Goal: Task Accomplishment & Management: Manage account settings

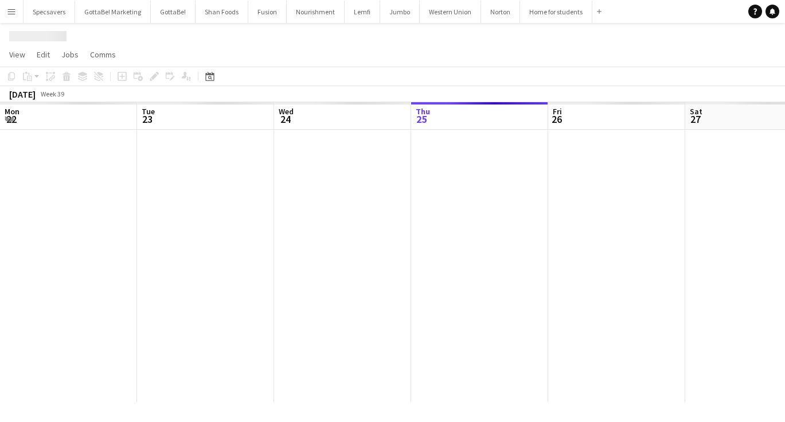
scroll to position [0, 274]
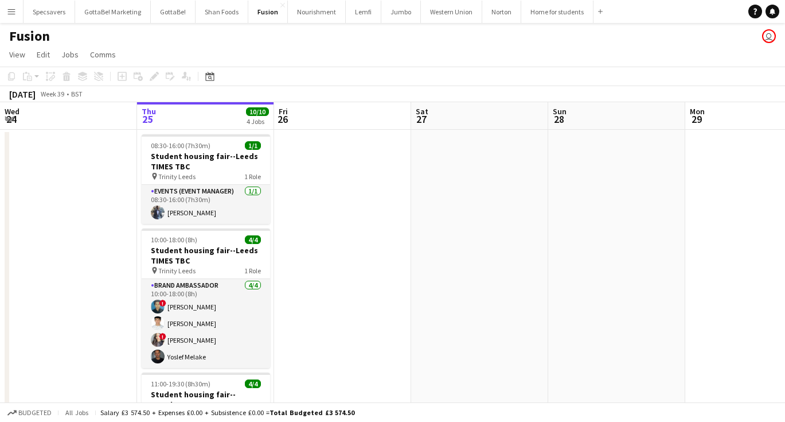
click at [14, 10] on app-icon "Menu" at bounding box center [11, 11] width 9 height 9
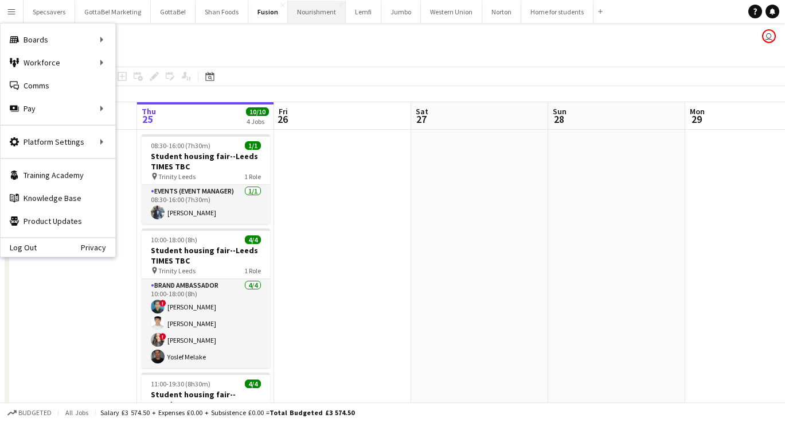
click at [318, 14] on button "Nourishment Close" at bounding box center [317, 12] width 58 height 22
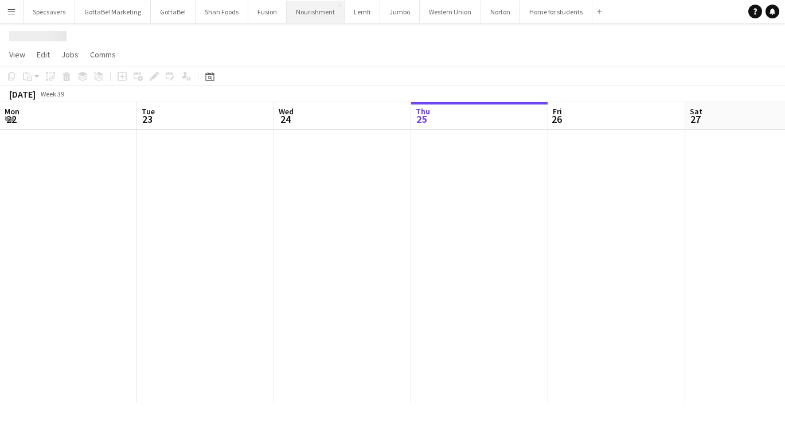
scroll to position [0, 274]
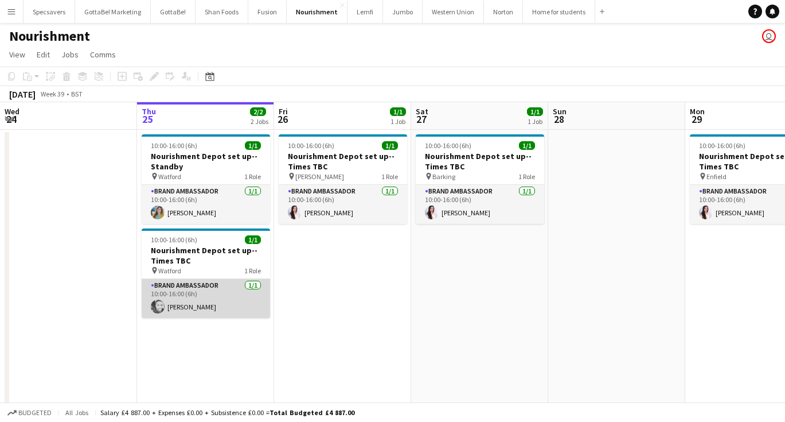
click at [223, 297] on app-card-role "Brand Ambassador [DATE] 10:00-16:00 (6h) [PERSON_NAME]" at bounding box center [206, 298] width 128 height 39
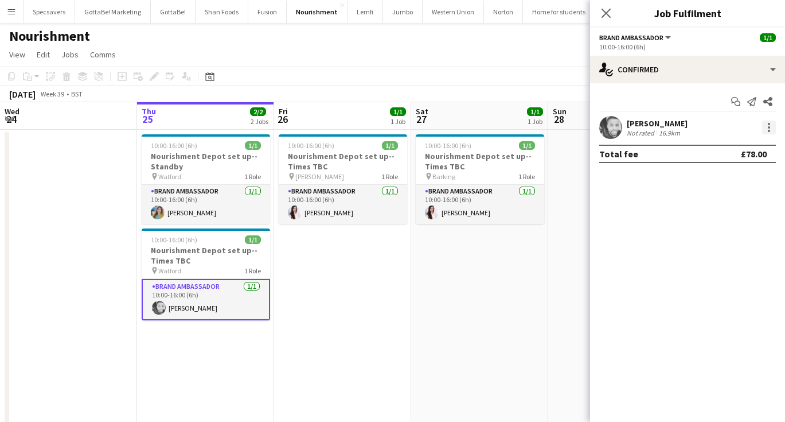
click at [767, 128] on div at bounding box center [769, 127] width 14 height 14
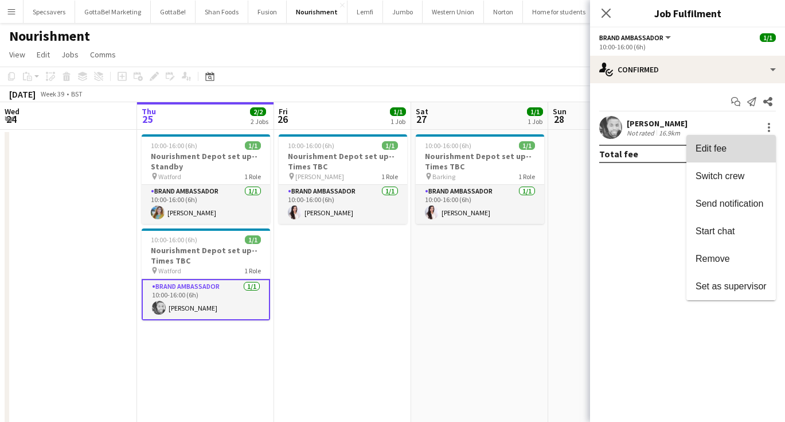
click at [724, 153] on span "Edit fee" at bounding box center [711, 148] width 31 height 10
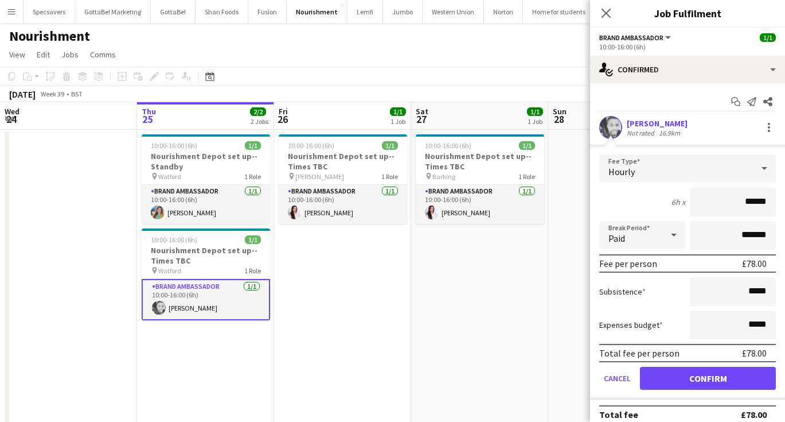
click at [650, 173] on div "Hourly" at bounding box center [676, 168] width 154 height 28
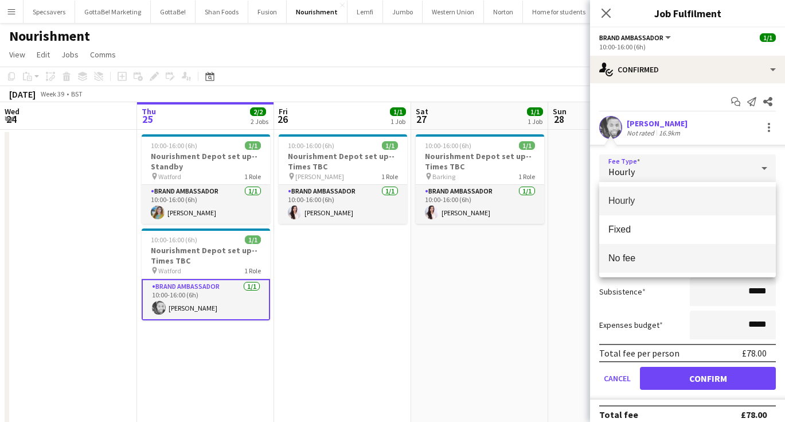
click at [628, 256] on span "No fee" at bounding box center [688, 257] width 158 height 11
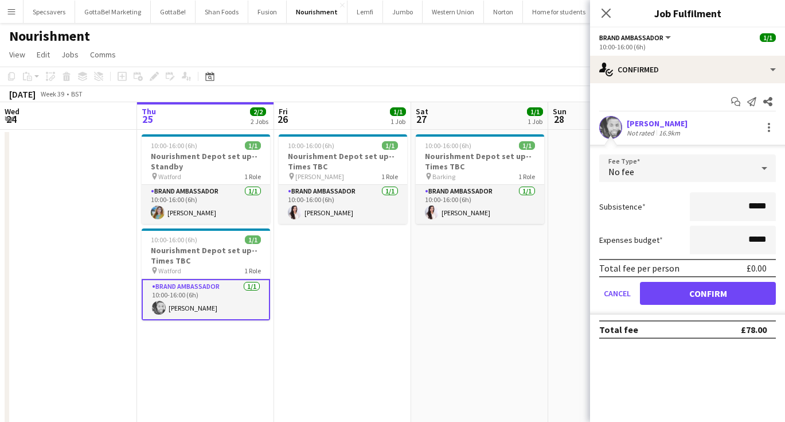
click at [680, 293] on button "Confirm" at bounding box center [708, 293] width 136 height 23
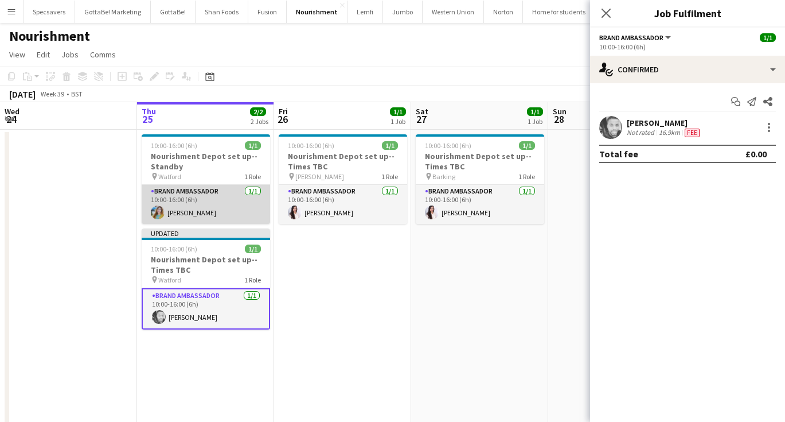
click at [194, 216] on app-card-role "Brand Ambassador [DATE] 10:00-16:00 (6h) [PERSON_NAME]" at bounding box center [206, 204] width 128 height 39
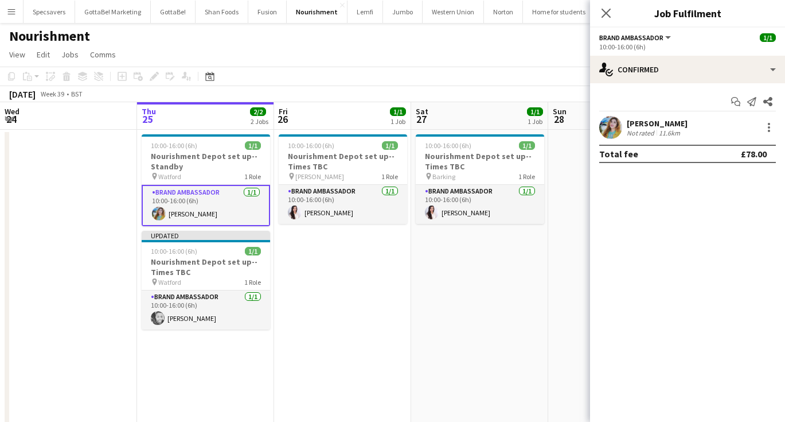
click at [646, 129] on div "Not rated" at bounding box center [642, 132] width 30 height 9
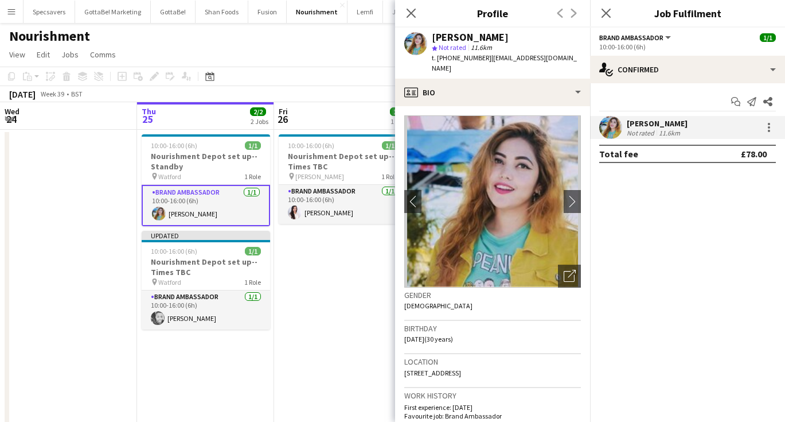
click at [315, 253] on app-date-cell "10:00-16:00 (6h) 1/1 Nourishment Depot set up--Times TBC pin [PERSON_NAME] 1 Ro…" at bounding box center [342, 284] width 137 height 308
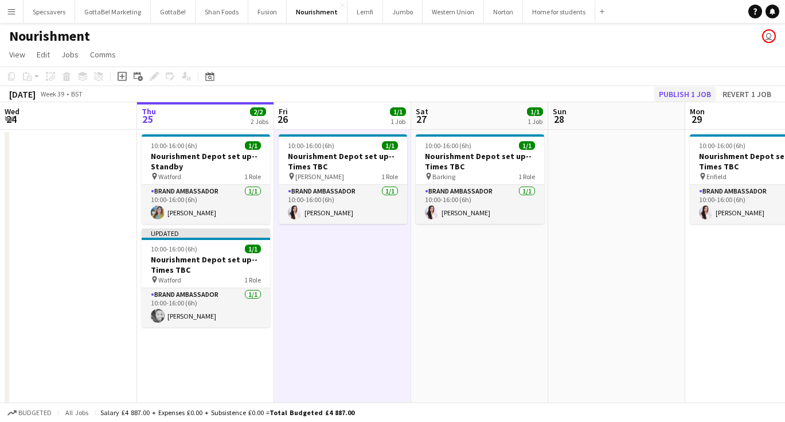
click at [686, 89] on button "Publish 1 job" at bounding box center [684, 94] width 61 height 15
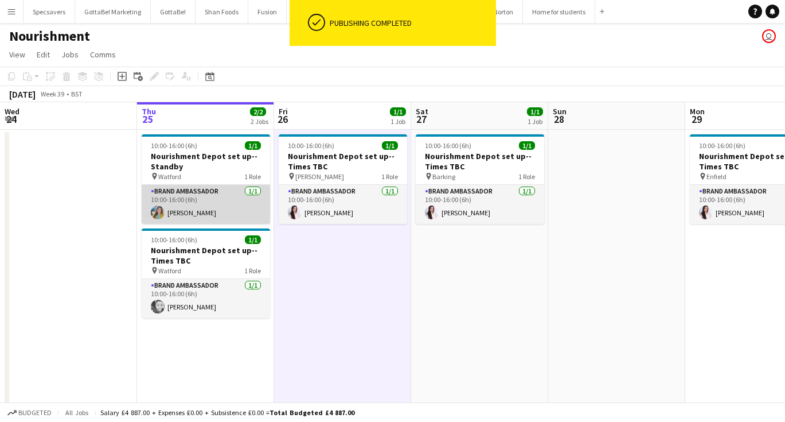
click at [216, 201] on app-card-role "Brand Ambassador [DATE] 10:00-16:00 (6h) [PERSON_NAME]" at bounding box center [206, 204] width 128 height 39
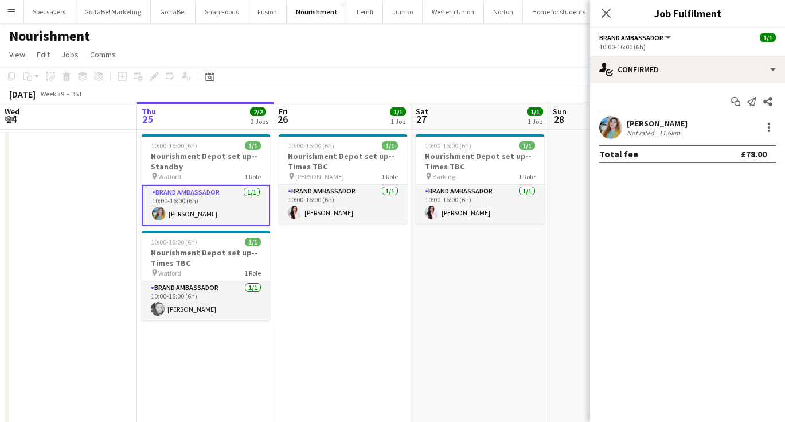
click at [11, 14] on app-icon "Menu" at bounding box center [11, 11] width 9 height 9
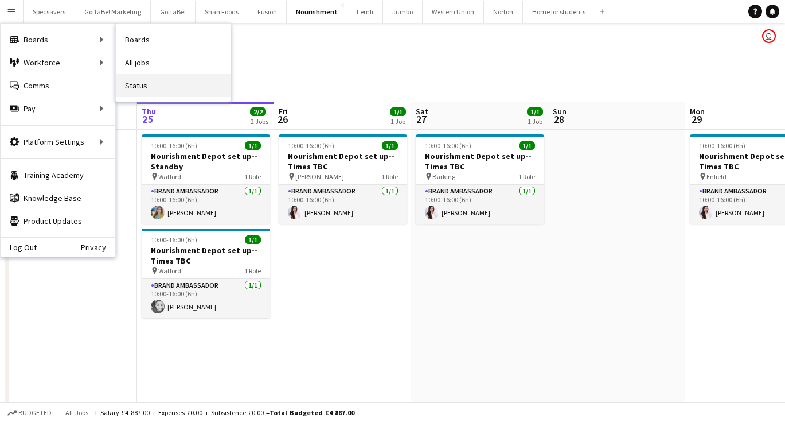
click at [145, 83] on link "Status" at bounding box center [173, 85] width 115 height 23
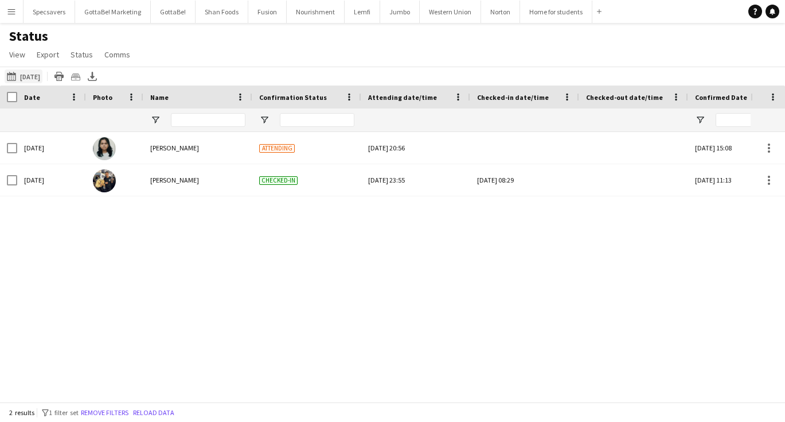
click at [36, 77] on button "[DATE] to [DATE] [DATE]" at bounding box center [24, 76] width 38 height 14
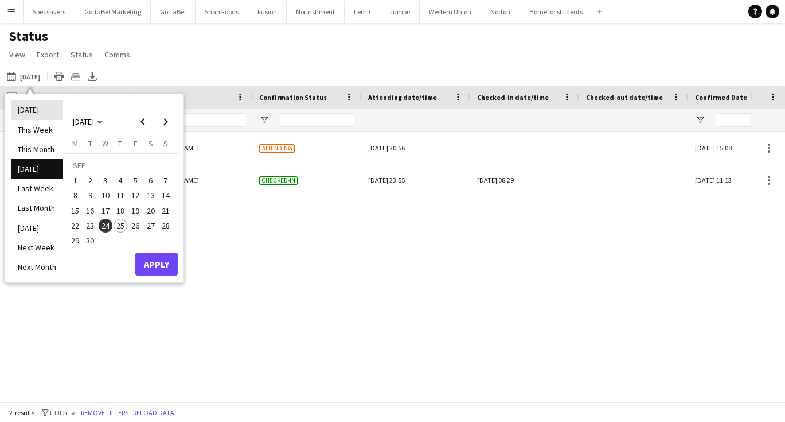
click at [40, 108] on li "[DATE]" at bounding box center [37, 110] width 52 height 20
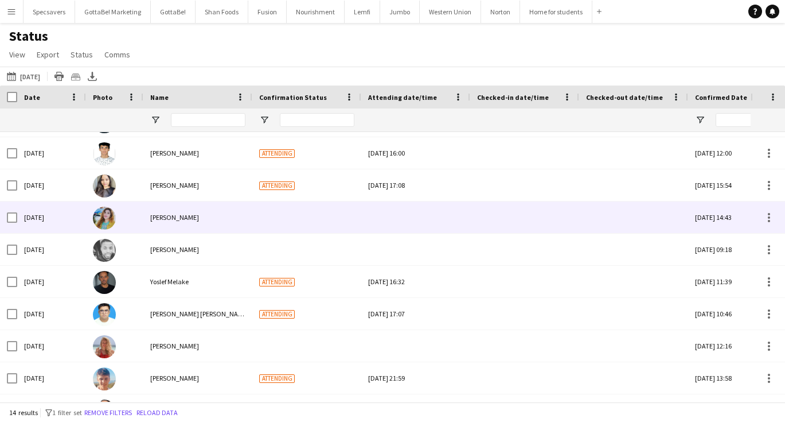
scroll to position [143, 0]
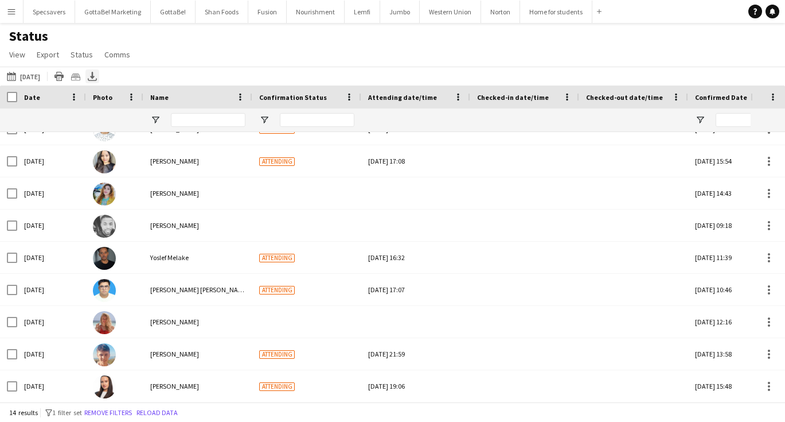
click at [92, 77] on icon at bounding box center [92, 75] width 5 height 7
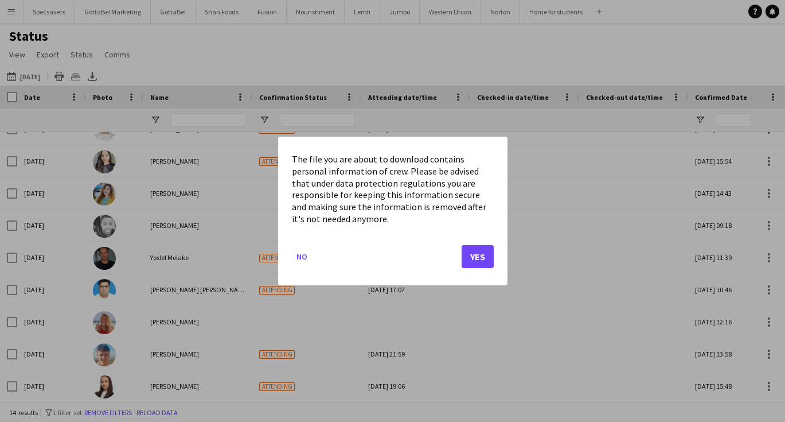
click at [488, 249] on button "Yes" at bounding box center [478, 256] width 32 height 23
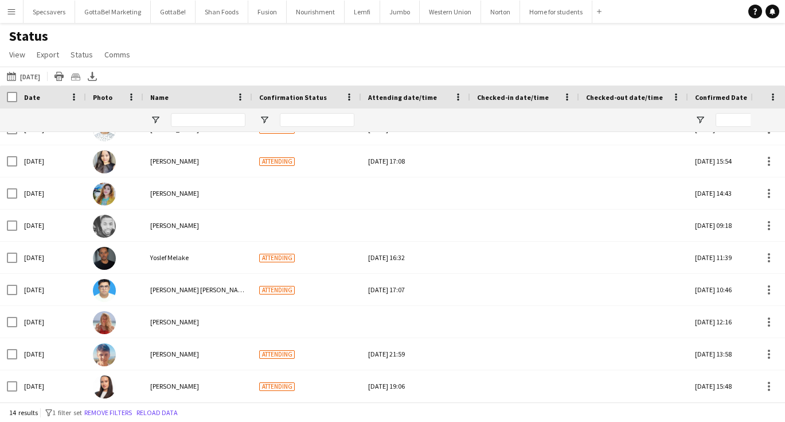
click at [356, 59] on div "Status View Views Default view New view Update view Delete view Edit name Custo…" at bounding box center [392, 47] width 785 height 39
click at [12, 10] on app-icon "Menu" at bounding box center [11, 11] width 9 height 9
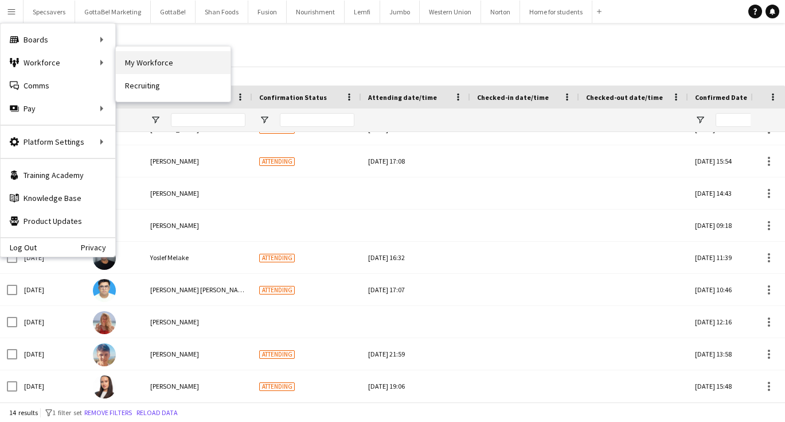
click at [174, 63] on link "My Workforce" at bounding box center [173, 62] width 115 height 23
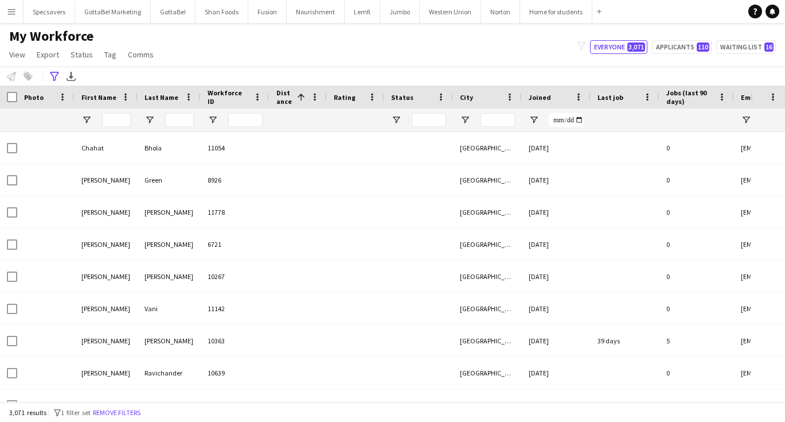
type input "**********"
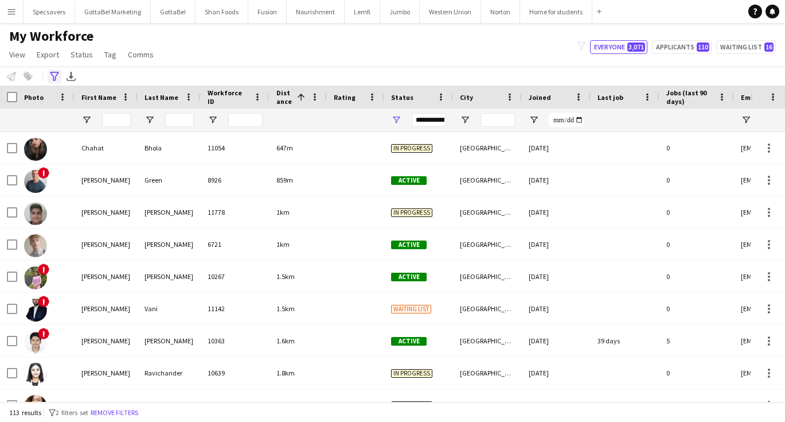
click at [52, 71] on div "Advanced filters" at bounding box center [55, 76] width 14 height 14
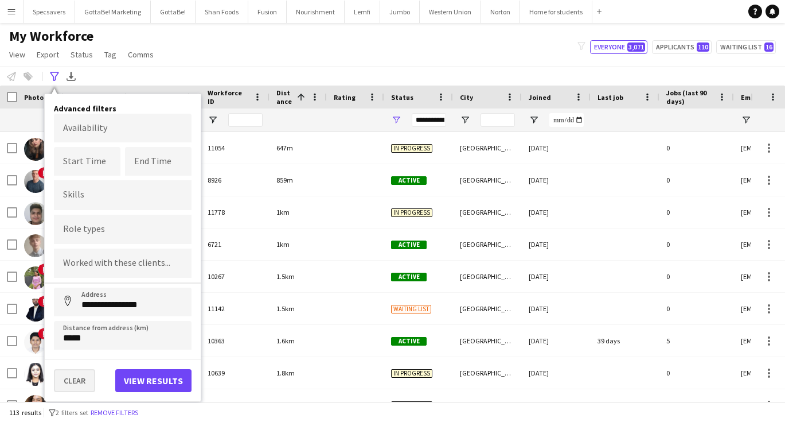
click at [77, 380] on button "Clear" at bounding box center [74, 380] width 41 height 23
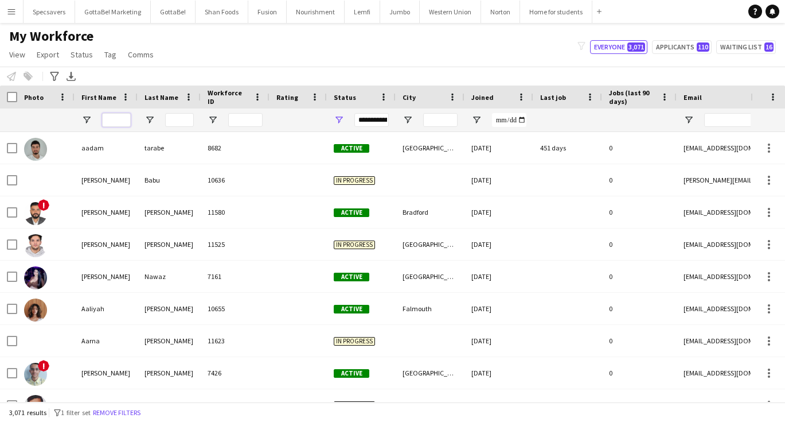
click at [116, 118] on input "First Name Filter Input" at bounding box center [116, 120] width 29 height 14
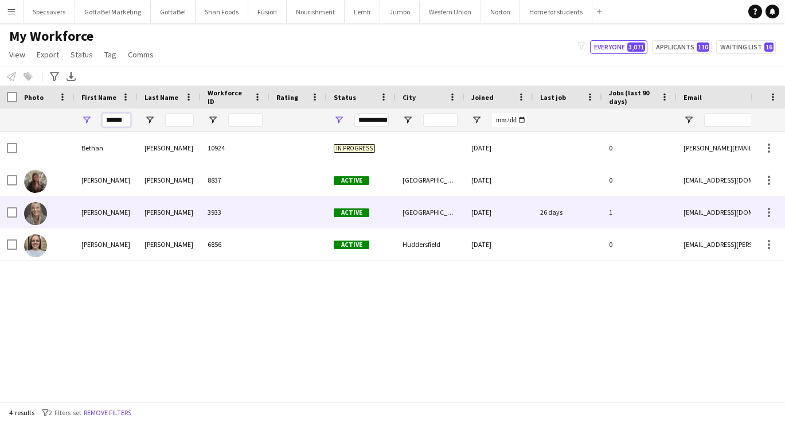
type input "******"
click at [134, 212] on div "[PERSON_NAME]" at bounding box center [106, 212] width 63 height 32
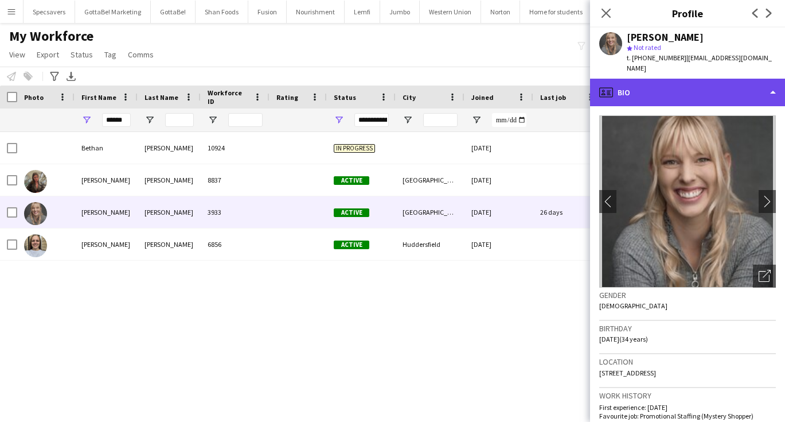
click at [707, 79] on div "profile Bio" at bounding box center [687, 93] width 195 height 28
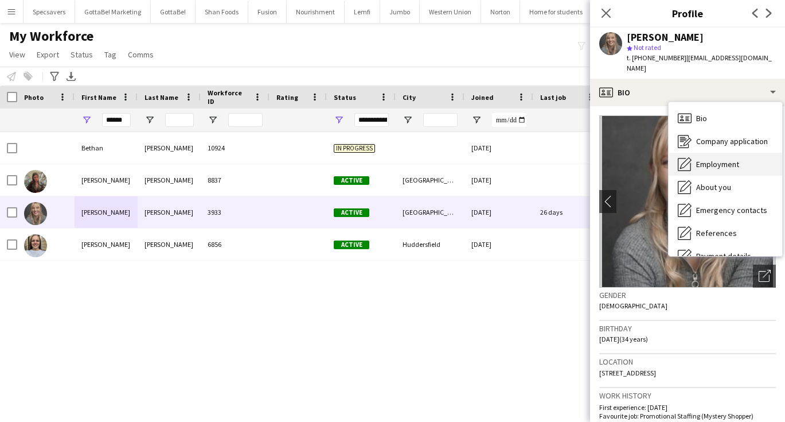
click at [726, 163] on div "Employment Employment" at bounding box center [726, 164] width 114 height 23
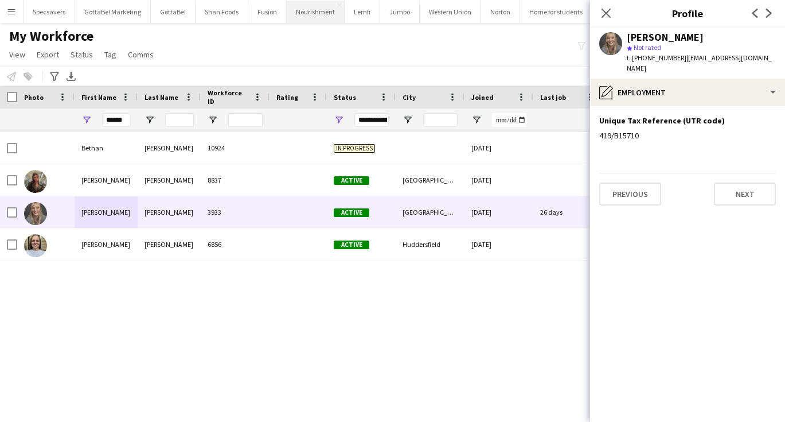
click at [301, 10] on button "Nourishment Close" at bounding box center [316, 12] width 58 height 22
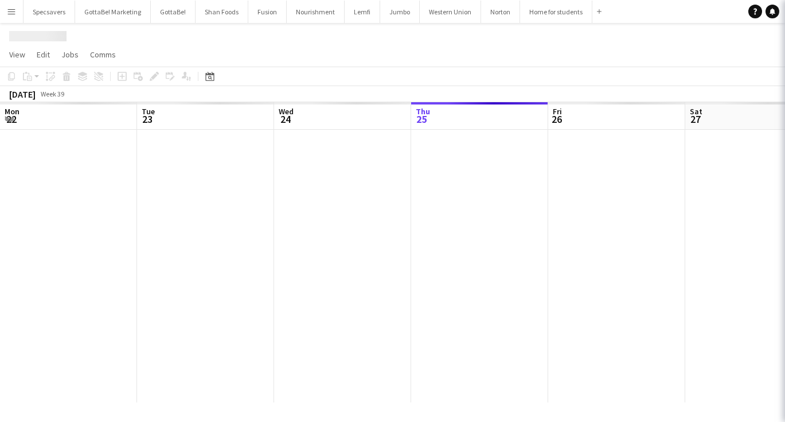
scroll to position [0, 274]
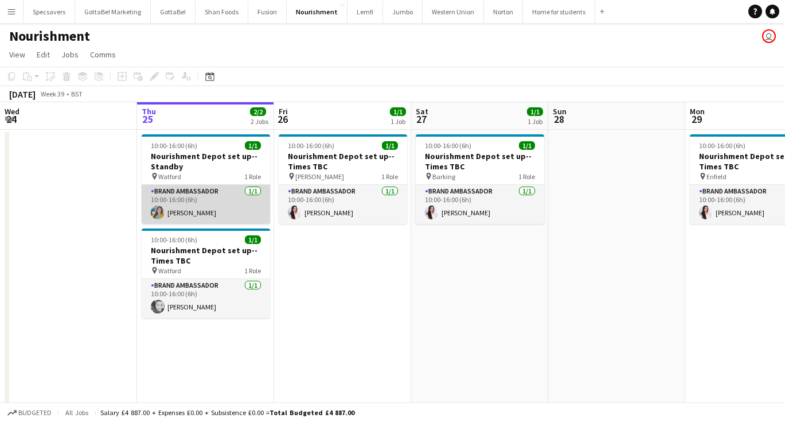
click at [166, 210] on app-card-role "Brand Ambassador [DATE] 10:00-16:00 (6h) [PERSON_NAME]" at bounding box center [206, 204] width 128 height 39
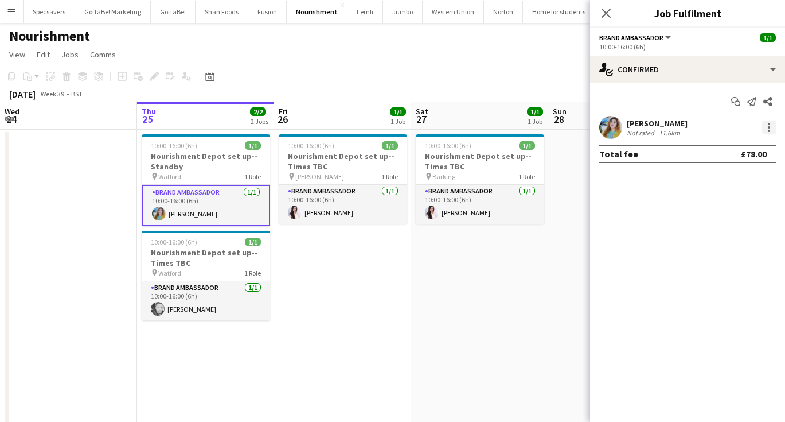
click at [769, 127] on div at bounding box center [769, 127] width 2 height 2
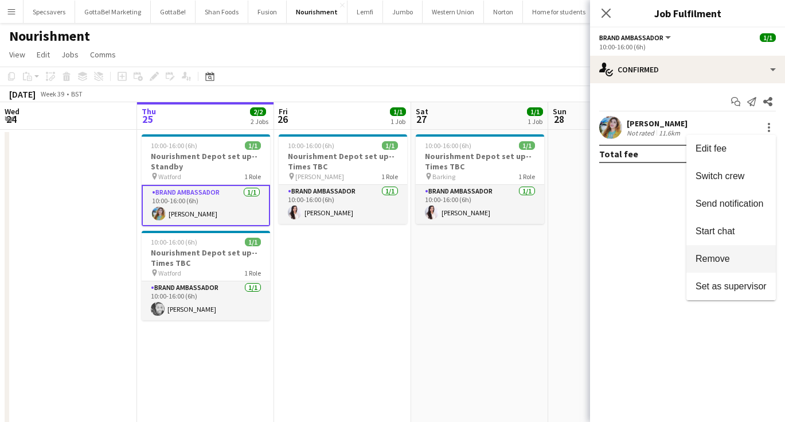
click at [726, 254] on span "Remove" at bounding box center [713, 259] width 34 height 10
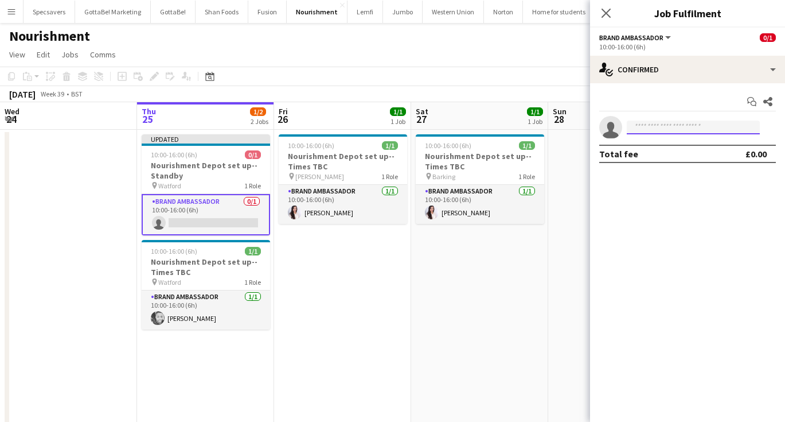
click at [649, 130] on input at bounding box center [693, 127] width 133 height 14
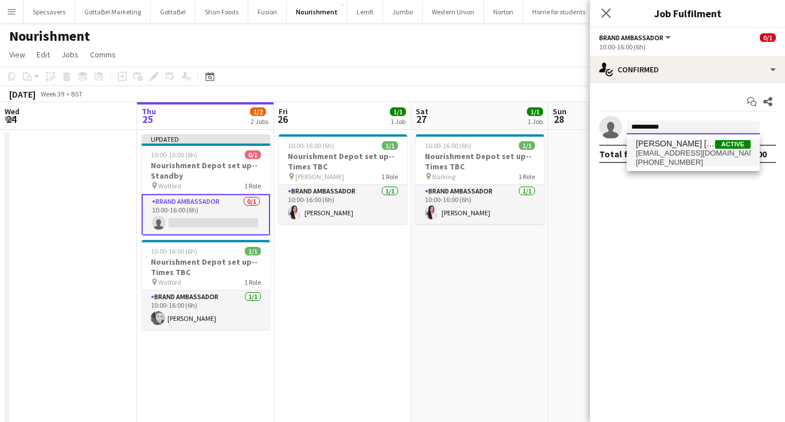
type input "**********"
click at [674, 158] on span "[PHONE_NUMBER]" at bounding box center [693, 162] width 115 height 9
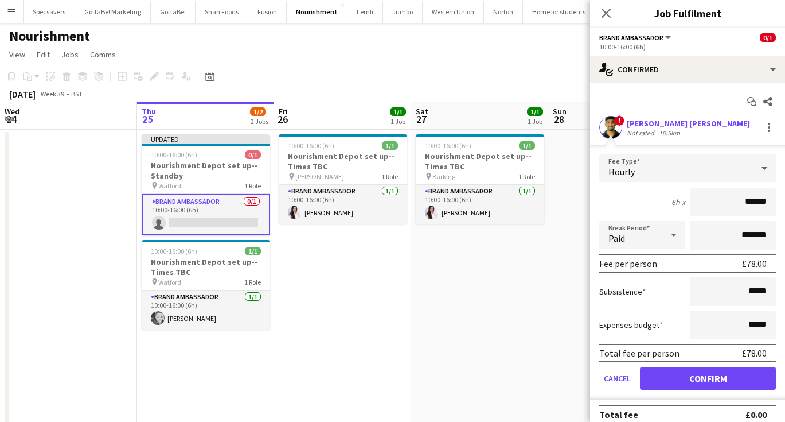
click at [712, 380] on button "Confirm" at bounding box center [708, 378] width 136 height 23
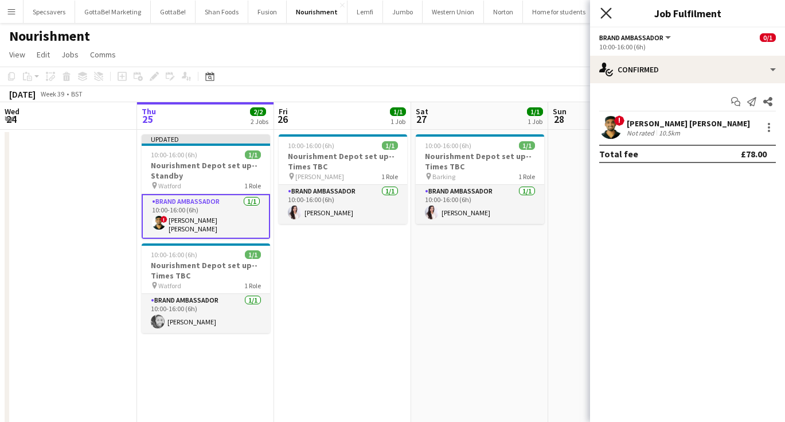
click at [605, 13] on icon at bounding box center [606, 12] width 11 height 11
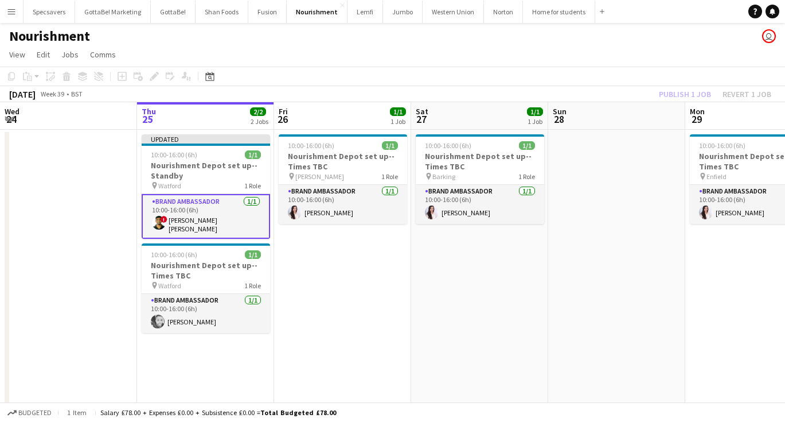
click at [614, 215] on app-date-cell at bounding box center [616, 284] width 137 height 308
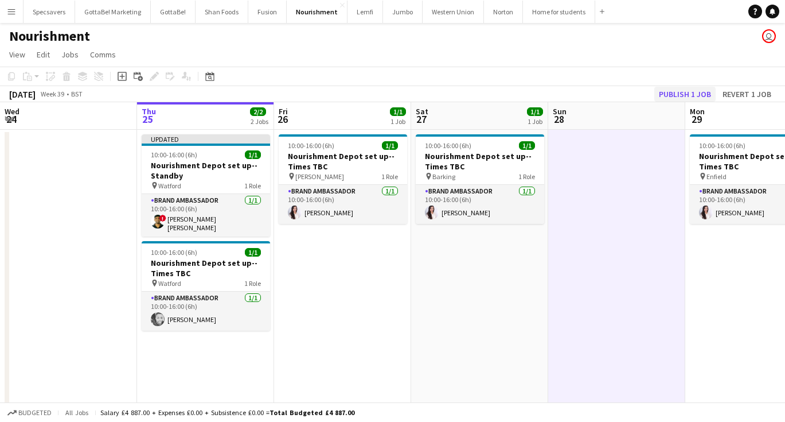
click at [681, 94] on button "Publish 1 job" at bounding box center [684, 94] width 61 height 15
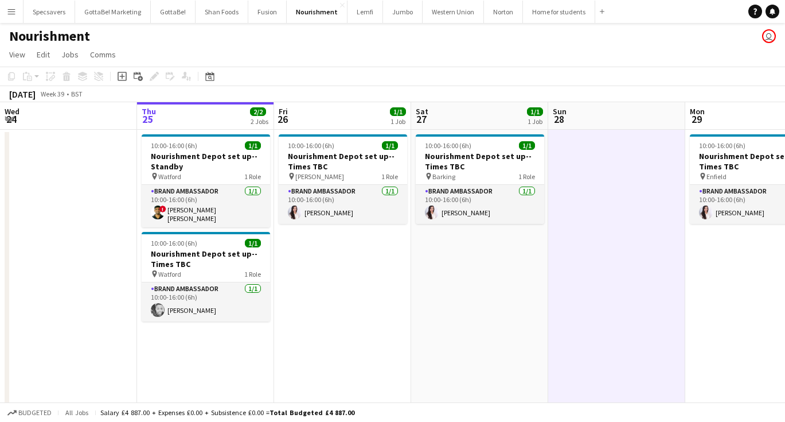
click at [7, 12] on app-icon "Menu" at bounding box center [11, 11] width 9 height 9
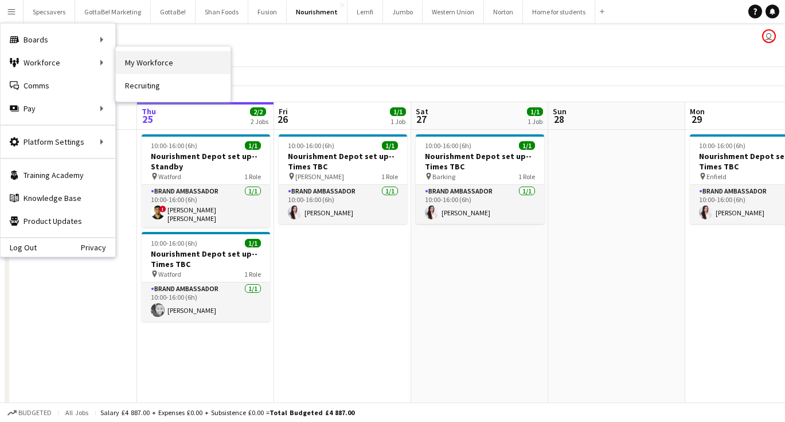
click at [147, 60] on link "My Workforce" at bounding box center [173, 62] width 115 height 23
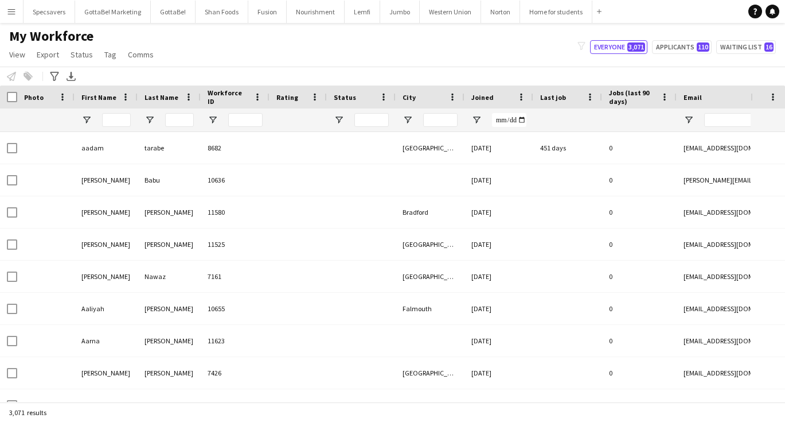
type input "******"
type input "**********"
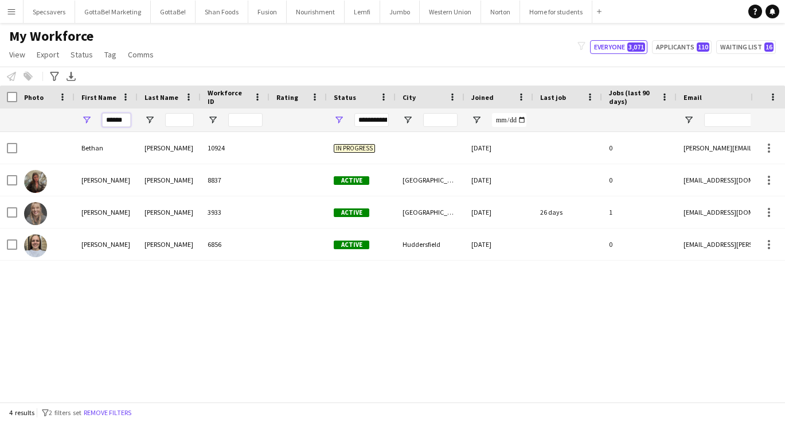
click at [123, 123] on input "******" at bounding box center [116, 120] width 29 height 14
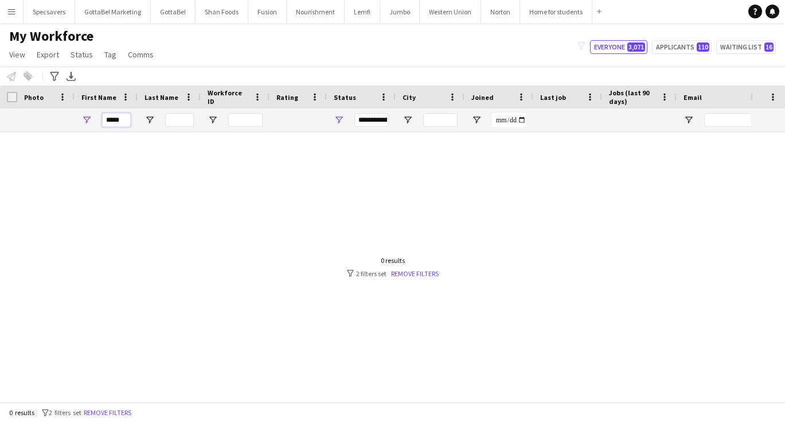
type input "*"
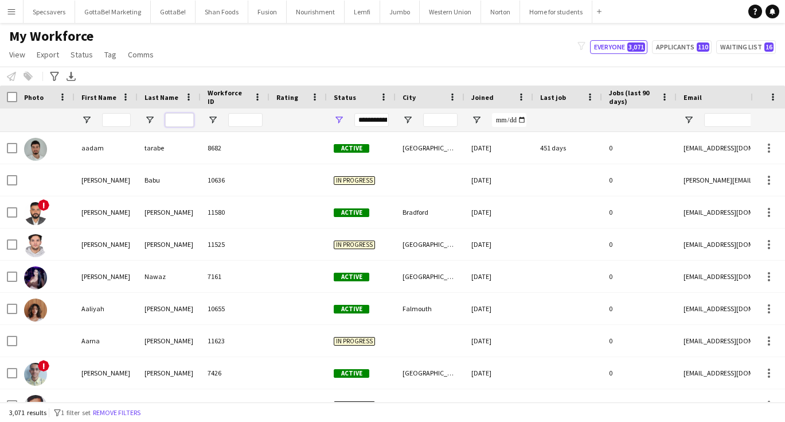
click at [178, 117] on input "Last Name Filter Input" at bounding box center [179, 120] width 29 height 14
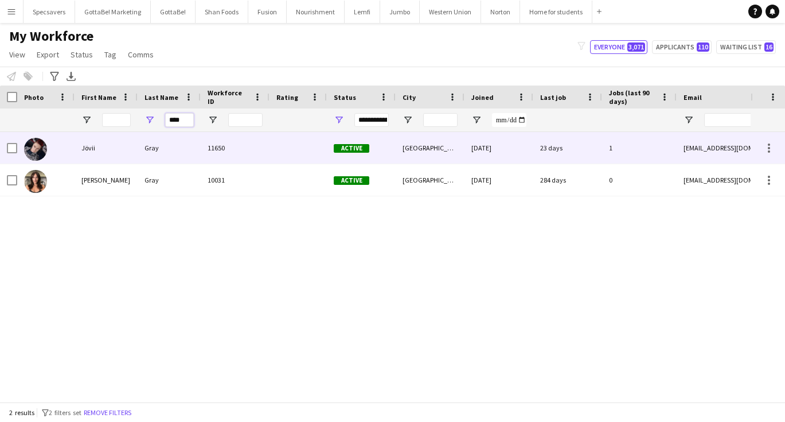
type input "****"
click at [168, 148] on div "Gray" at bounding box center [169, 148] width 63 height 32
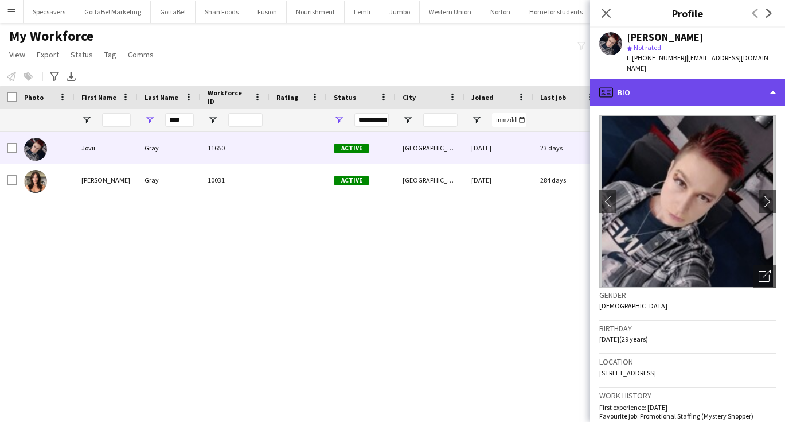
click at [720, 79] on div "profile Bio" at bounding box center [687, 93] width 195 height 28
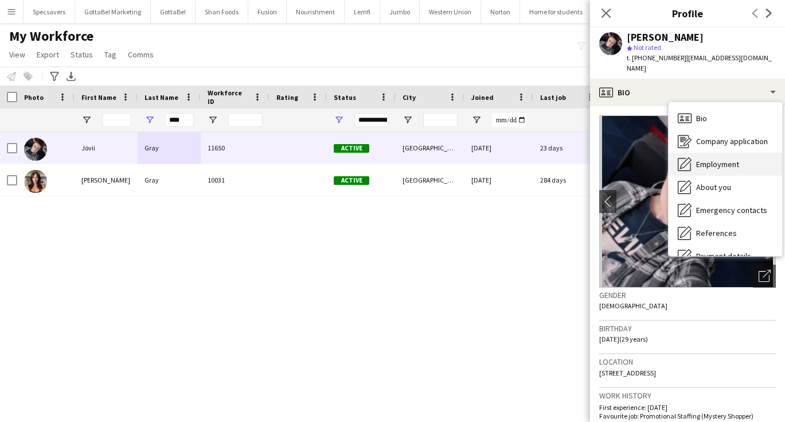
click at [722, 159] on span "Employment" at bounding box center [717, 164] width 43 height 10
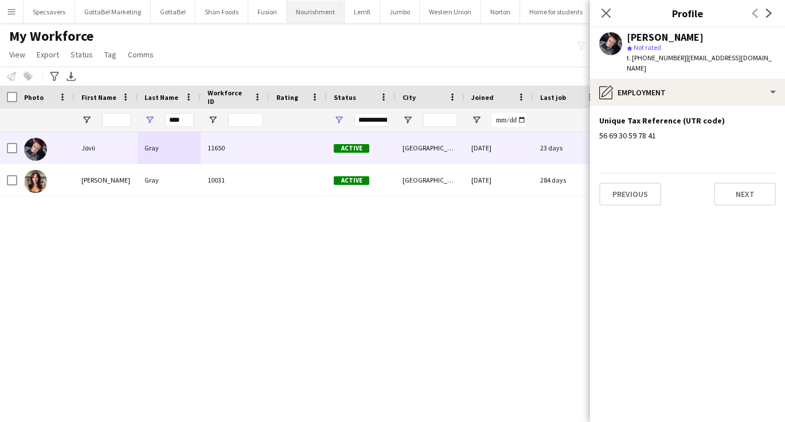
click at [313, 15] on button "Nourishment Close" at bounding box center [316, 12] width 58 height 22
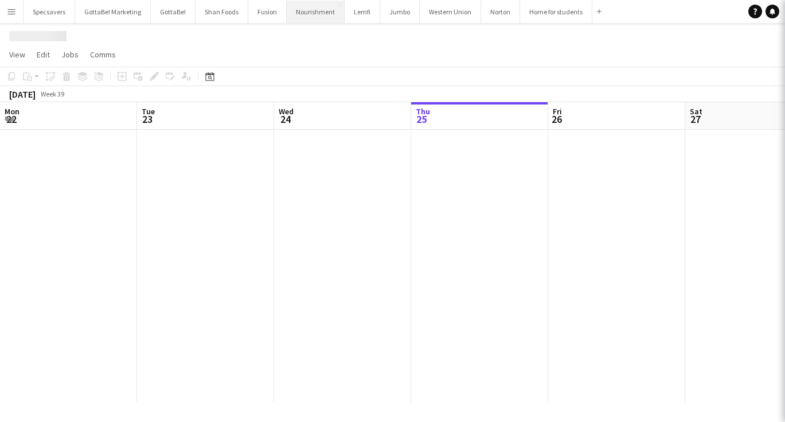
scroll to position [0, 274]
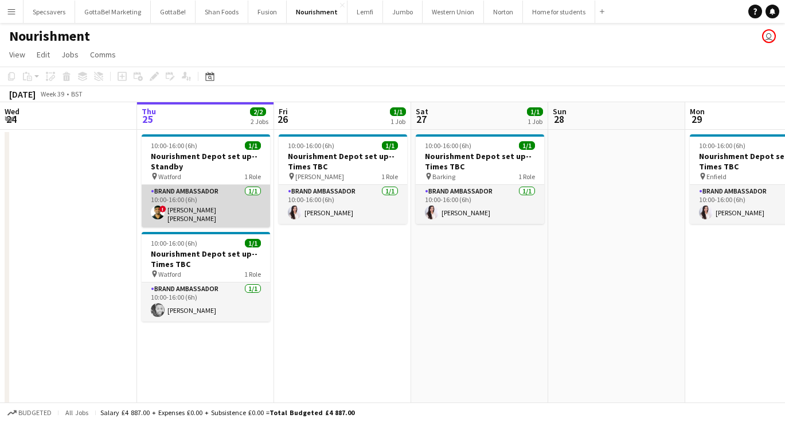
click at [203, 212] on app-card-role "Brand Ambassador [DATE] 10:00-16:00 (6h) ! smit [PERSON_NAME]" at bounding box center [206, 206] width 128 height 42
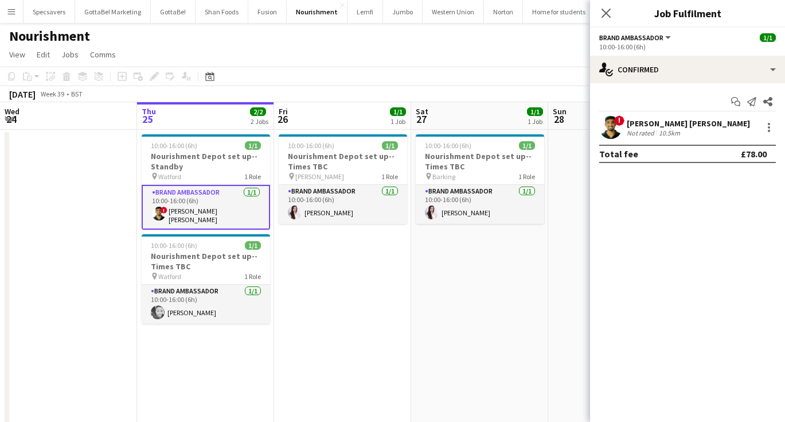
click at [648, 143] on app-confirmed-crew "! [PERSON_NAME] [PERSON_NAME] Not rated 10.5km Total fee £78.00" at bounding box center [687, 139] width 195 height 47
click at [646, 128] on div "Not rated" at bounding box center [642, 132] width 30 height 9
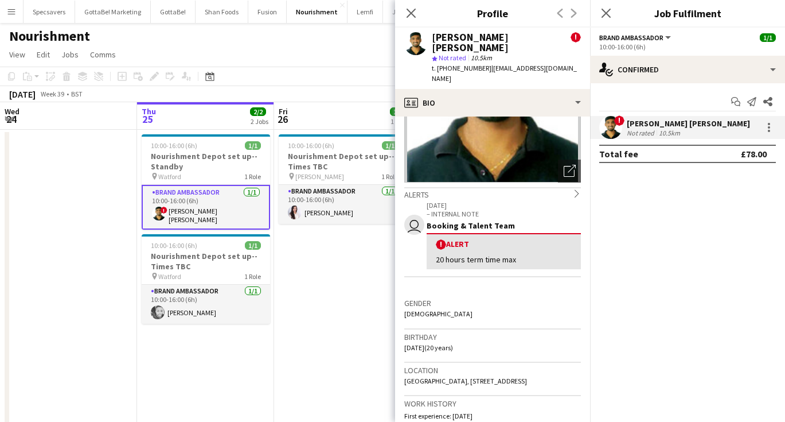
scroll to position [116, 0]
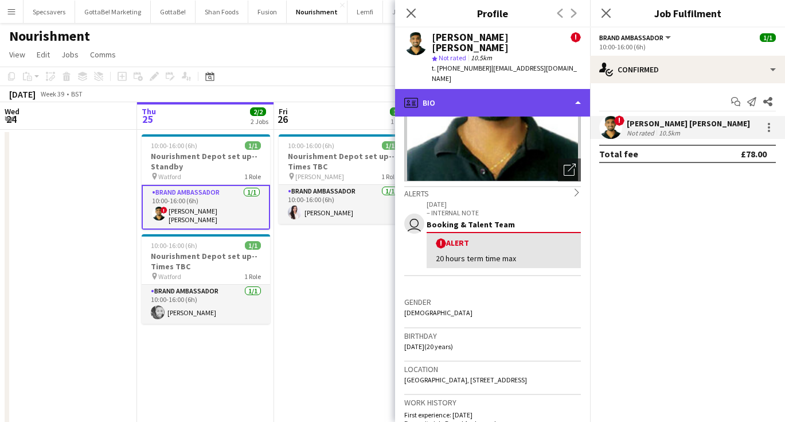
click at [505, 89] on div "profile Bio" at bounding box center [492, 103] width 195 height 28
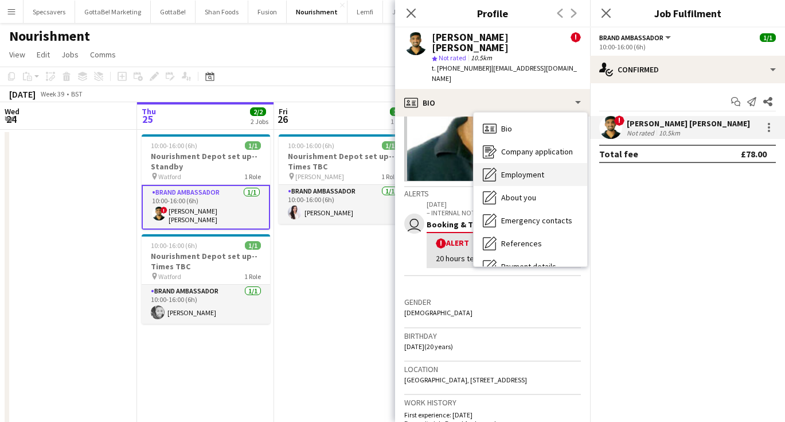
click at [523, 169] on span "Employment" at bounding box center [522, 174] width 43 height 10
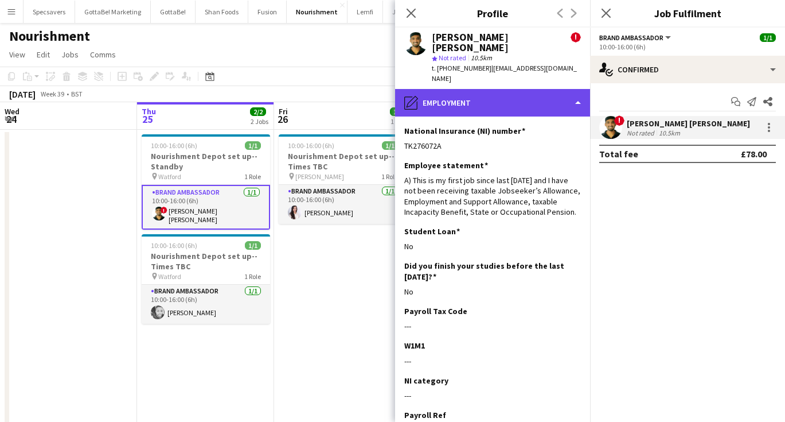
click at [501, 89] on div "pencil4 Employment" at bounding box center [492, 103] width 195 height 28
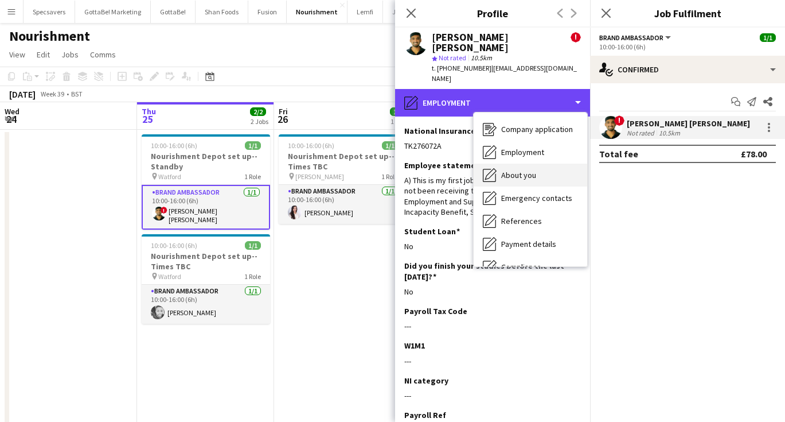
scroll to position [32, 0]
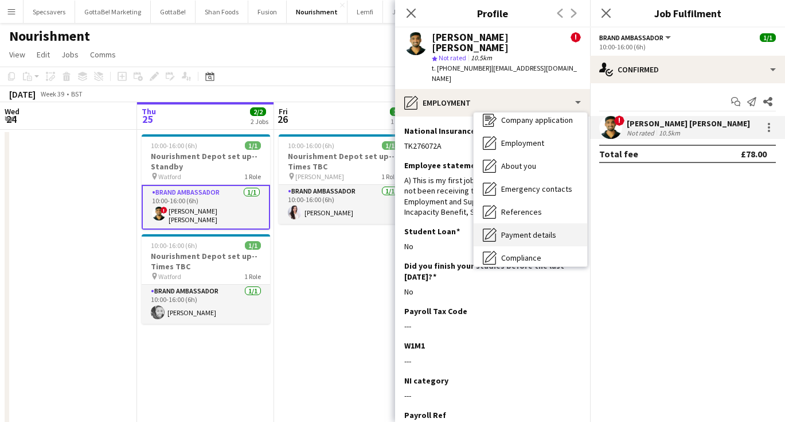
click at [537, 229] on span "Payment details" at bounding box center [528, 234] width 55 height 10
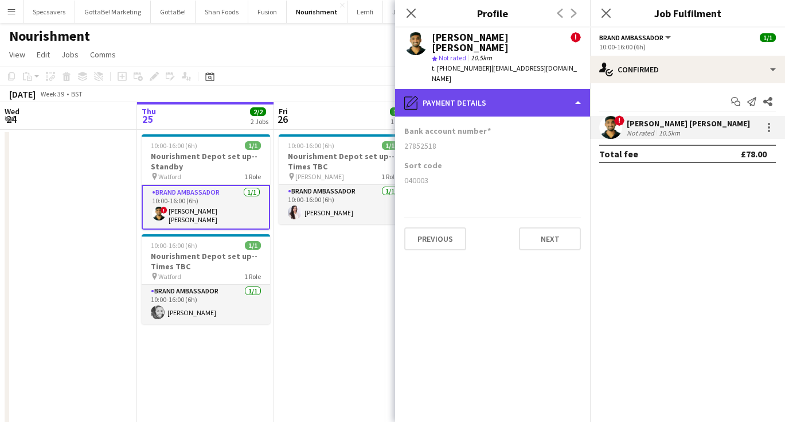
click at [479, 89] on div "pencil4 Payment details" at bounding box center [492, 103] width 195 height 28
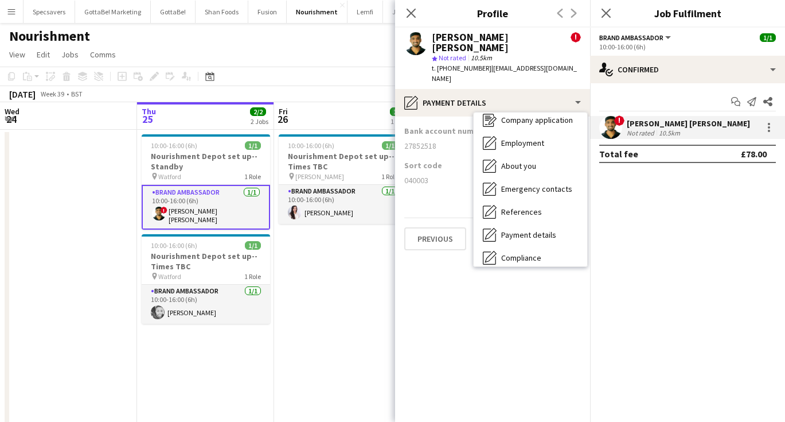
drag, startPoint x: 486, startPoint y: 59, endPoint x: 548, endPoint y: 61, distance: 62.0
click at [548, 64] on span "| [EMAIL_ADDRESS][DOMAIN_NAME]" at bounding box center [504, 73] width 145 height 19
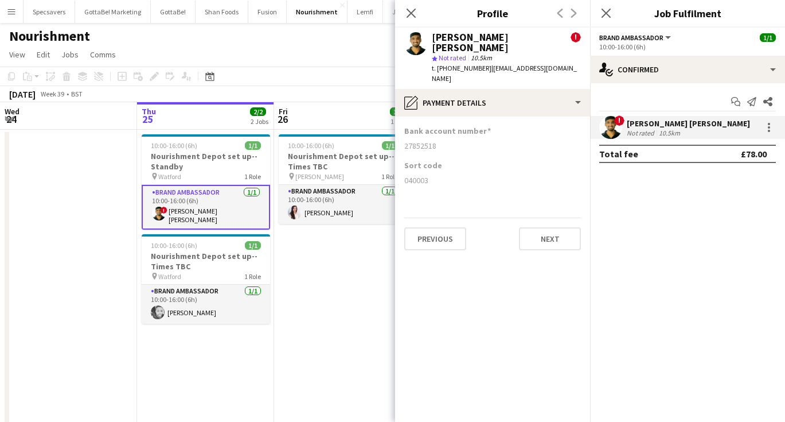
copy span "[EMAIL_ADDRESS][DOMAIN_NAME]"
click at [295, 301] on app-date-cell "10:00-16:00 (6h) 1/1 Nourishment Depot set up--Times TBC pin [PERSON_NAME] 1 Ro…" at bounding box center [342, 284] width 137 height 308
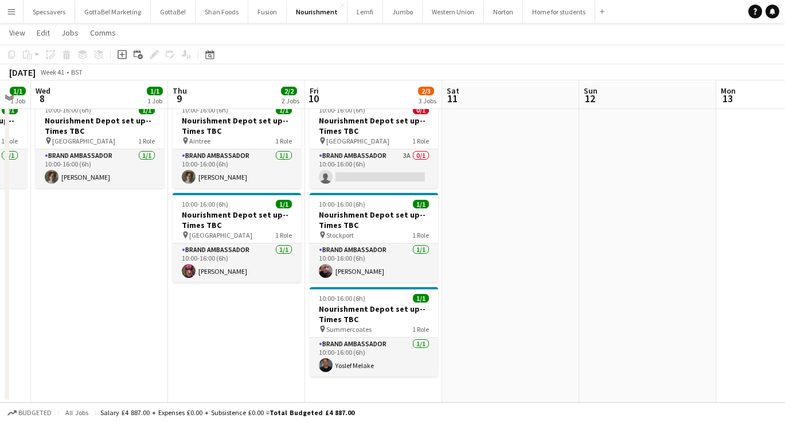
scroll to position [0, 239]
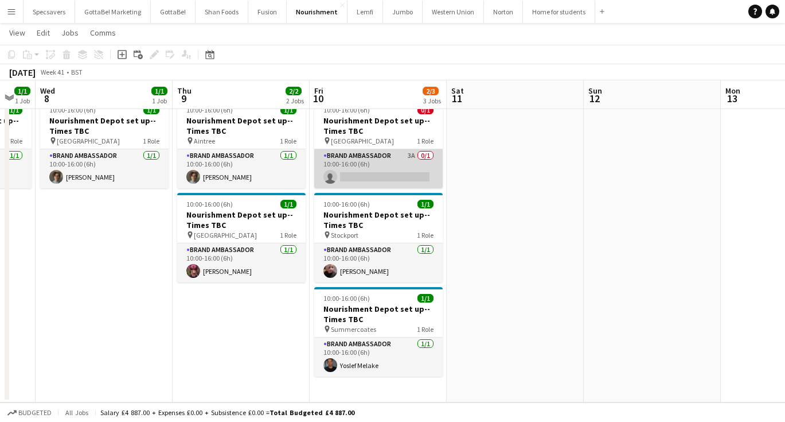
click at [350, 163] on app-card-role "Brand Ambassador 3A 0/1 10:00-16:00 (6h) single-neutral-actions" at bounding box center [378, 168] width 128 height 39
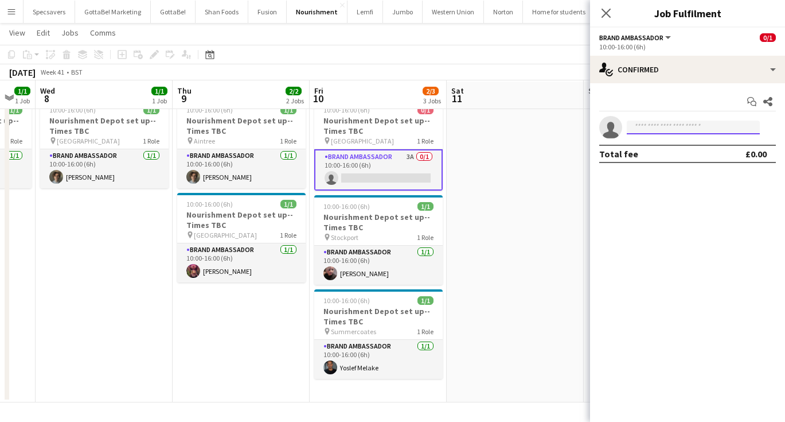
click at [682, 123] on input at bounding box center [693, 127] width 133 height 14
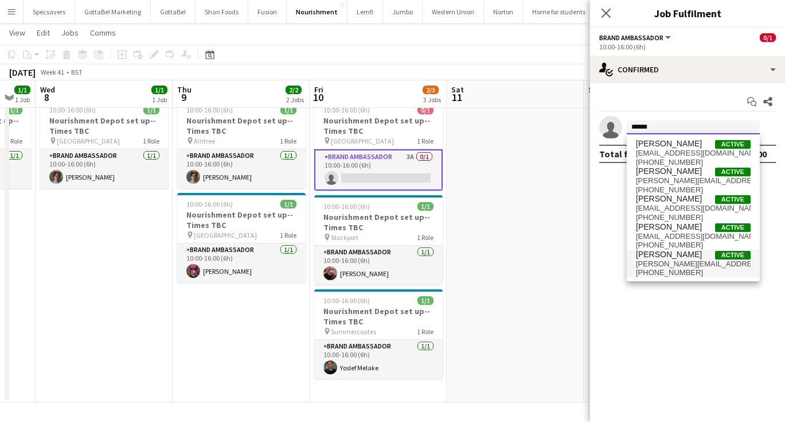
type input "******"
click at [703, 260] on span "[PERSON_NAME][EMAIL_ADDRESS][DOMAIN_NAME]" at bounding box center [693, 263] width 115 height 9
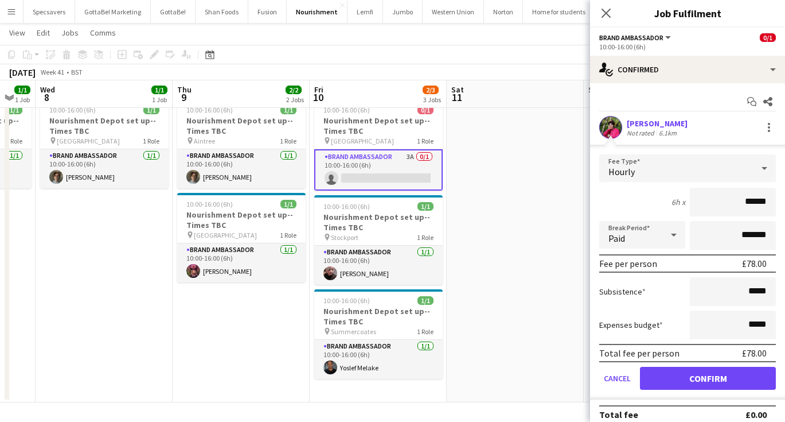
click at [650, 121] on div "[PERSON_NAME]" at bounding box center [657, 123] width 61 height 10
click at [679, 373] on button "Confirm" at bounding box center [708, 378] width 136 height 23
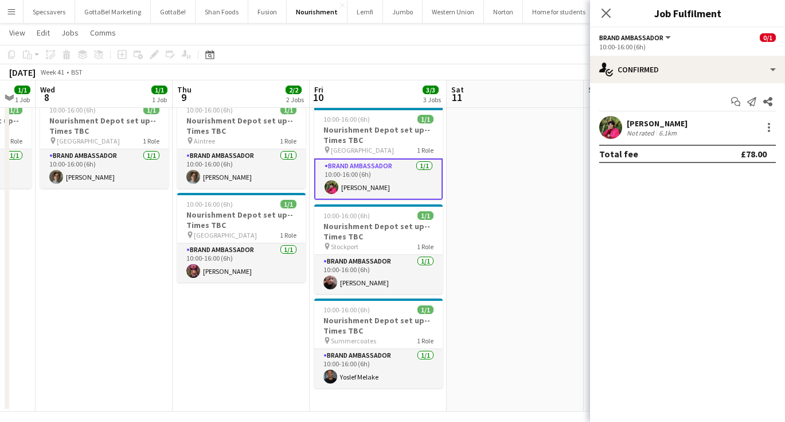
click at [642, 124] on div "[PERSON_NAME]" at bounding box center [657, 123] width 61 height 10
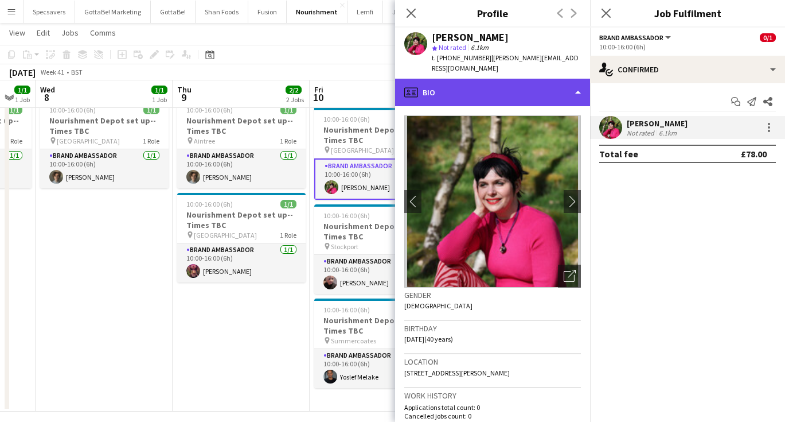
click at [501, 79] on div "profile Bio" at bounding box center [492, 93] width 195 height 28
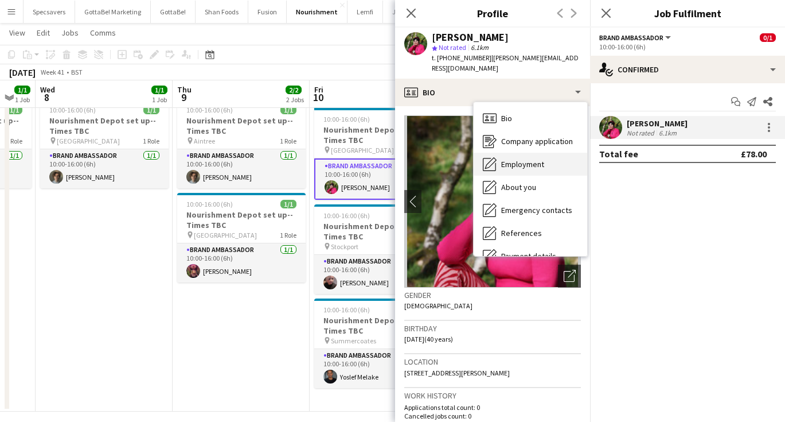
click at [513, 153] on div "Employment Employment" at bounding box center [531, 164] width 114 height 23
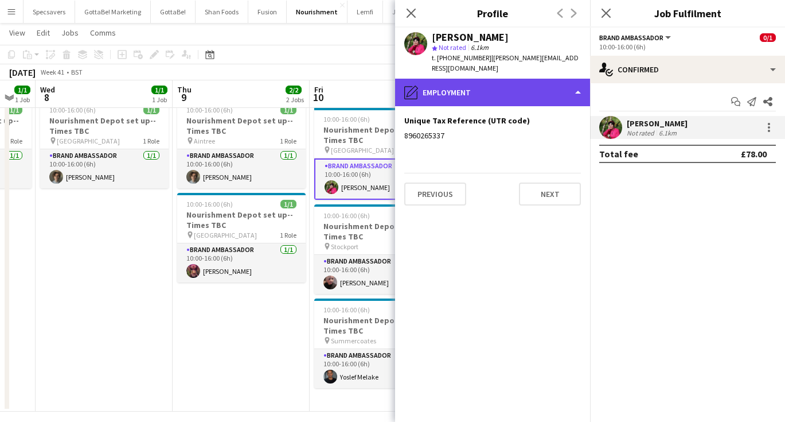
click at [483, 79] on div "pencil4 Employment" at bounding box center [492, 93] width 195 height 28
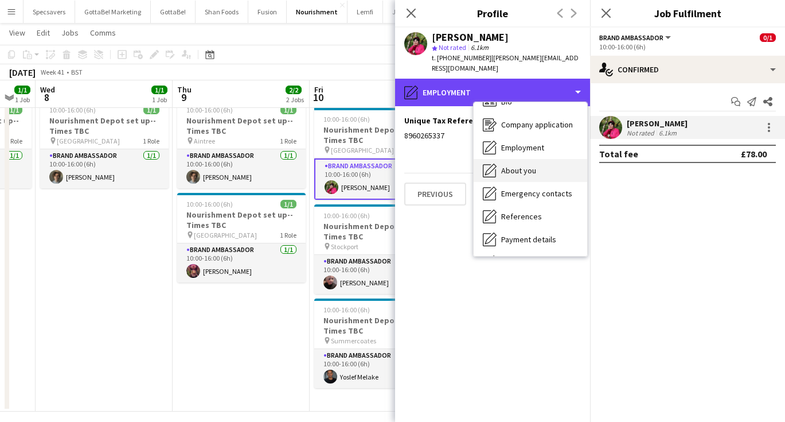
scroll to position [22, 0]
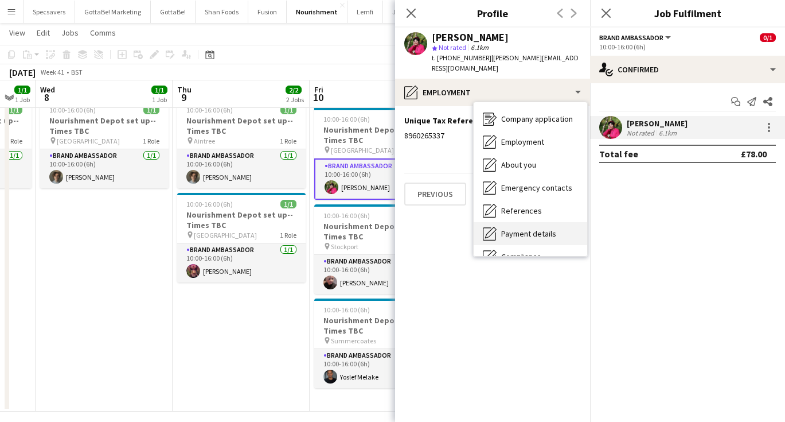
click at [519, 228] on span "Payment details" at bounding box center [528, 233] width 55 height 10
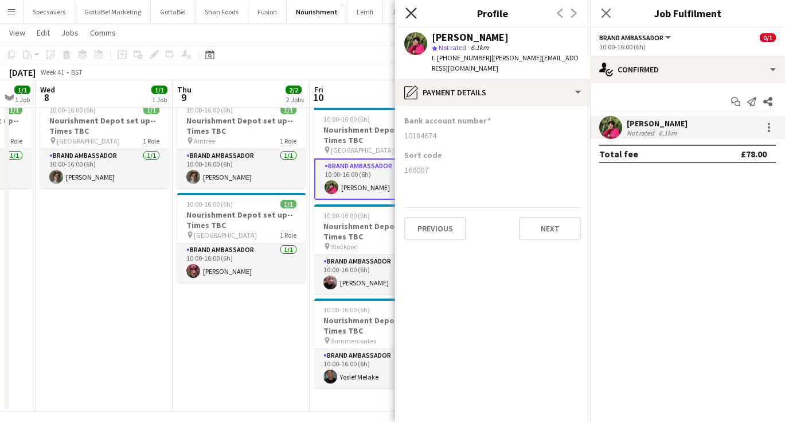
click at [413, 14] on icon "Close pop-in" at bounding box center [411, 12] width 11 height 11
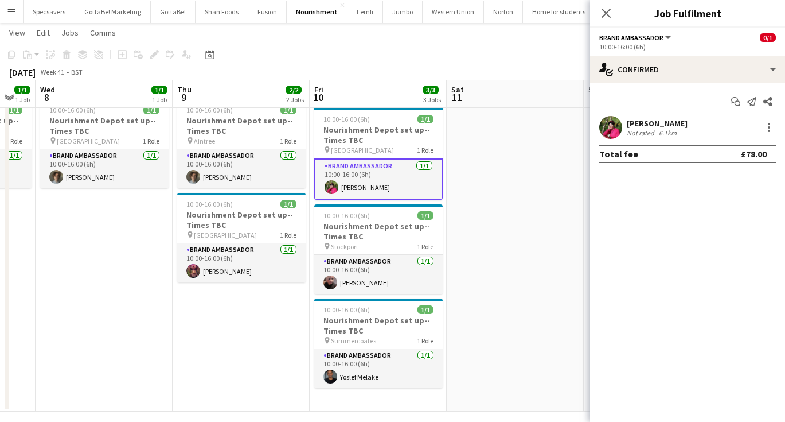
click at [495, 172] on app-date-cell at bounding box center [515, 252] width 137 height 317
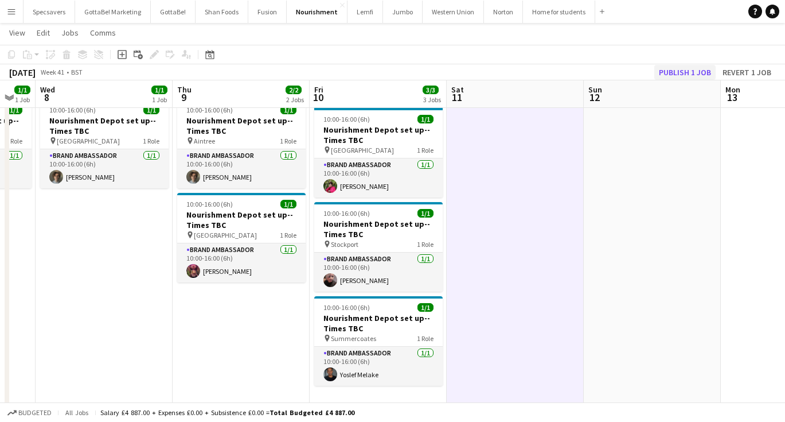
click at [681, 68] on button "Publish 1 job" at bounding box center [684, 72] width 61 height 15
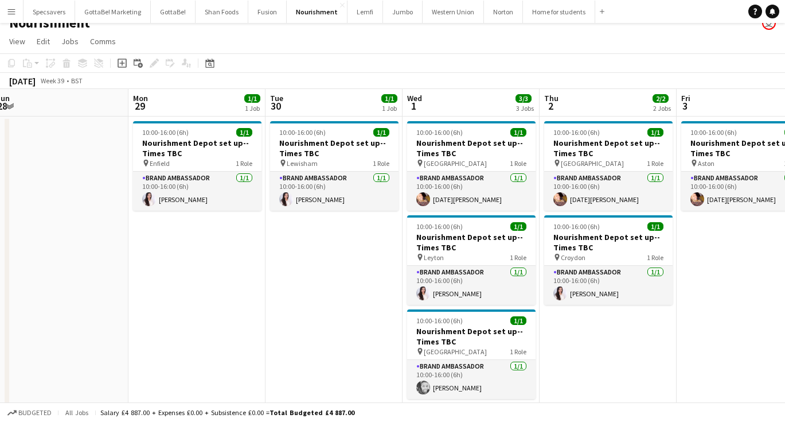
scroll to position [0, 286]
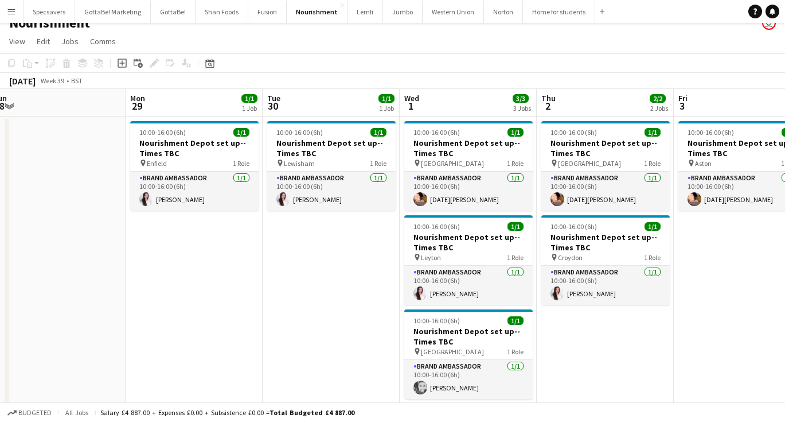
click at [15, 12] on app-icon "Menu" at bounding box center [11, 11] width 9 height 9
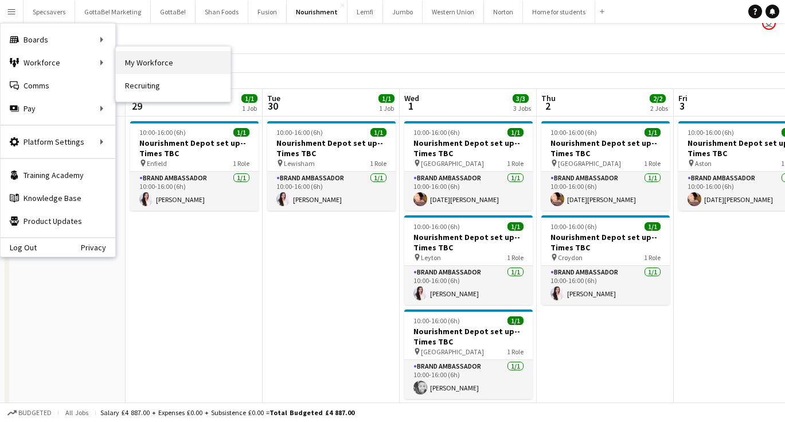
click at [145, 63] on link "My Workforce" at bounding box center [173, 62] width 115 height 23
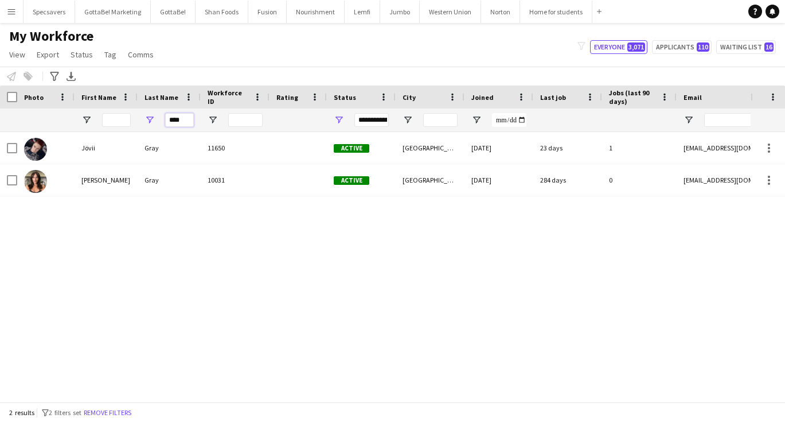
drag, startPoint x: 189, startPoint y: 120, endPoint x: 153, endPoint y: 118, distance: 36.2
click at [153, 118] on div "****" at bounding box center [169, 119] width 63 height 23
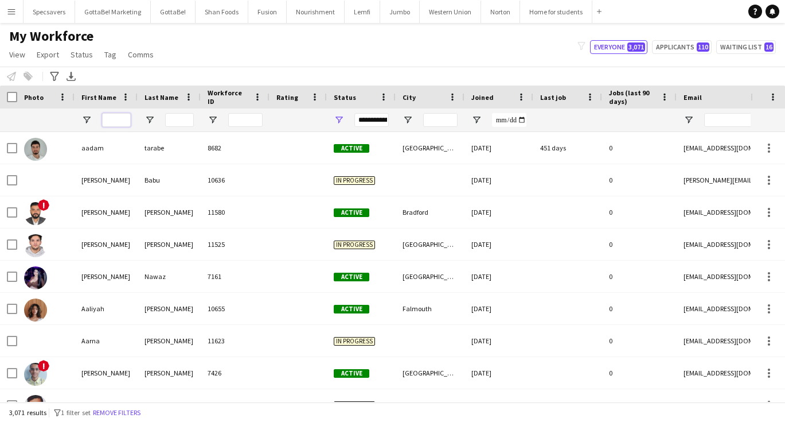
click at [114, 120] on input "First Name Filter Input" at bounding box center [116, 120] width 29 height 14
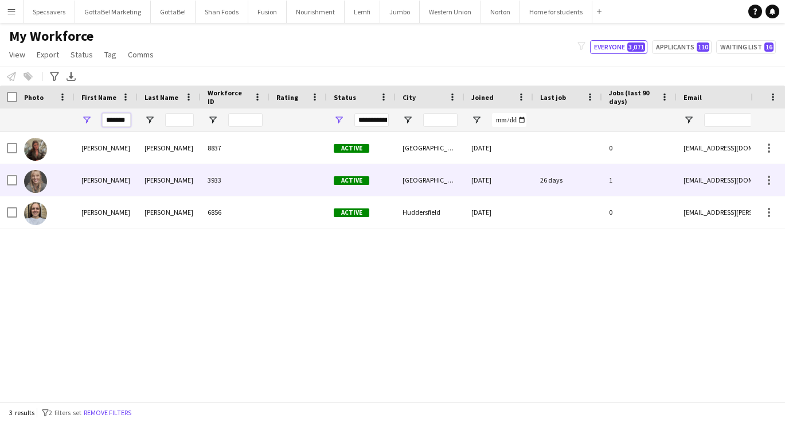
type input "*******"
click at [120, 178] on div "[PERSON_NAME]" at bounding box center [106, 180] width 63 height 32
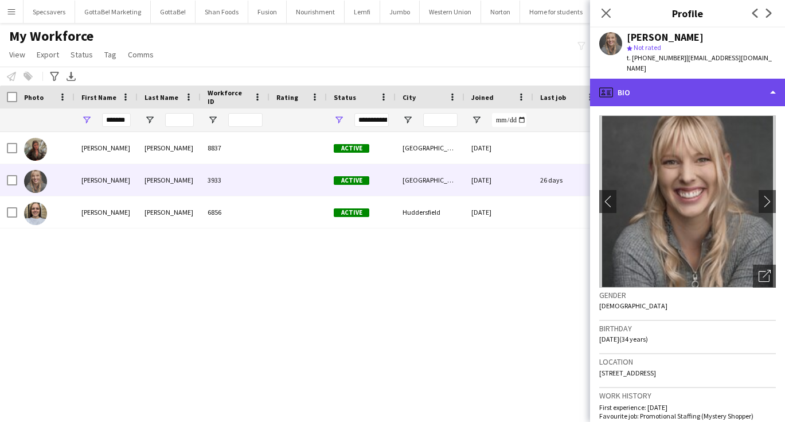
click at [697, 93] on div "profile Bio" at bounding box center [687, 93] width 195 height 28
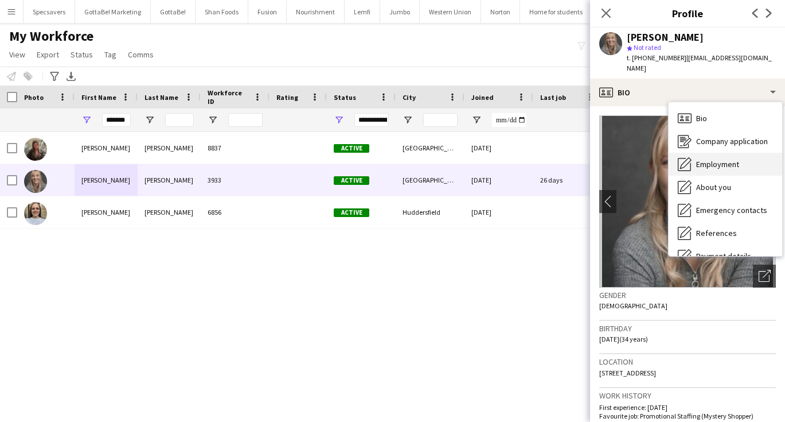
click at [709, 159] on span "Employment" at bounding box center [717, 164] width 43 height 10
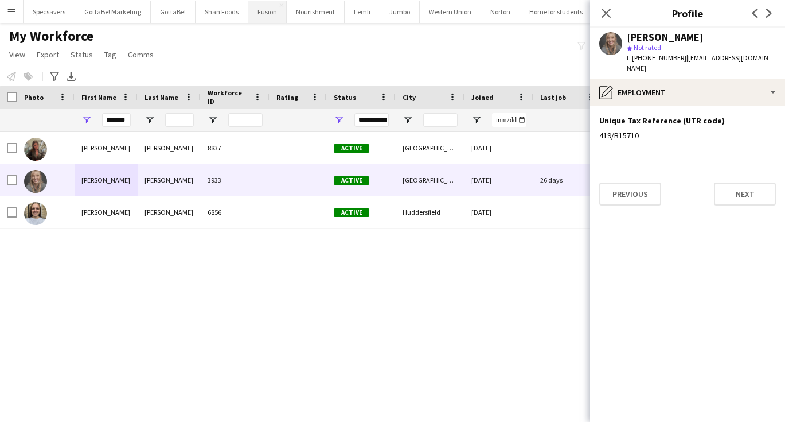
click at [254, 11] on button "Fusion Close" at bounding box center [267, 12] width 38 height 22
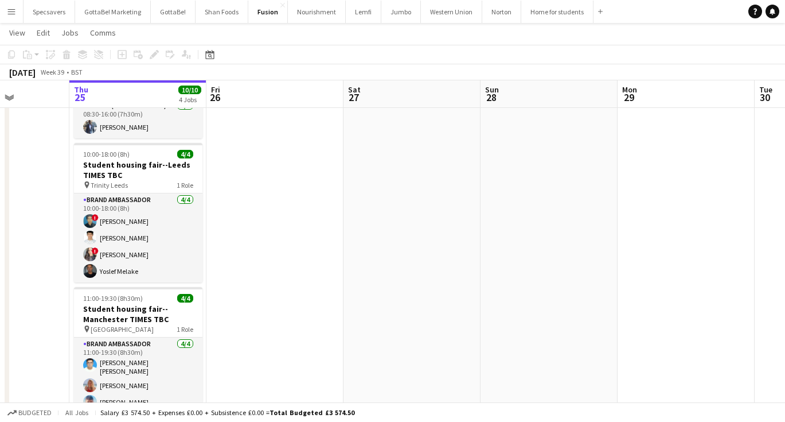
scroll to position [0, 344]
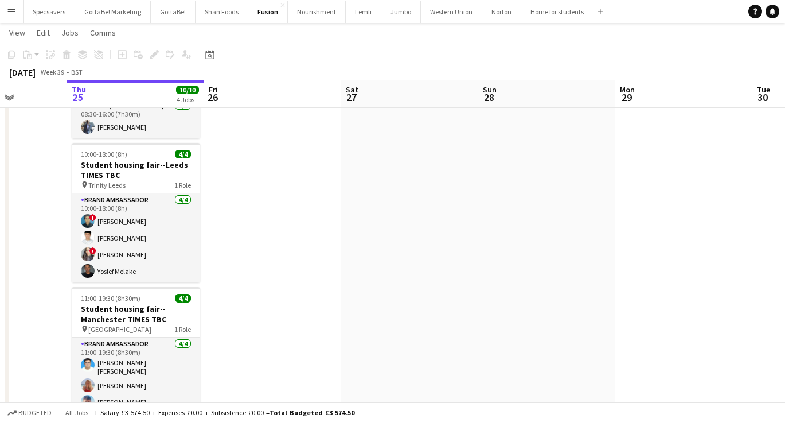
click at [15, 14] on app-icon "Menu" at bounding box center [11, 11] width 9 height 9
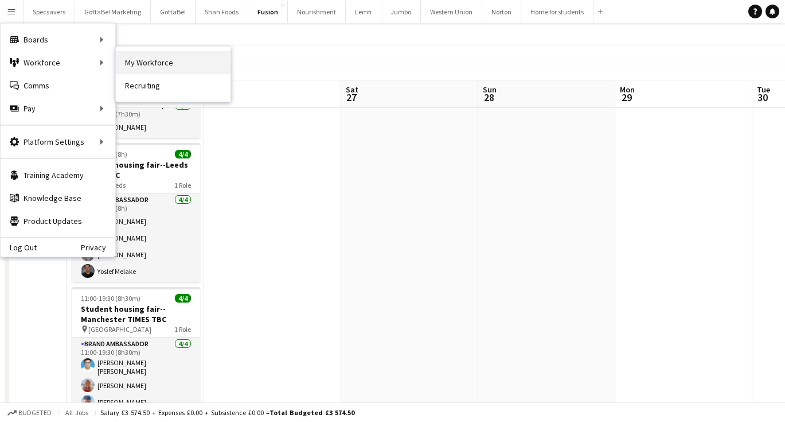
click at [147, 69] on link "My Workforce" at bounding box center [173, 62] width 115 height 23
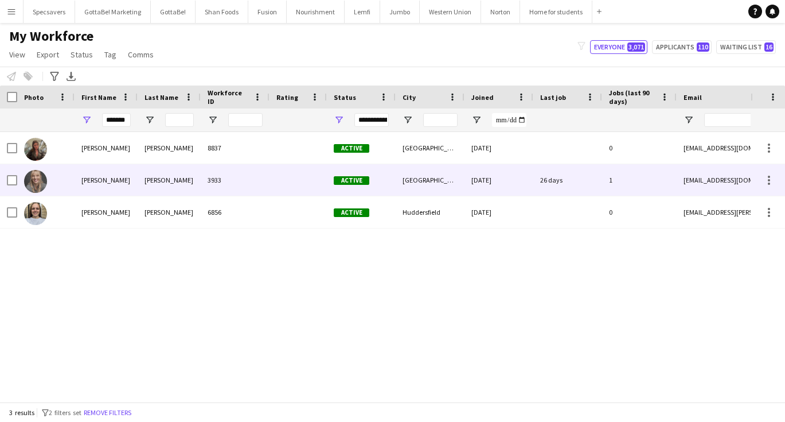
click at [134, 179] on div "[PERSON_NAME]" at bounding box center [106, 180] width 63 height 32
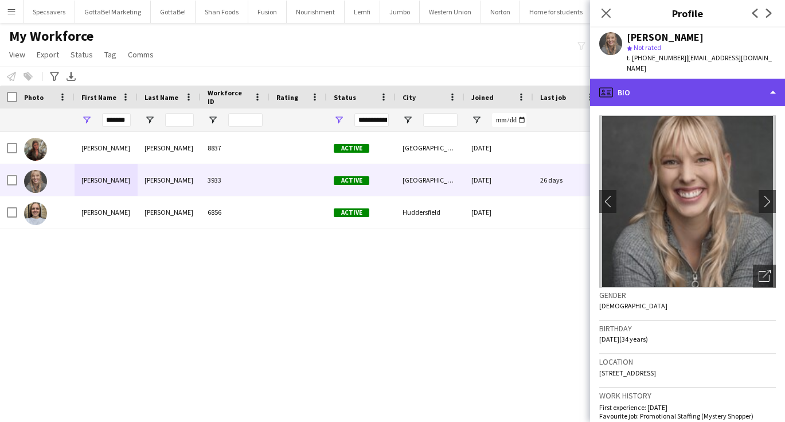
click at [747, 80] on div "profile Bio" at bounding box center [687, 93] width 195 height 28
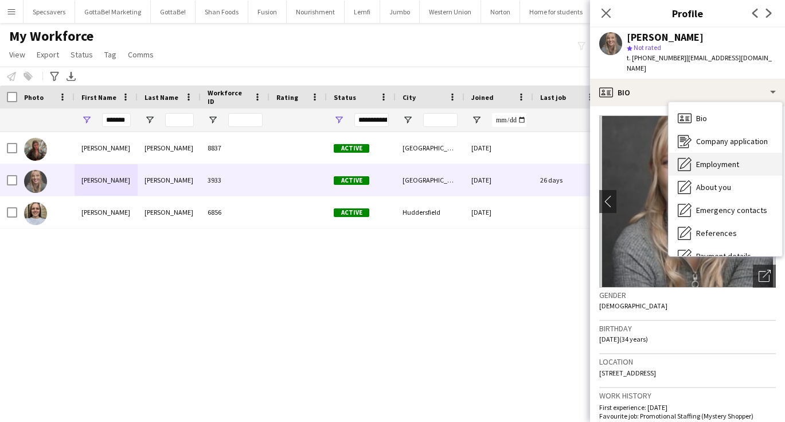
click at [736, 153] on div "Employment Employment" at bounding box center [726, 164] width 114 height 23
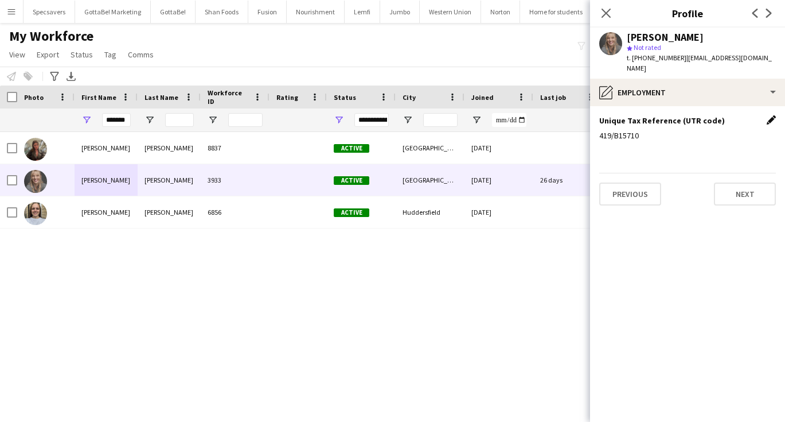
click at [770, 115] on app-icon "Edit this field" at bounding box center [771, 119] width 9 height 9
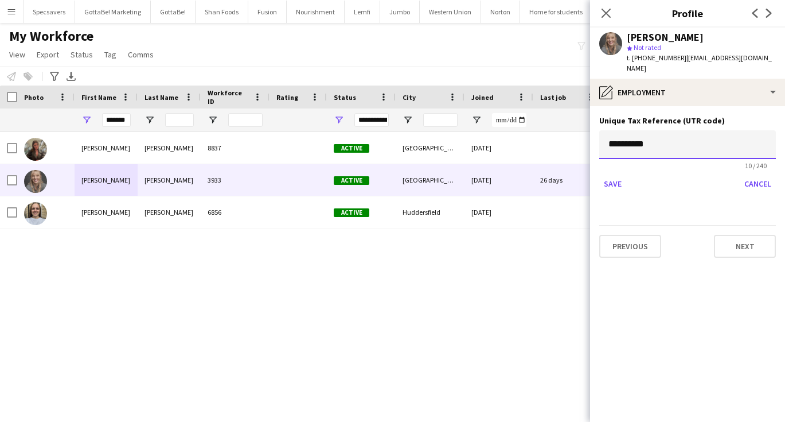
drag, startPoint x: 654, startPoint y: 137, endPoint x: 594, endPoint y: 133, distance: 60.4
click at [594, 133] on app-section-data-types "**********" at bounding box center [687, 263] width 195 height 315
paste input
type input "**********"
click at [609, 174] on button "Save" at bounding box center [612, 183] width 27 height 18
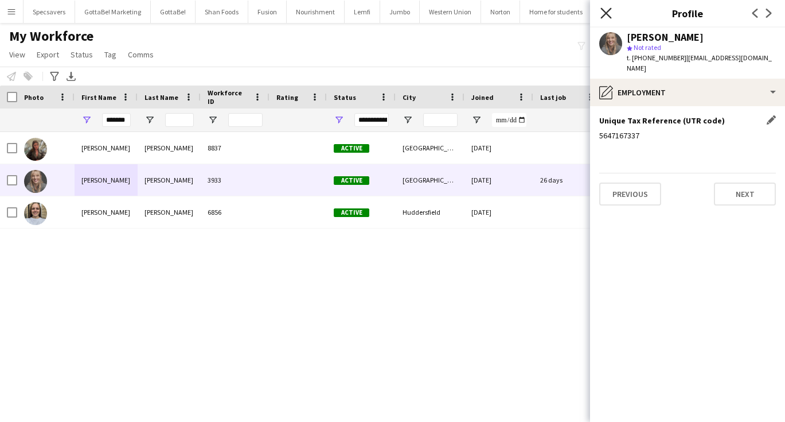
click at [605, 12] on icon at bounding box center [606, 12] width 11 height 11
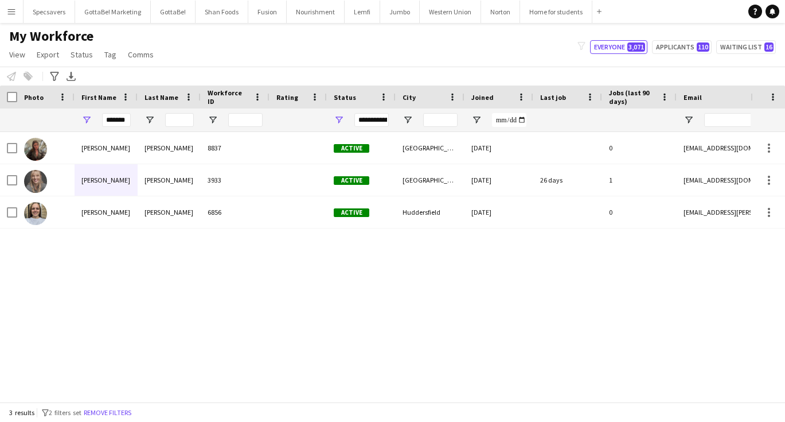
click at [572, 254] on div "[PERSON_NAME] 8837 Active [GEOGRAPHIC_DATA] [DATE] 0 [EMAIL_ADDRESS][DOMAIN_NAM…" at bounding box center [375, 267] width 751 height 270
click at [122, 122] on input "*******" at bounding box center [116, 120] width 29 height 14
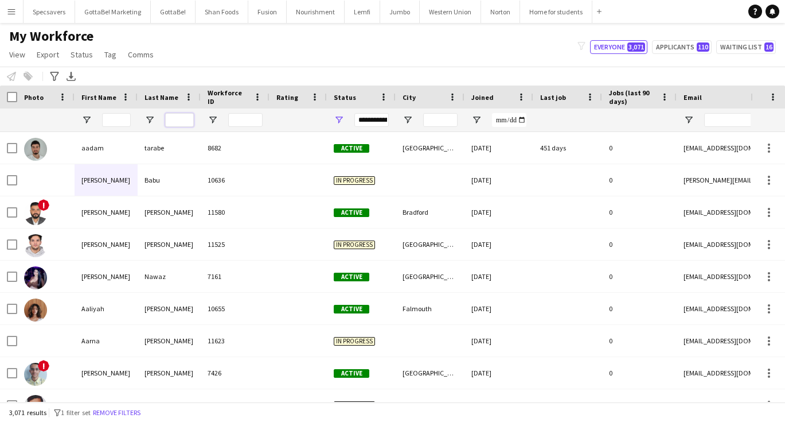
click at [174, 118] on input "Last Name Filter Input" at bounding box center [179, 120] width 29 height 14
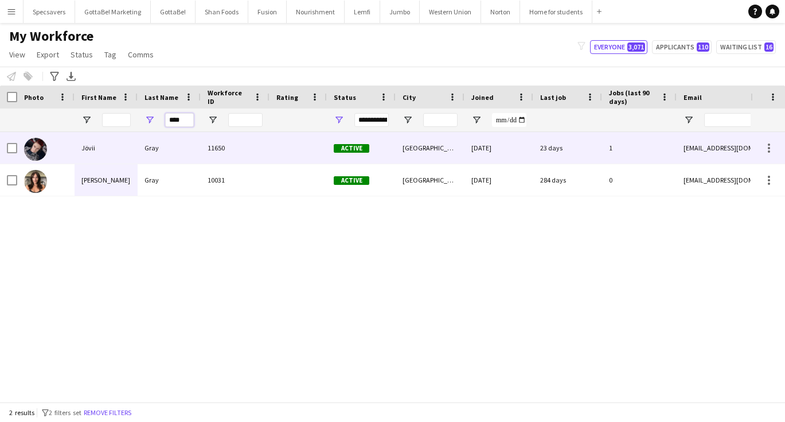
type input "****"
click at [163, 154] on div "Gray" at bounding box center [169, 148] width 63 height 32
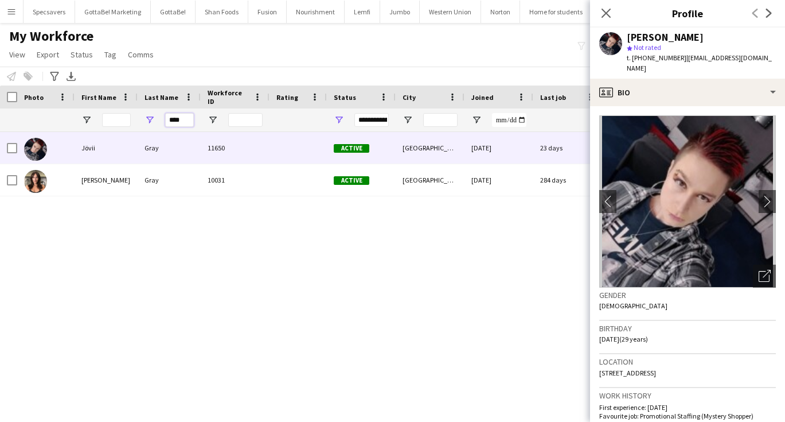
click at [178, 120] on input "****" at bounding box center [179, 120] width 29 height 14
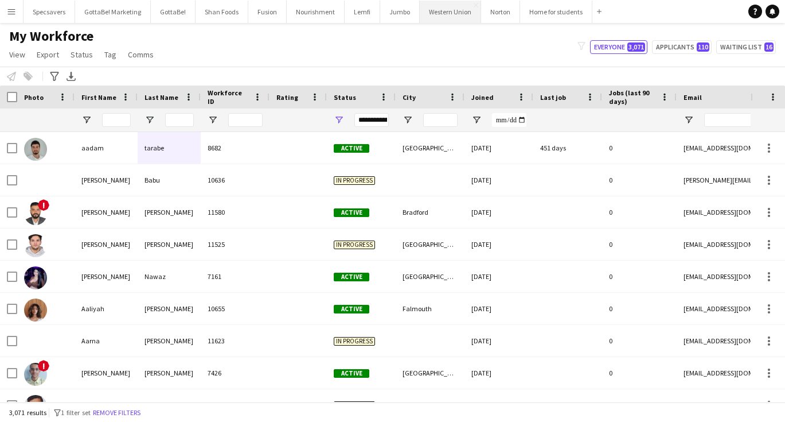
click at [439, 3] on button "Western Union Close" at bounding box center [450, 12] width 61 height 22
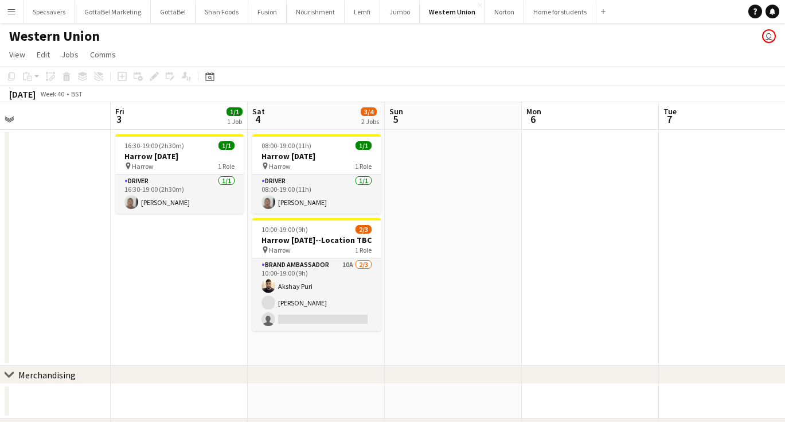
scroll to position [0, 445]
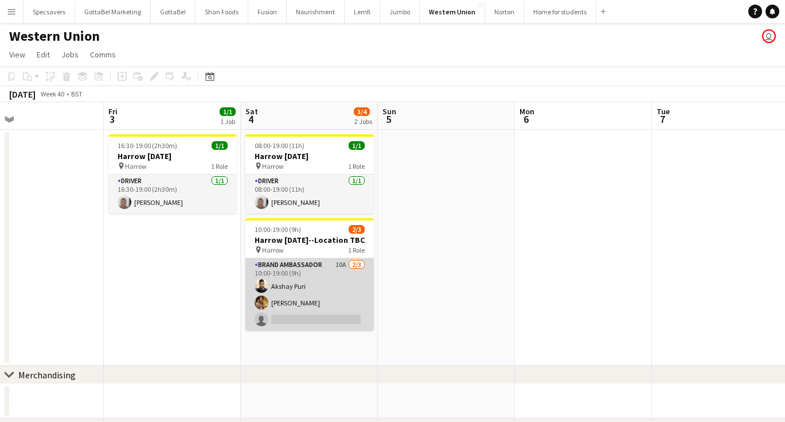
click at [332, 294] on app-card-role "Brand Ambassador 10A [DATE] 10:00-19:00 (9h) [PERSON_NAME] single-neutral-actio…" at bounding box center [309, 294] width 128 height 72
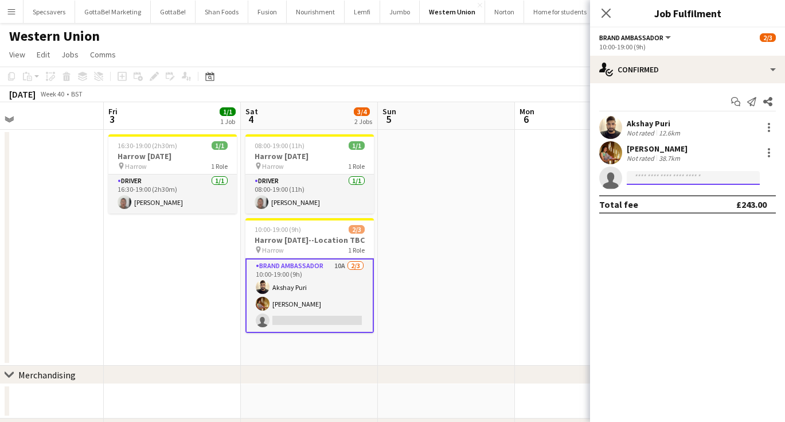
click at [652, 176] on input at bounding box center [693, 178] width 133 height 14
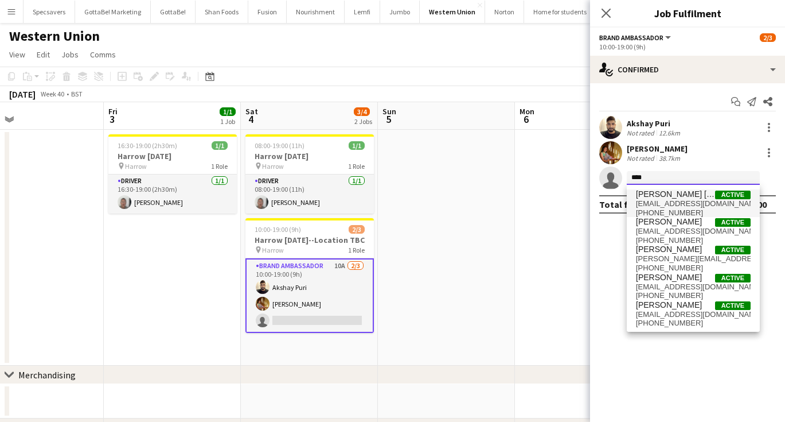
type input "****"
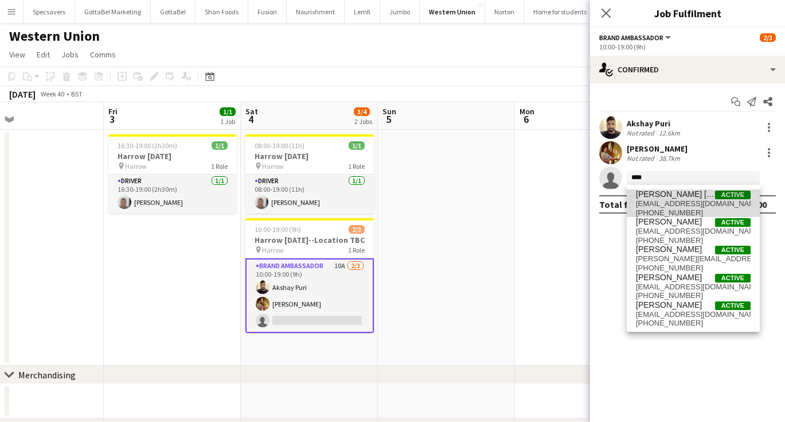
click at [669, 201] on span "[EMAIL_ADDRESS][DOMAIN_NAME]" at bounding box center [693, 203] width 115 height 9
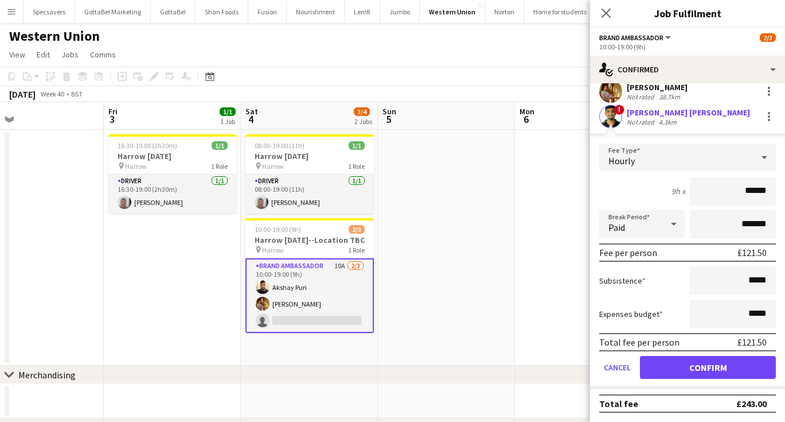
scroll to position [61, 0]
click at [695, 367] on button "Confirm" at bounding box center [708, 367] width 136 height 23
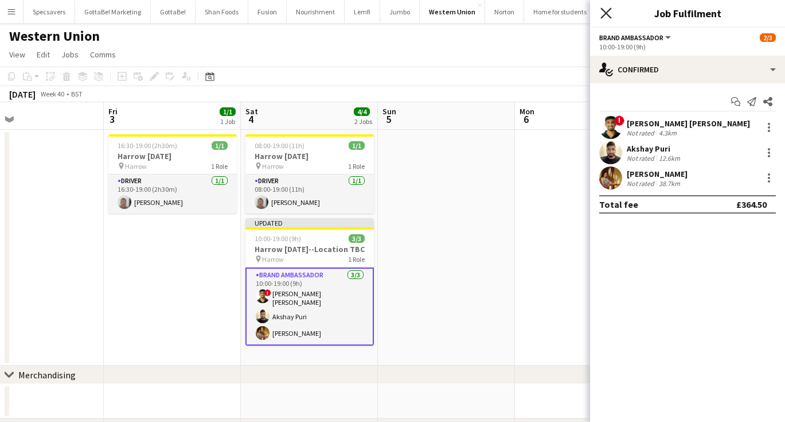
click at [603, 9] on icon "Close pop-in" at bounding box center [606, 12] width 11 height 11
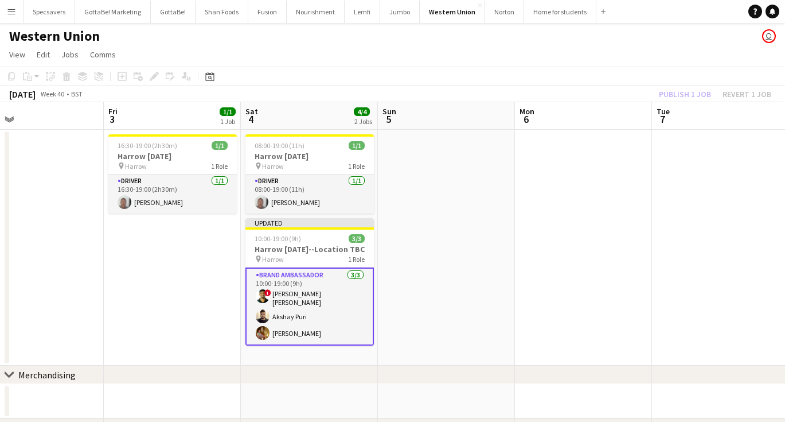
click at [596, 228] on app-date-cell at bounding box center [583, 248] width 137 height 236
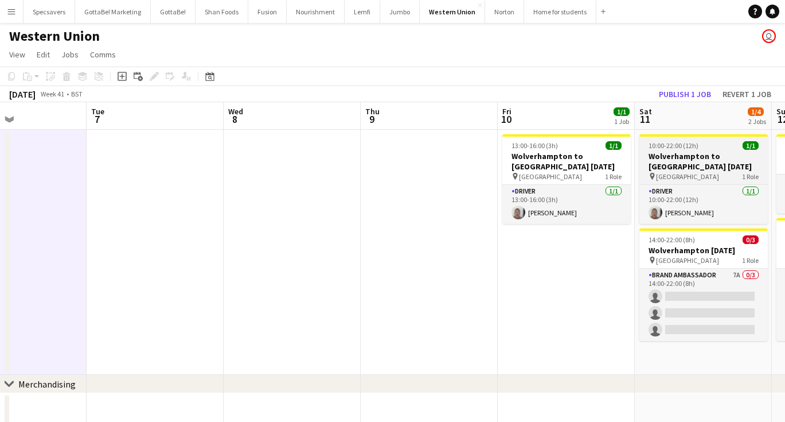
scroll to position [0, 485]
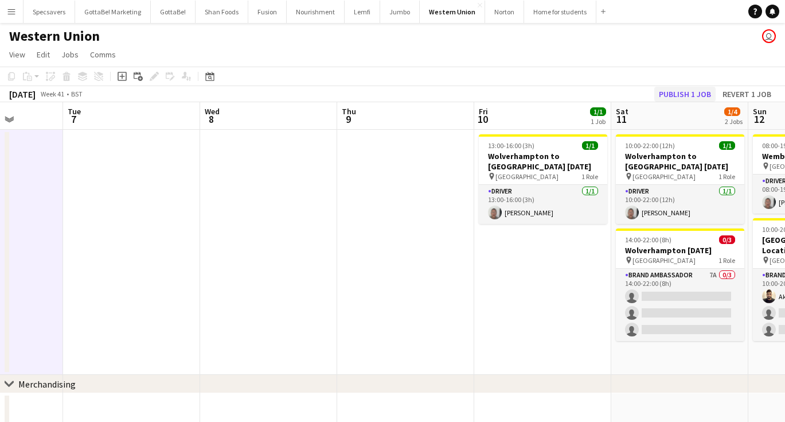
click at [705, 93] on button "Publish 1 job" at bounding box center [684, 94] width 61 height 15
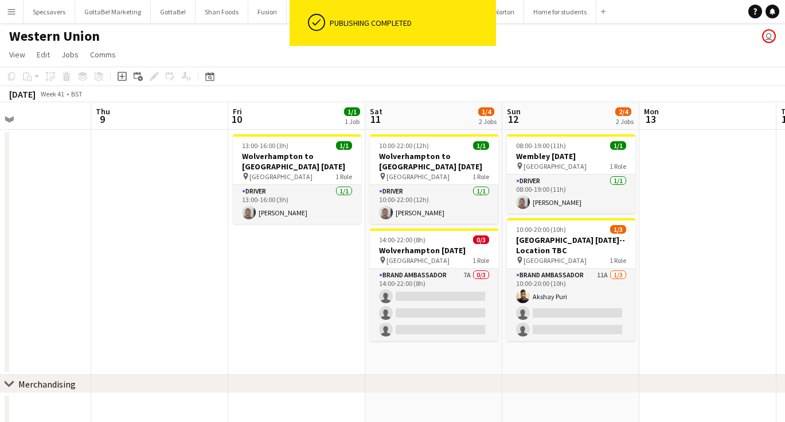
scroll to position [0, 461]
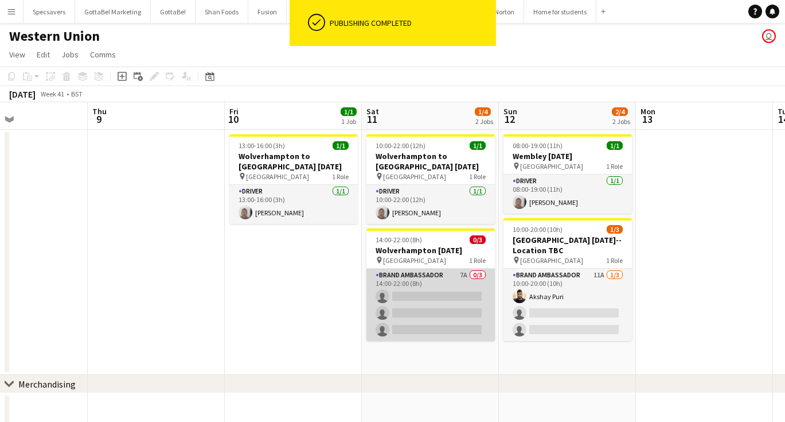
click at [453, 294] on app-card-role "Brand Ambassador 7A 0/3 14:00-22:00 (8h) single-neutral-actions single-neutral-…" at bounding box center [431, 304] width 128 height 72
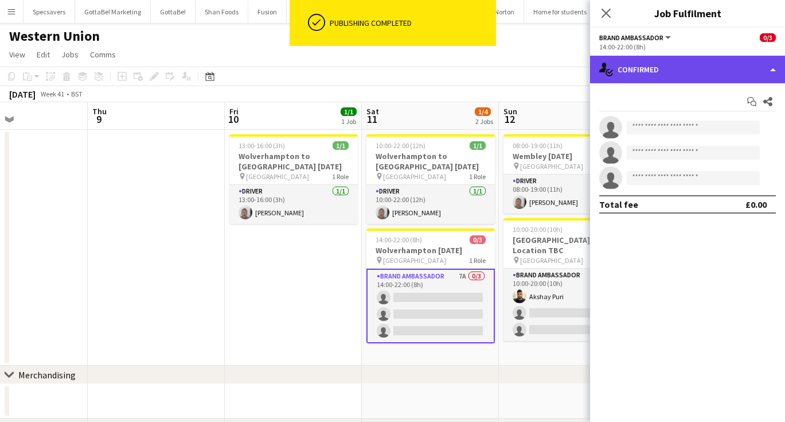
click at [650, 60] on div "single-neutral-actions-check-2 Confirmed" at bounding box center [687, 70] width 195 height 28
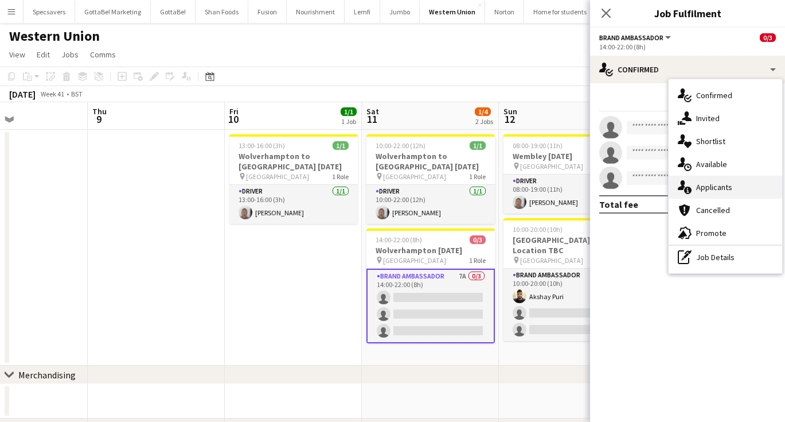
click at [705, 183] on span "Applicants" at bounding box center [714, 187] width 36 height 10
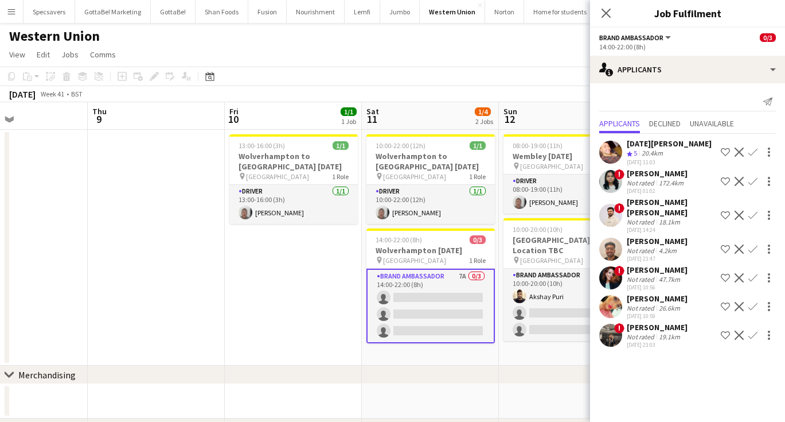
click at [662, 303] on div "26.6km" at bounding box center [670, 307] width 26 height 9
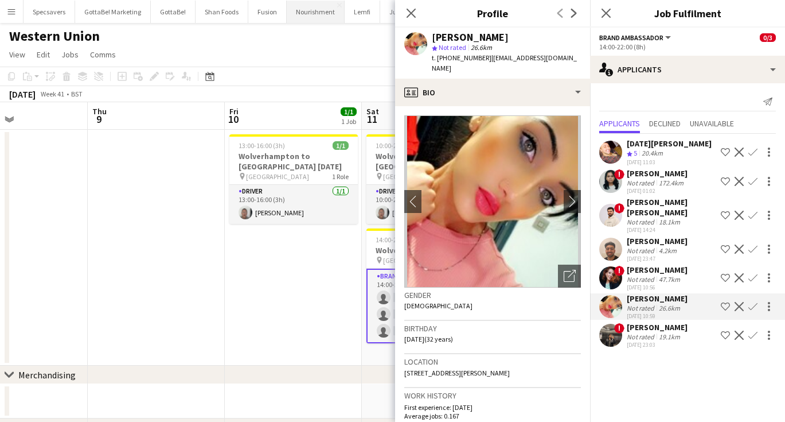
click at [305, 15] on button "Nourishment Close" at bounding box center [316, 12] width 58 height 22
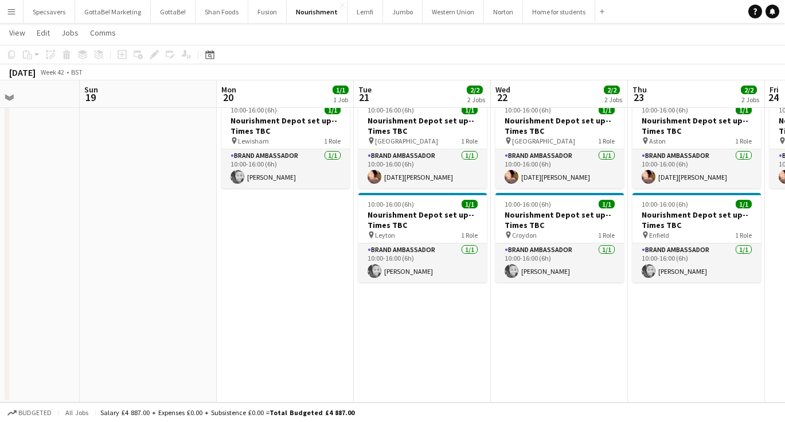
scroll to position [0, 469]
click at [261, 10] on button "Fusion Close" at bounding box center [267, 12] width 38 height 22
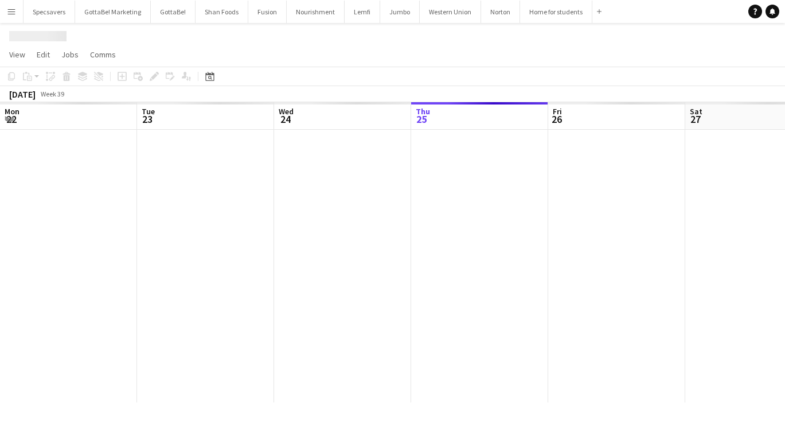
scroll to position [0, 274]
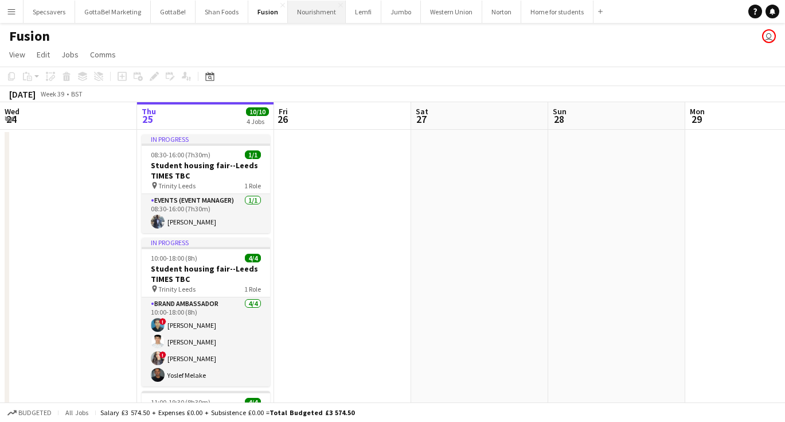
click at [294, 14] on button "Nourishment Close" at bounding box center [317, 12] width 58 height 22
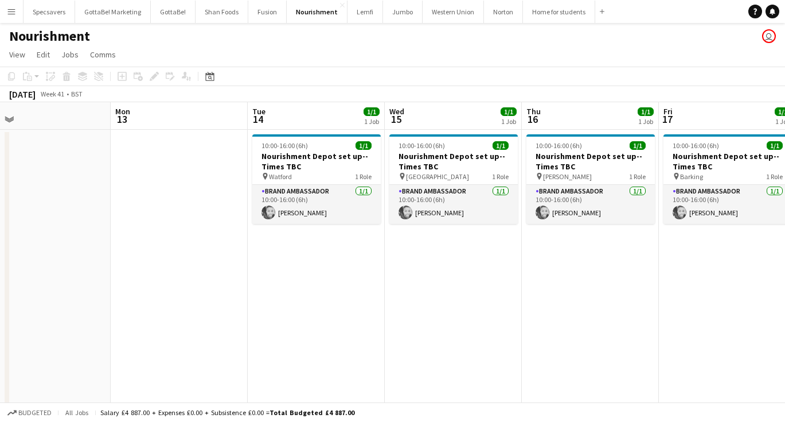
scroll to position [0, 455]
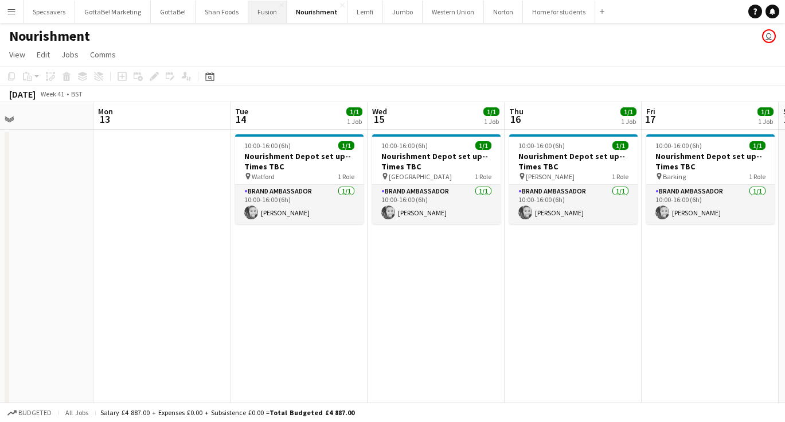
click at [263, 13] on button "Fusion Close" at bounding box center [267, 12] width 38 height 22
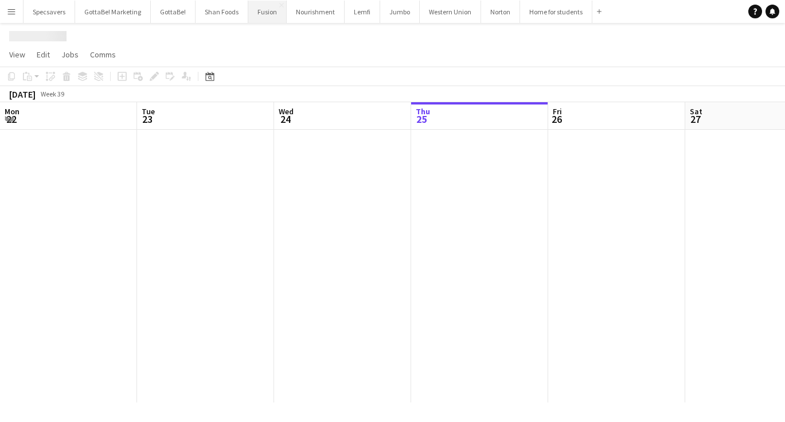
scroll to position [0, 274]
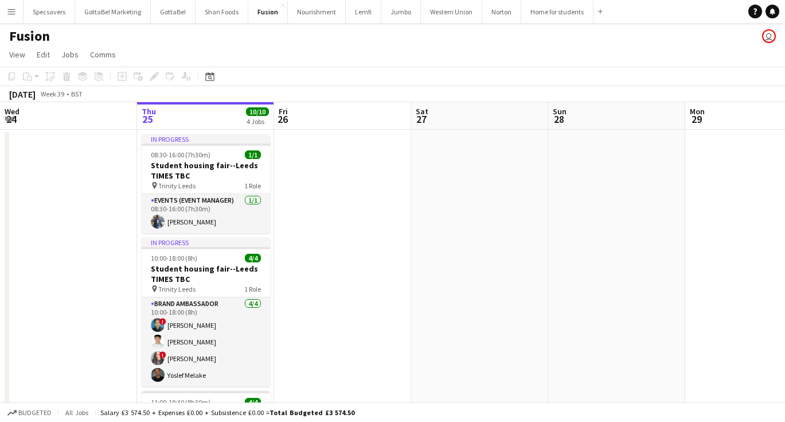
click at [9, 9] on app-icon "Menu" at bounding box center [11, 11] width 9 height 9
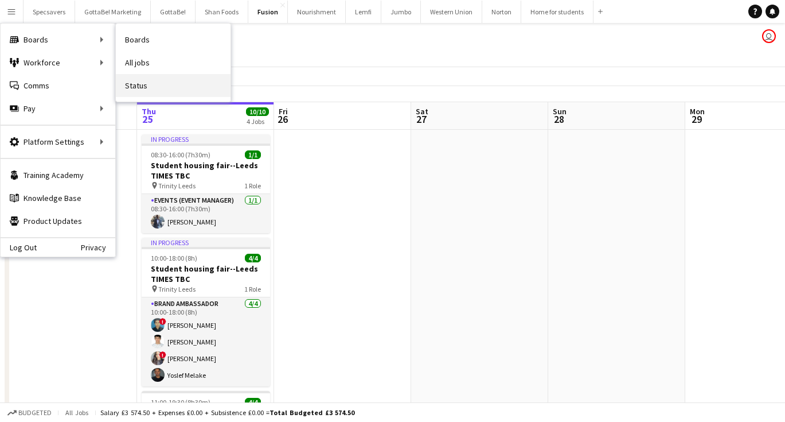
click at [150, 87] on link "Status" at bounding box center [173, 85] width 115 height 23
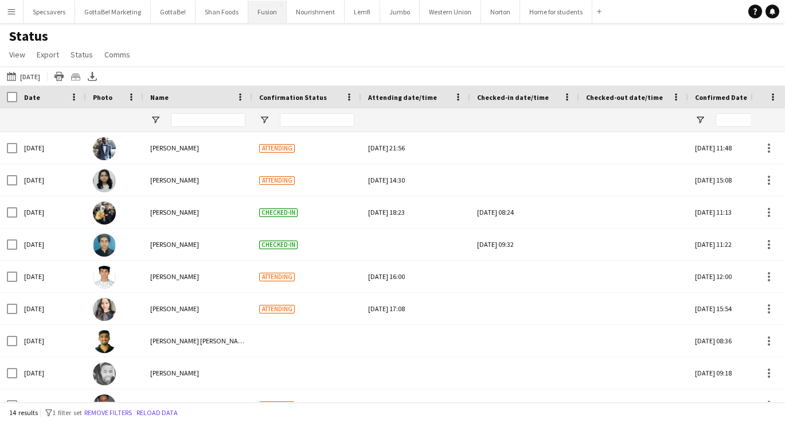
click at [263, 11] on button "Fusion Close" at bounding box center [267, 12] width 38 height 22
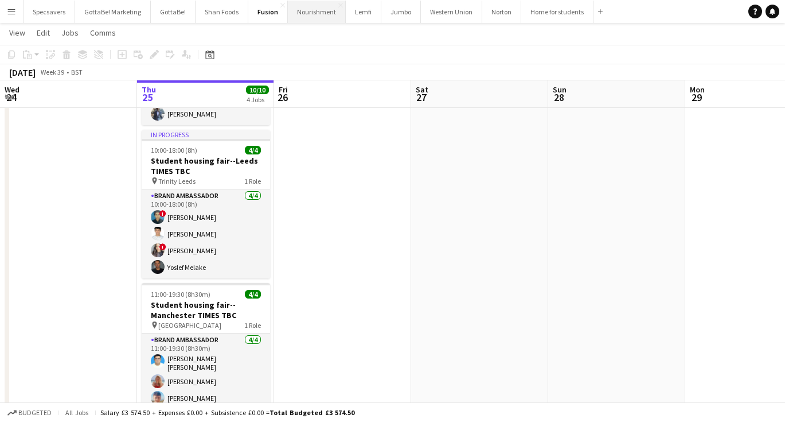
click at [301, 15] on button "Nourishment Close" at bounding box center [317, 12] width 58 height 22
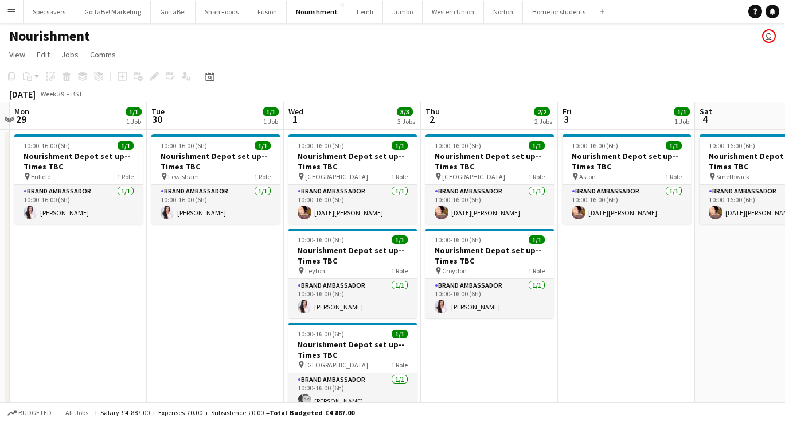
scroll to position [0, 410]
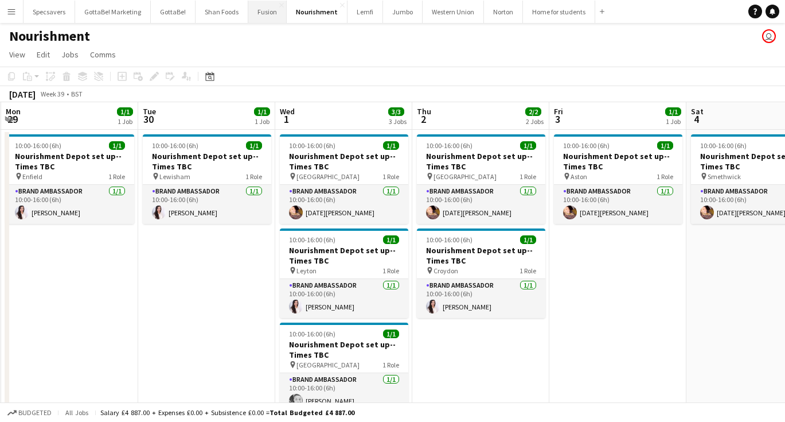
click at [268, 13] on button "Fusion Close" at bounding box center [267, 12] width 38 height 22
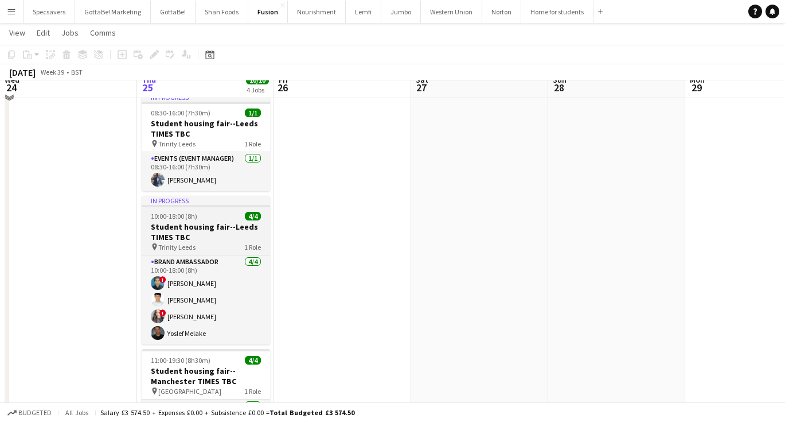
scroll to position [44, 0]
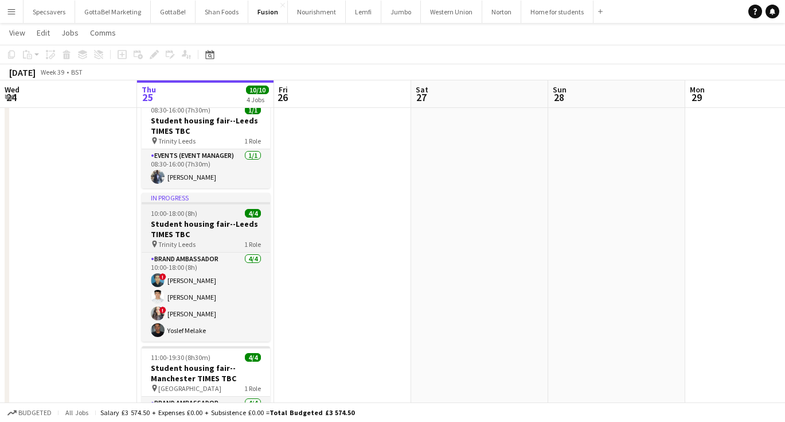
click at [233, 234] on h3 "Student housing fair--Leeds TIMES TBC" at bounding box center [206, 229] width 128 height 21
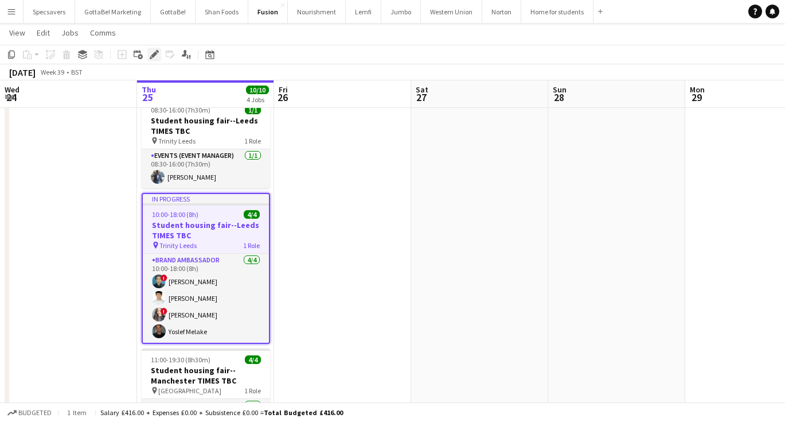
click at [154, 54] on icon at bounding box center [154, 55] width 6 height 6
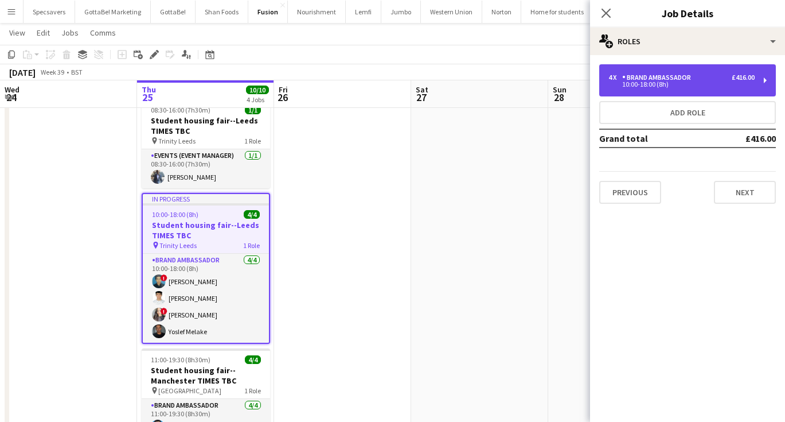
click at [704, 80] on div "4 x Brand Ambassador £416.00" at bounding box center [682, 77] width 146 height 8
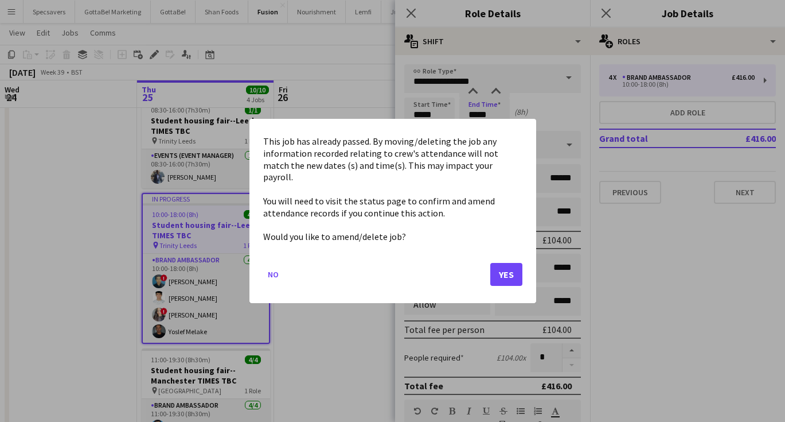
scroll to position [0, 0]
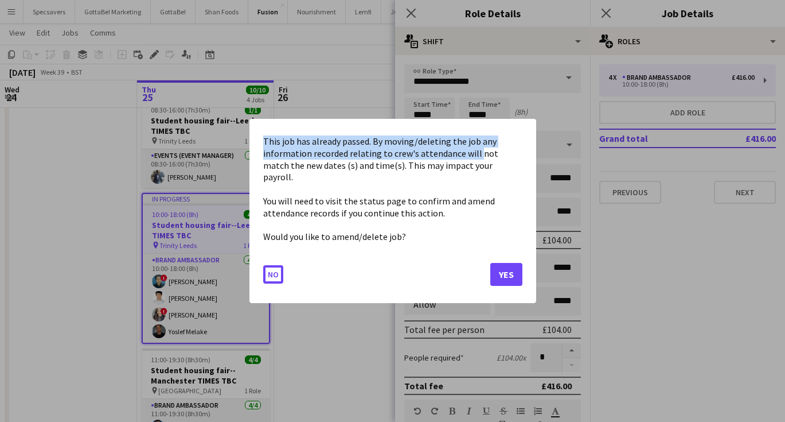
click at [473, 115] on body "Menu Boards Boards Boards All jobs Status Workforce Workforce My Workforce Recr…" at bounding box center [392, 290] width 785 height 669
click at [509, 266] on button "Yes" at bounding box center [506, 274] width 32 height 23
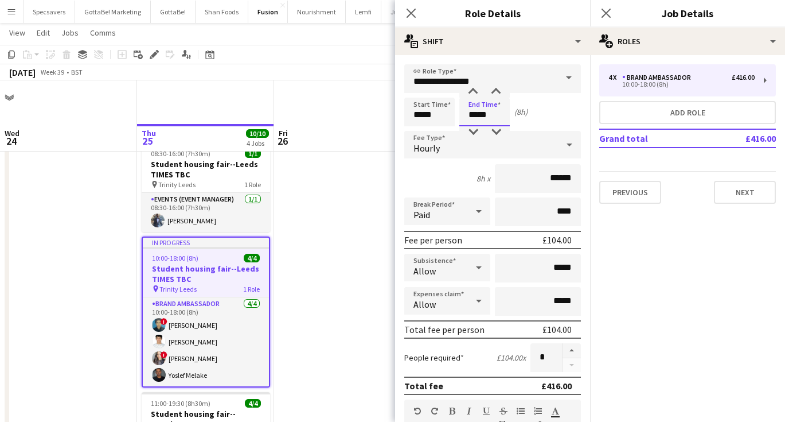
scroll to position [44, 0]
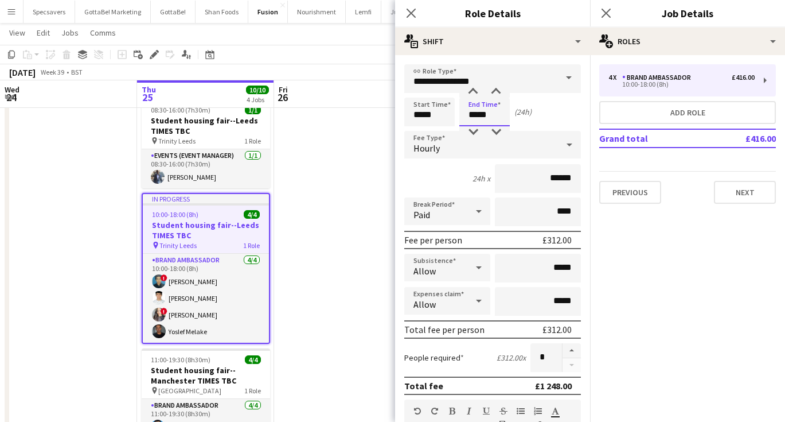
type input "*****"
click at [605, 10] on icon "Close pop-in" at bounding box center [606, 12] width 11 height 11
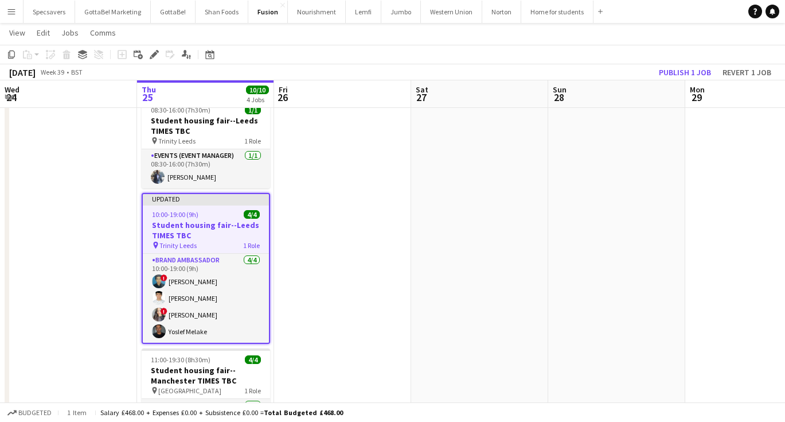
click at [390, 259] on app-date-cell at bounding box center [342, 345] width 137 height 521
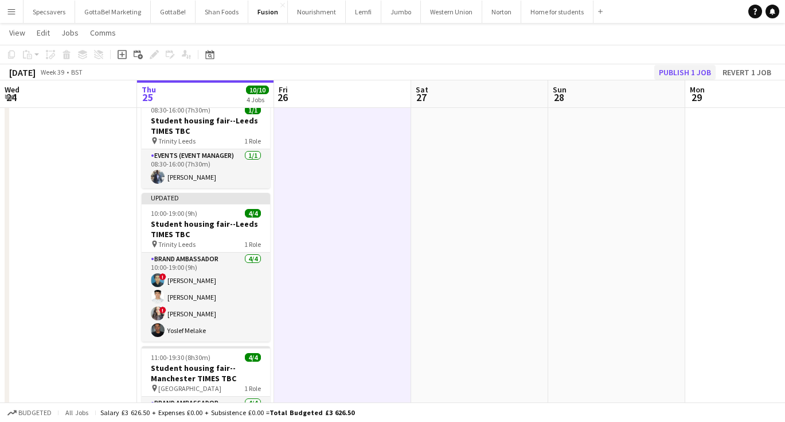
click at [695, 72] on button "Publish 1 job" at bounding box center [684, 72] width 61 height 15
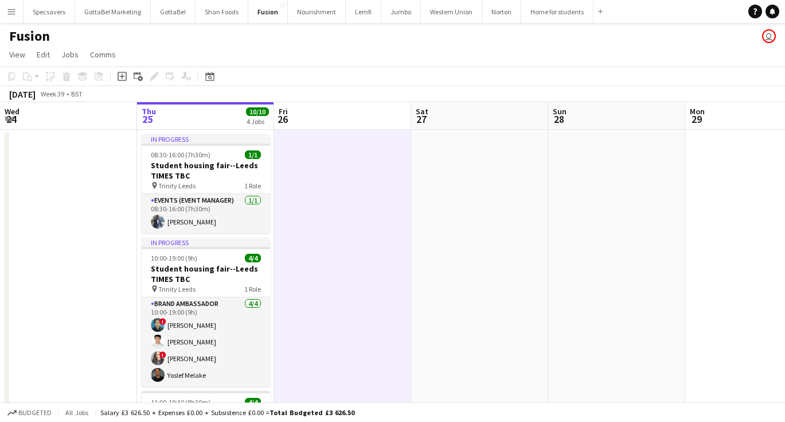
scroll to position [0, 0]
click at [307, 14] on button "Nourishment Close" at bounding box center [317, 12] width 58 height 22
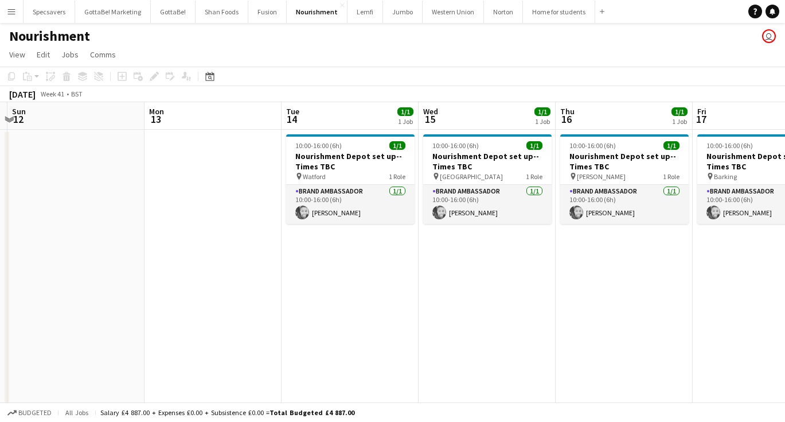
scroll to position [0, 416]
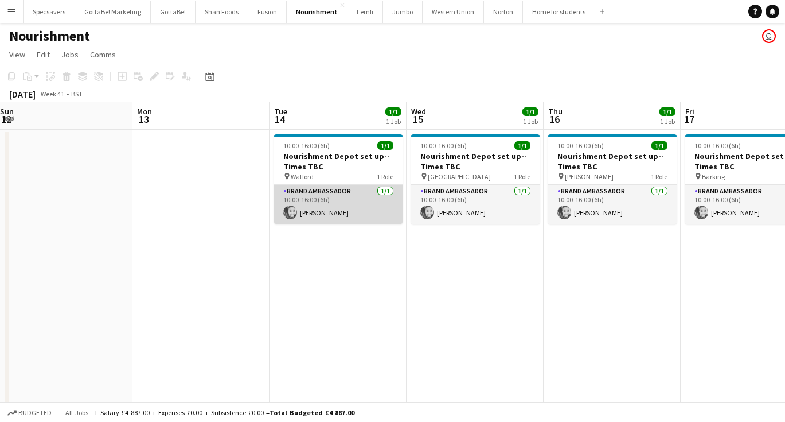
click at [357, 212] on app-card-role "Brand Ambassador [DATE] 10:00-16:00 (6h) [PERSON_NAME]" at bounding box center [338, 204] width 128 height 39
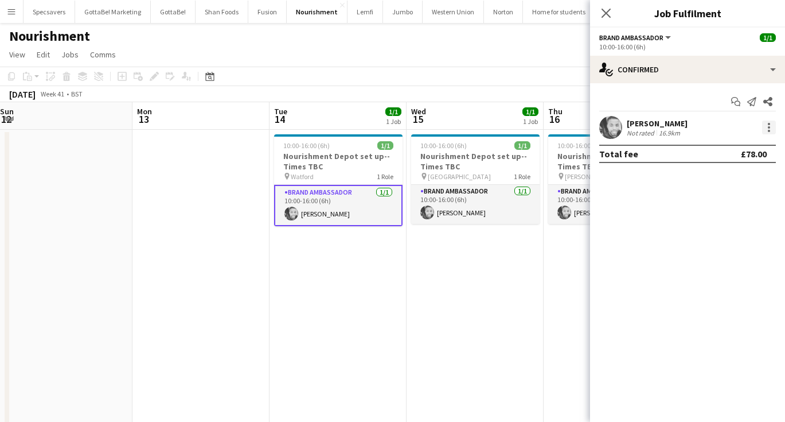
click at [767, 126] on div at bounding box center [769, 127] width 14 height 14
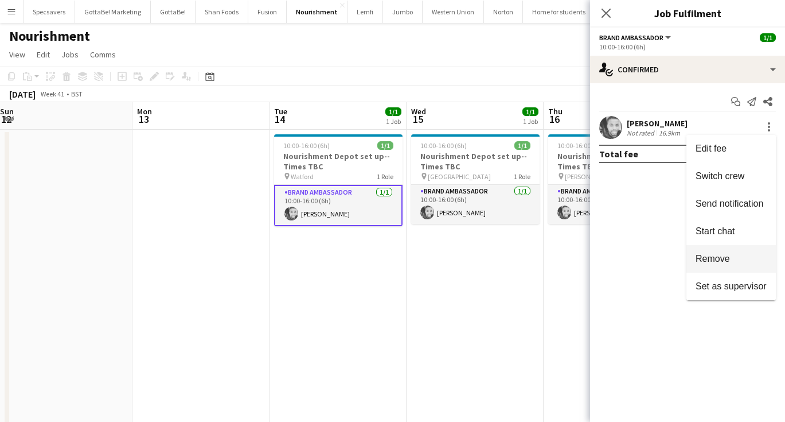
click at [726, 254] on span "Remove" at bounding box center [713, 259] width 34 height 10
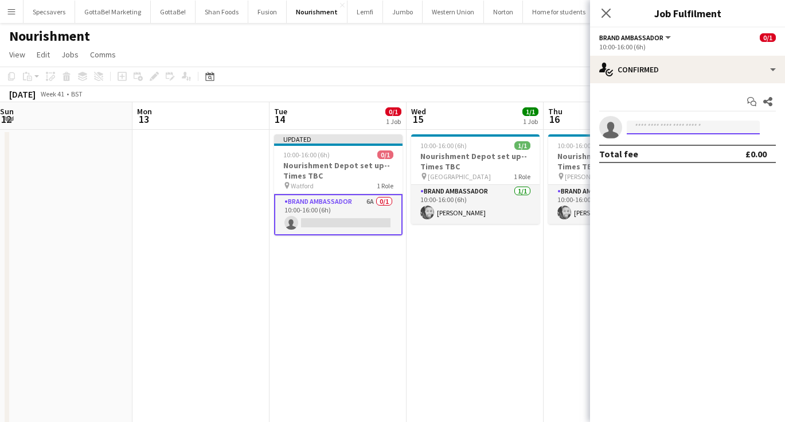
click at [676, 132] on input at bounding box center [693, 127] width 133 height 14
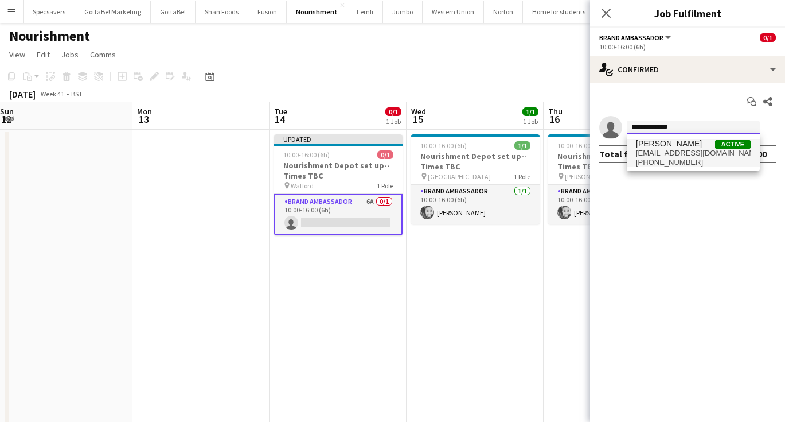
type input "**********"
click at [679, 154] on span "[EMAIL_ADDRESS][DOMAIN_NAME]" at bounding box center [693, 153] width 115 height 9
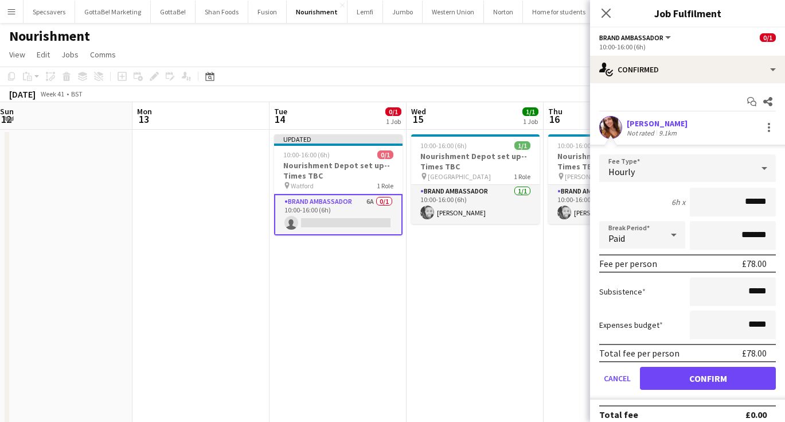
click at [720, 371] on button "Confirm" at bounding box center [708, 378] width 136 height 23
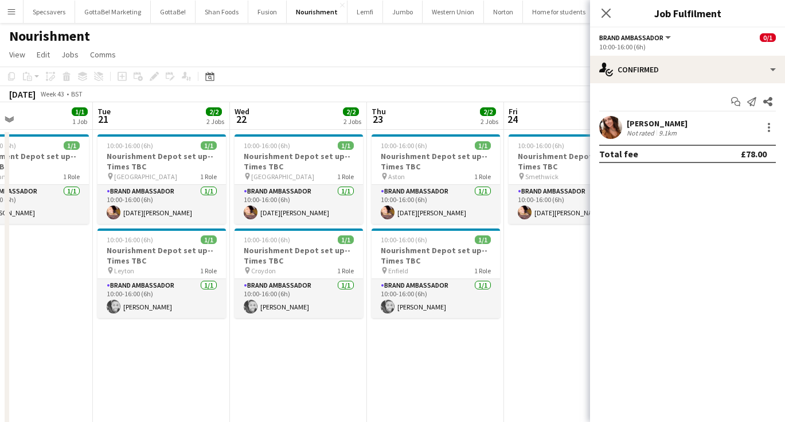
scroll to position [0, 463]
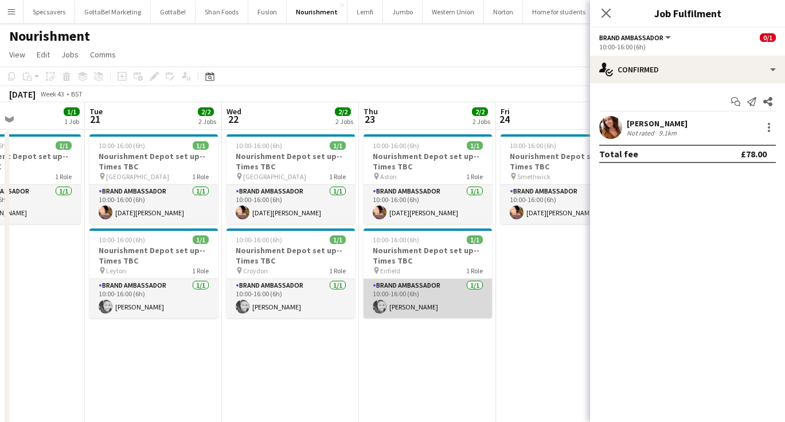
click at [424, 303] on app-card-role "Brand Ambassador [DATE] 10:00-16:00 (6h) [PERSON_NAME]" at bounding box center [428, 298] width 128 height 39
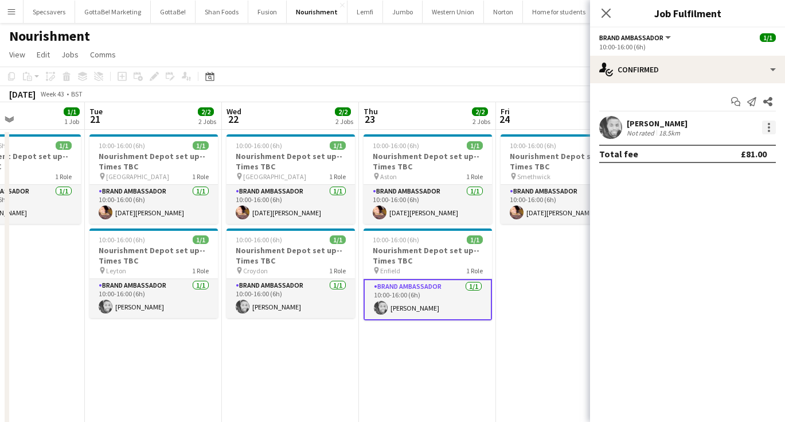
click at [769, 124] on div at bounding box center [769, 124] width 2 height 2
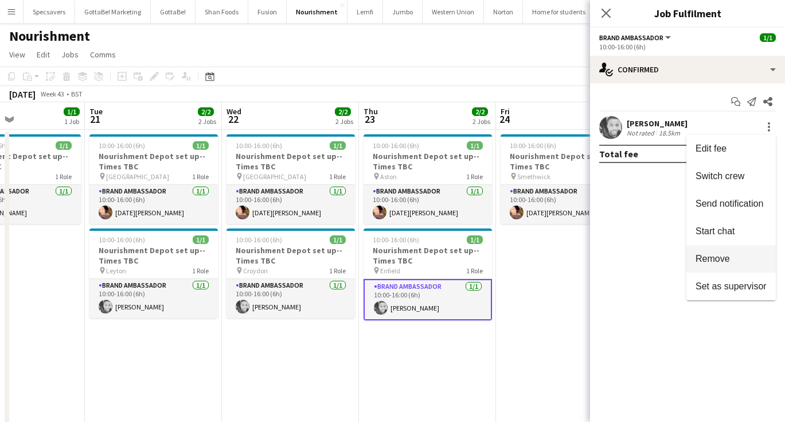
click at [712, 256] on span "Remove" at bounding box center [713, 259] width 34 height 10
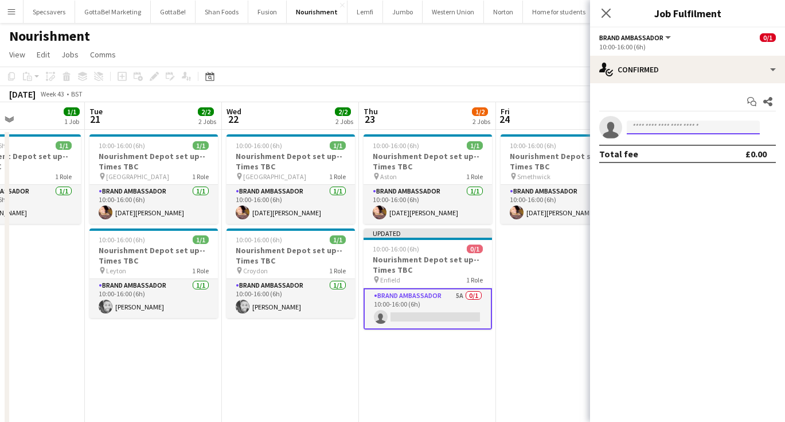
click at [666, 127] on input at bounding box center [693, 127] width 133 height 14
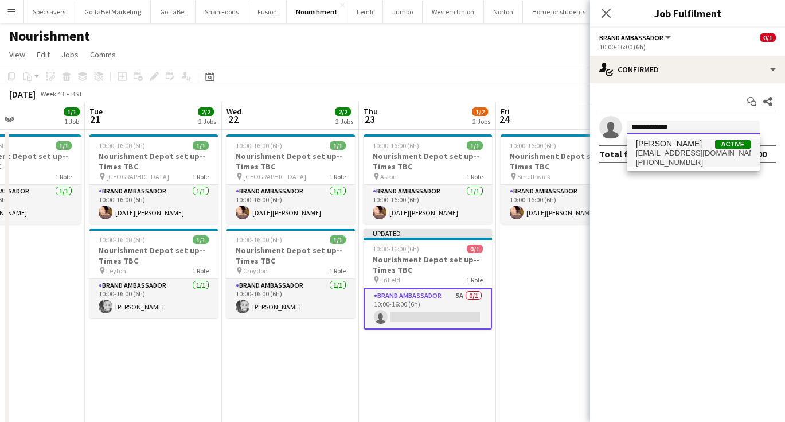
type input "**********"
click at [684, 159] on span "[PHONE_NUMBER]" at bounding box center [693, 162] width 115 height 9
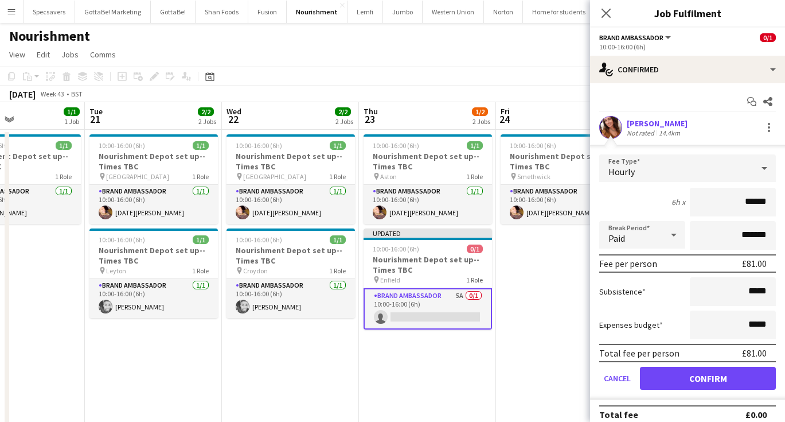
click at [702, 376] on button "Confirm" at bounding box center [708, 378] width 136 height 23
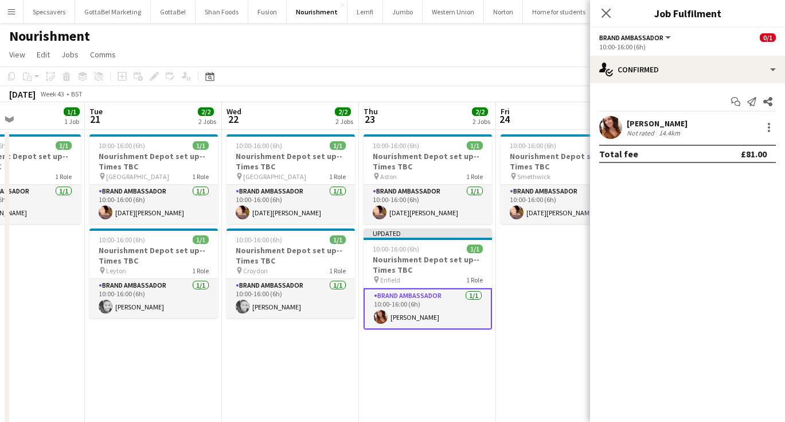
click at [543, 278] on app-date-cell "10:00-16:00 (6h) 1/1 Nourishment Depot set up--Times TBC pin Smethwick 1 Role B…" at bounding box center [564, 284] width 137 height 308
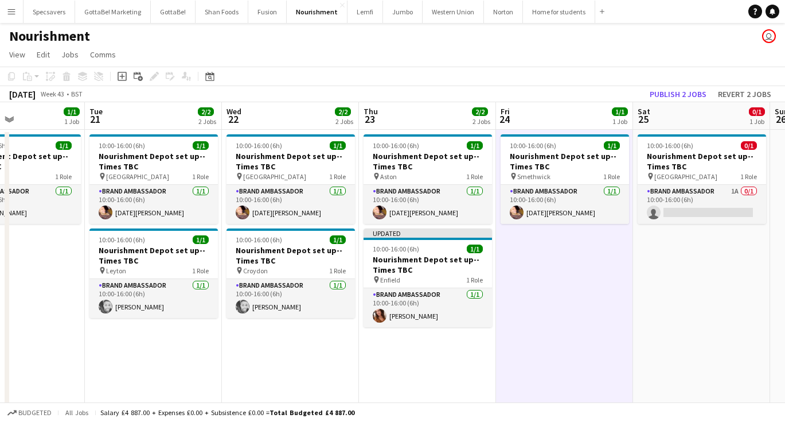
click at [658, 56] on app-page-menu "View Day view expanded Day view collapsed Month view Date picker Jump to [DATE]…" at bounding box center [392, 56] width 785 height 22
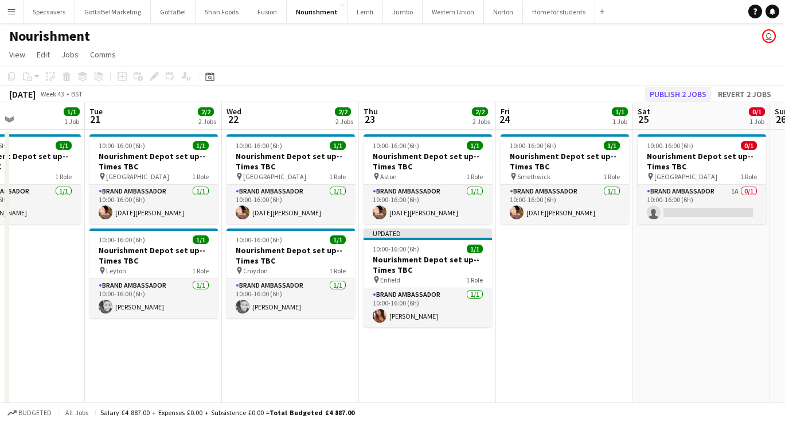
click at [669, 96] on button "Publish 2 jobs" at bounding box center [678, 94] width 66 height 15
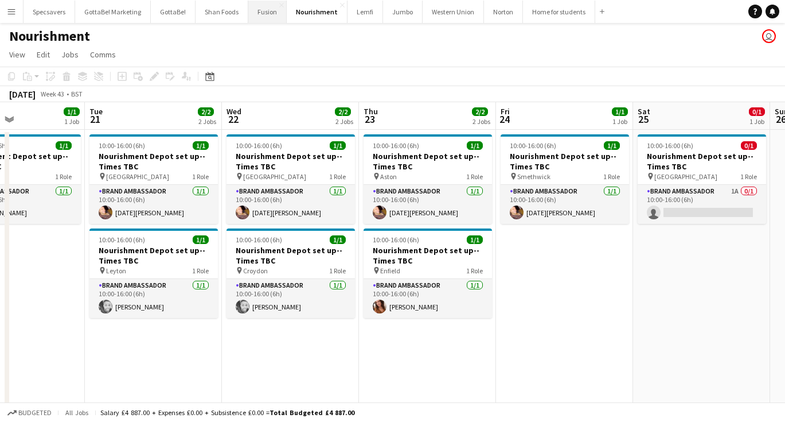
click at [260, 12] on button "Fusion Close" at bounding box center [267, 12] width 38 height 22
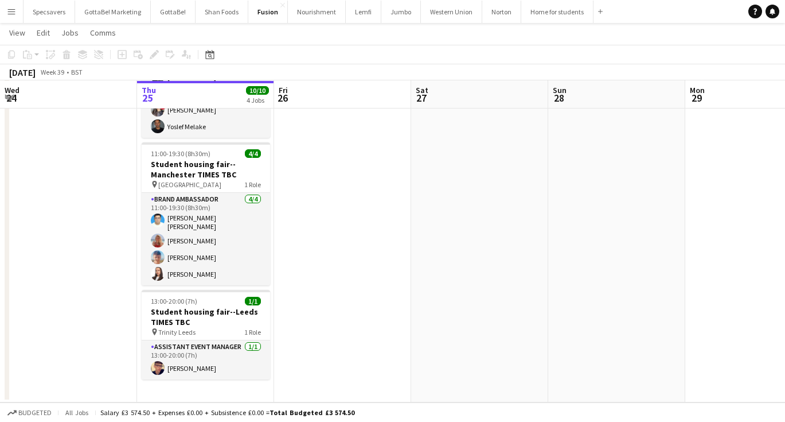
scroll to position [247, 0]
click at [215, 186] on div "pin Manchester 1 Role" at bounding box center [206, 184] width 128 height 9
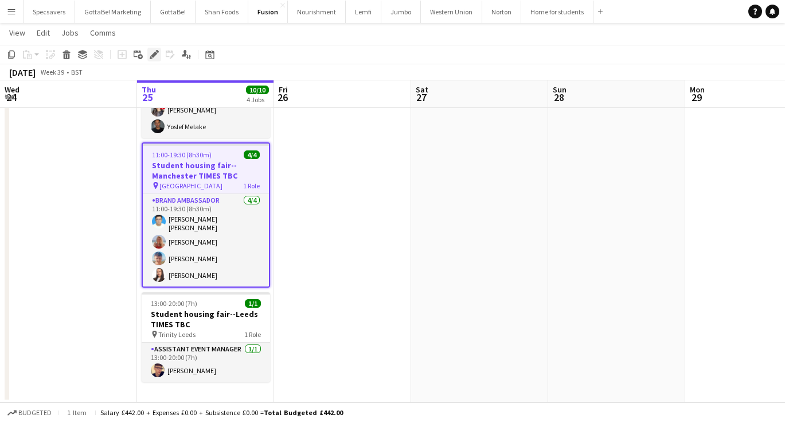
click at [151, 55] on icon "Edit" at bounding box center [154, 54] width 9 height 9
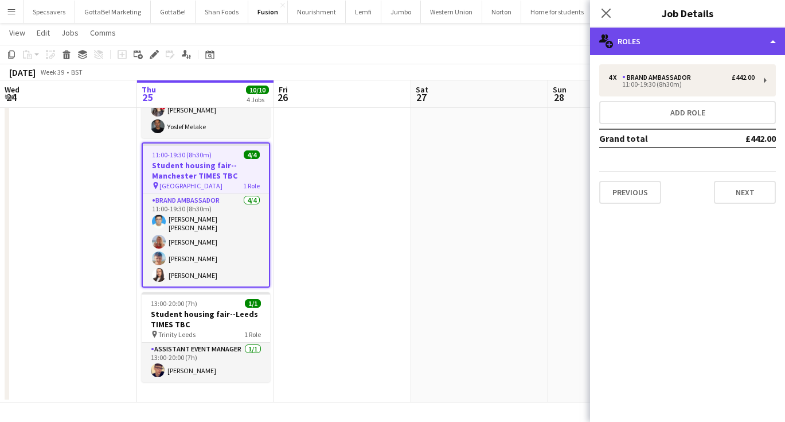
click at [695, 50] on div "multiple-users-add Roles" at bounding box center [687, 42] width 195 height 28
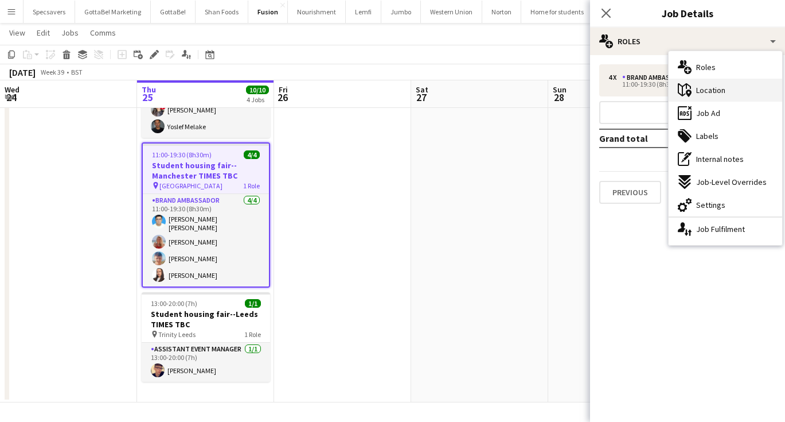
click at [708, 94] on span "Location" at bounding box center [710, 90] width 29 height 10
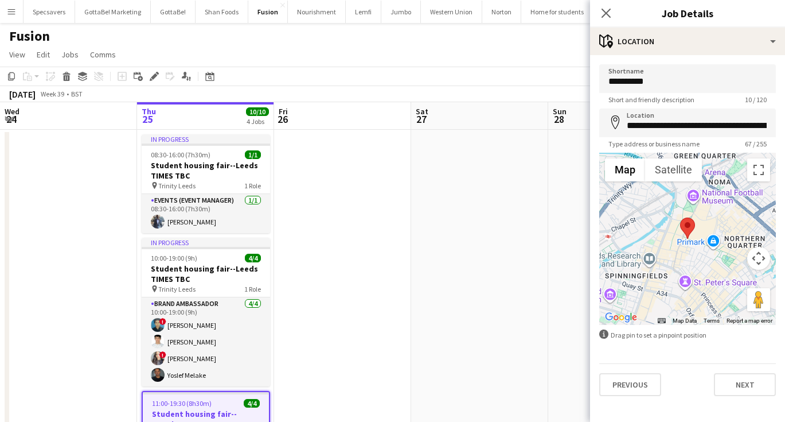
scroll to position [0, 0]
click at [304, 13] on button "Nourishment Close" at bounding box center [317, 12] width 58 height 22
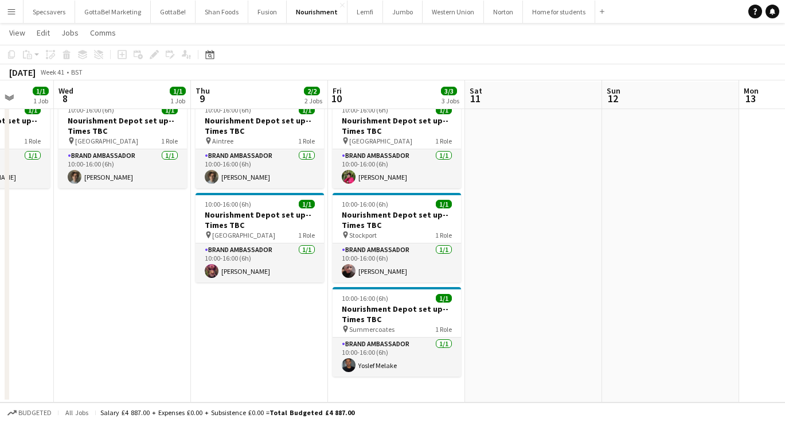
scroll to position [0, 350]
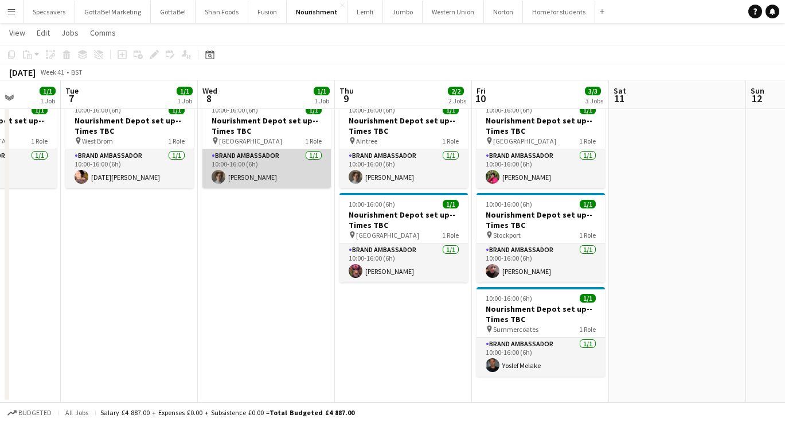
click at [270, 176] on app-card-role "Brand Ambassador [DATE] 10:00-16:00 (6h) [PERSON_NAME]" at bounding box center [266, 168] width 128 height 39
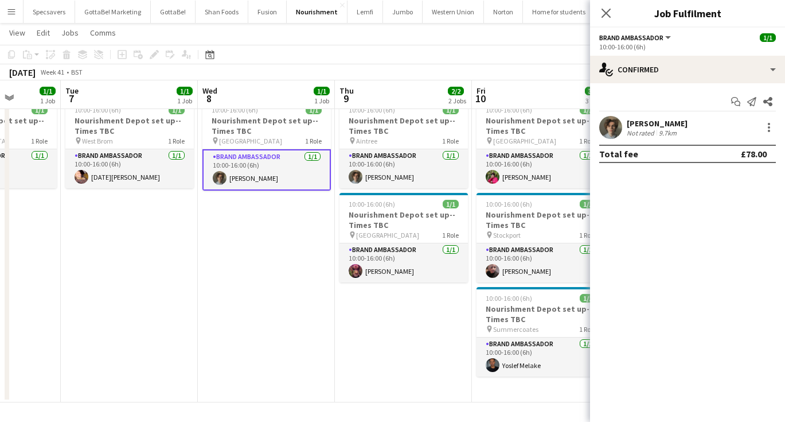
click at [668, 124] on div "[PERSON_NAME]" at bounding box center [657, 123] width 61 height 10
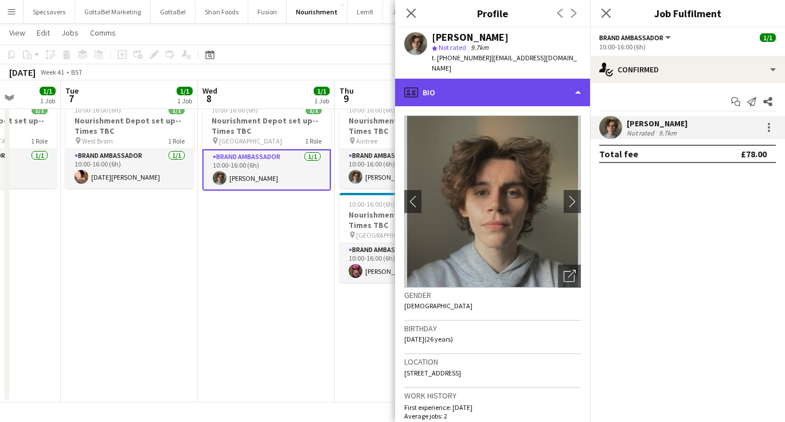
click at [540, 79] on div "profile Bio" at bounding box center [492, 93] width 195 height 28
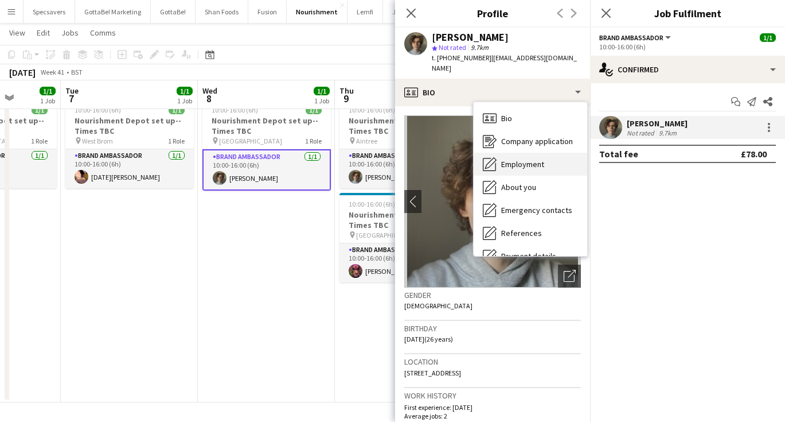
click at [539, 159] on div "Employment Employment" at bounding box center [531, 164] width 114 height 23
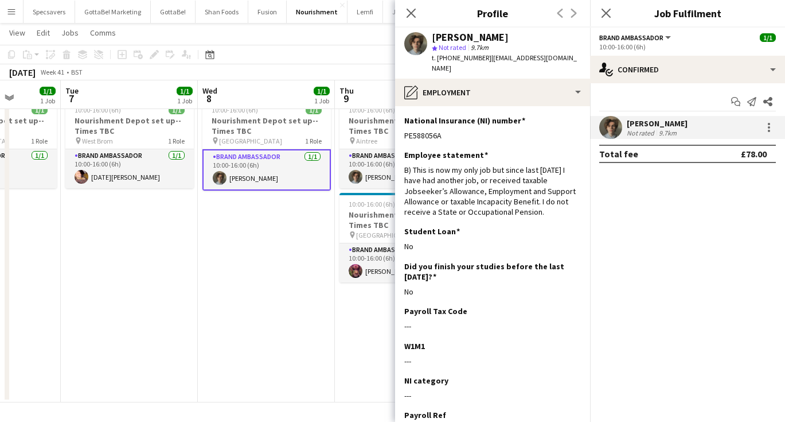
click at [445, 106] on app-section-data-types "National Insurance (NI) number Edit this field PE588056A Employee statement Edi…" at bounding box center [492, 263] width 195 height 315
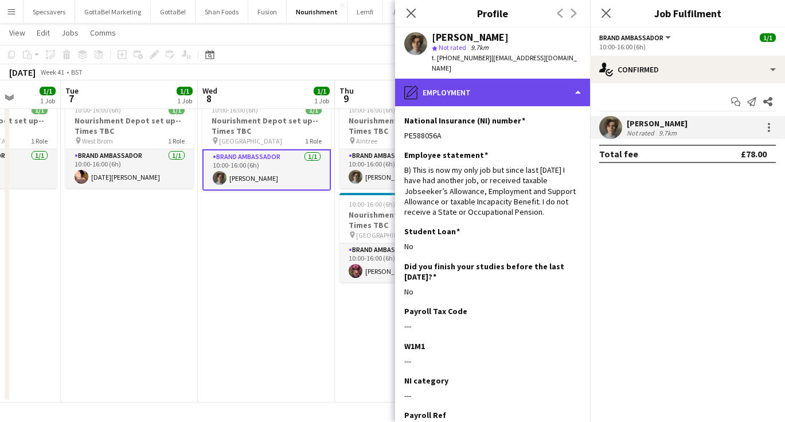
click at [450, 79] on div "pencil4 Employment" at bounding box center [492, 93] width 195 height 28
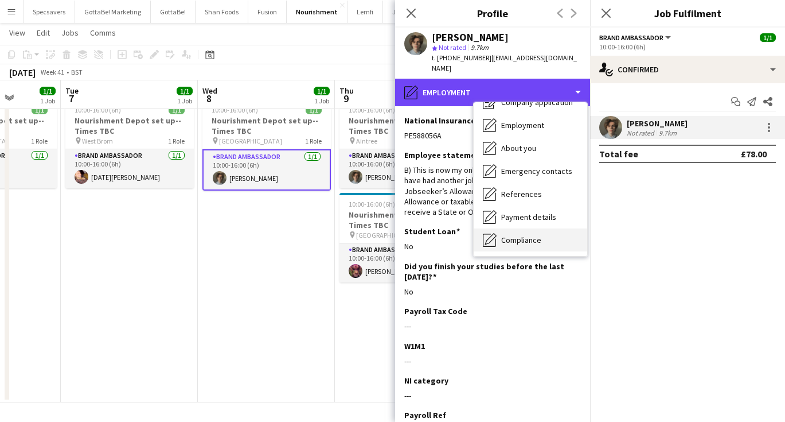
scroll to position [42, 0]
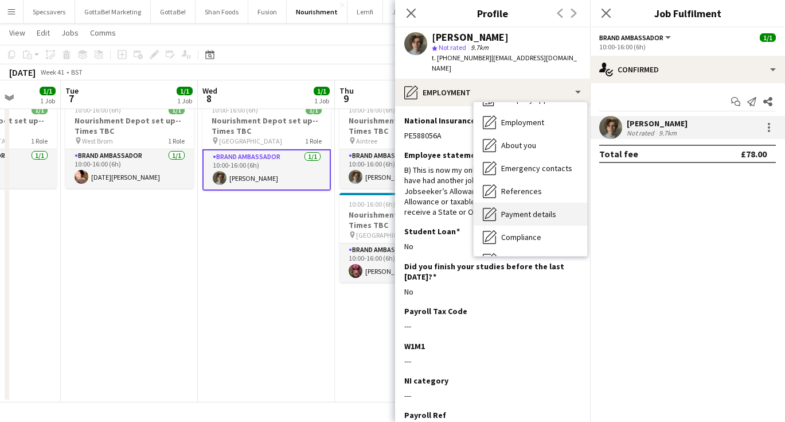
click at [533, 209] on span "Payment details" at bounding box center [528, 214] width 55 height 10
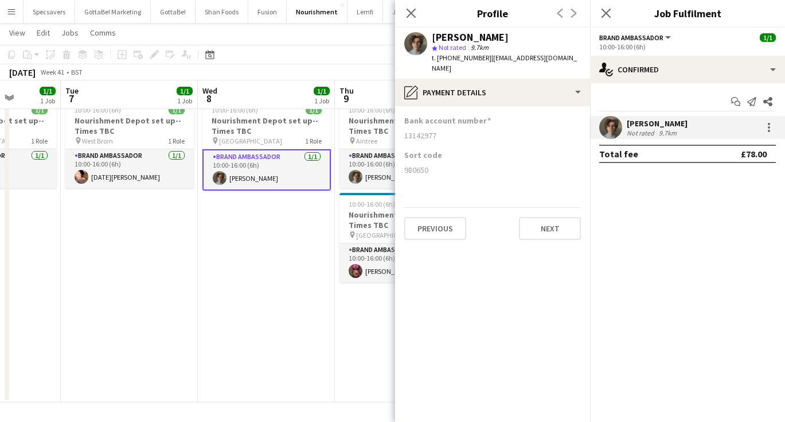
click at [348, 311] on app-date-cell "10:00-16:00 (6h) 1/1 Nourishment Depot set up--Times TBC pin Aintree 1 Role Bra…" at bounding box center [403, 248] width 137 height 308
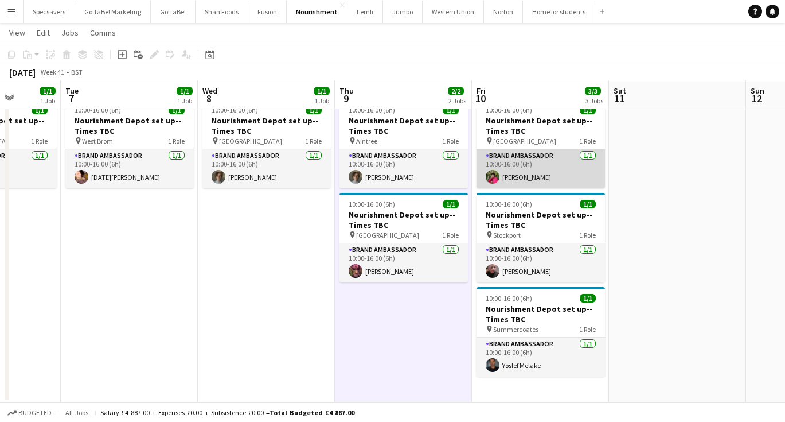
click at [537, 170] on app-card-role "Brand Ambassador [DATE] 10:00-16:00 (6h) [PERSON_NAME]" at bounding box center [541, 168] width 128 height 39
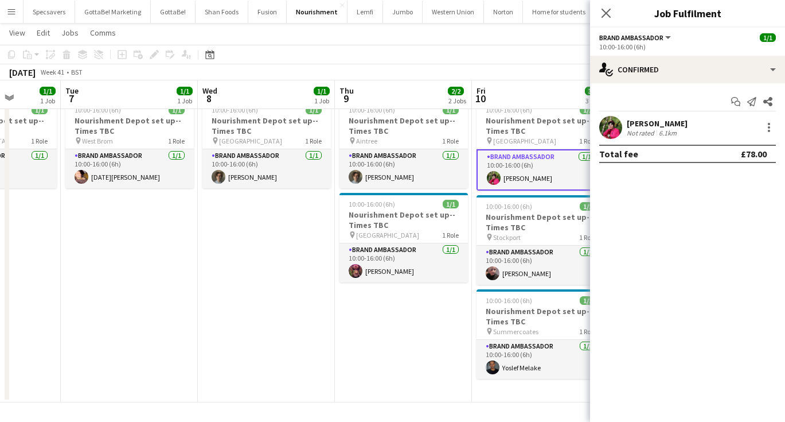
click at [693, 126] on div "[PERSON_NAME] Not rated 6.1km" at bounding box center [687, 127] width 195 height 23
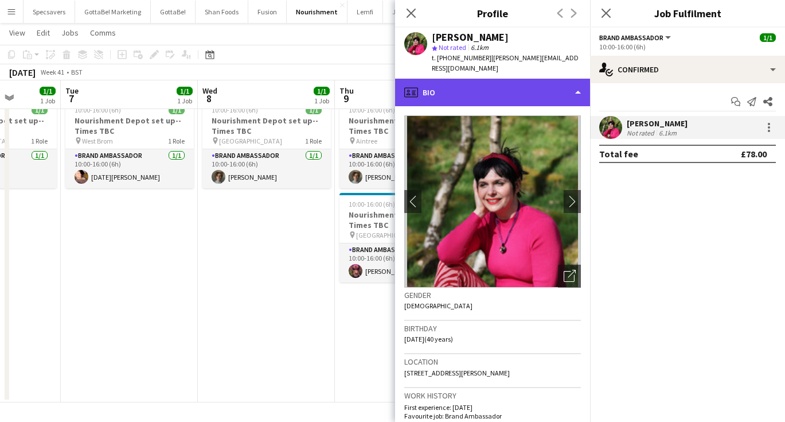
click at [511, 81] on div "profile Bio" at bounding box center [492, 93] width 195 height 28
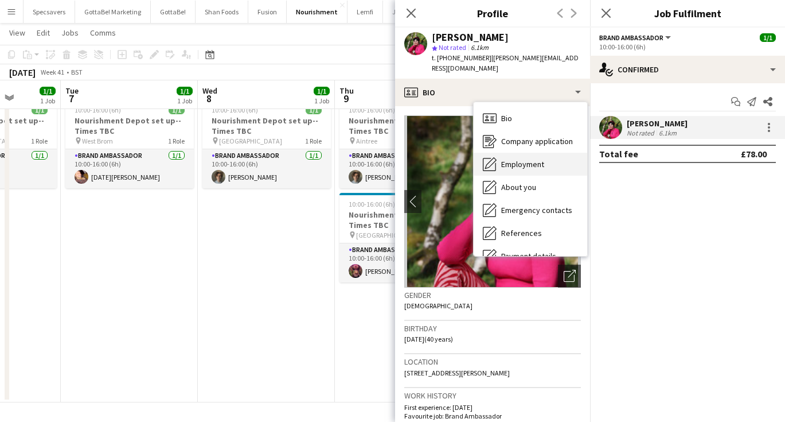
click at [524, 159] on span "Employment" at bounding box center [522, 164] width 43 height 10
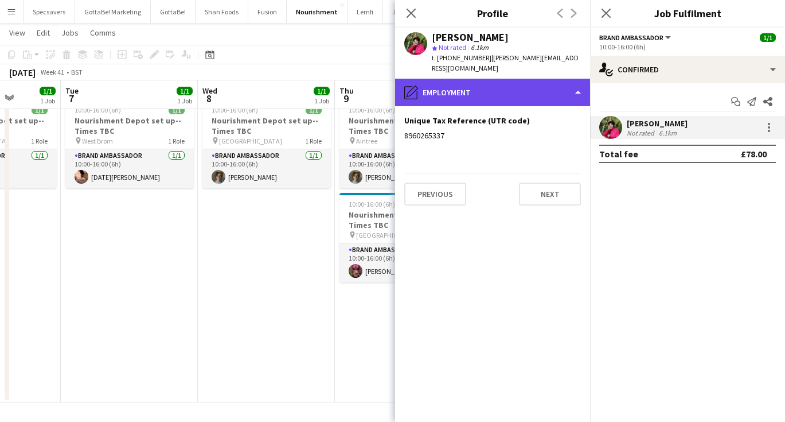
click at [497, 79] on div "pencil4 Employment" at bounding box center [492, 93] width 195 height 28
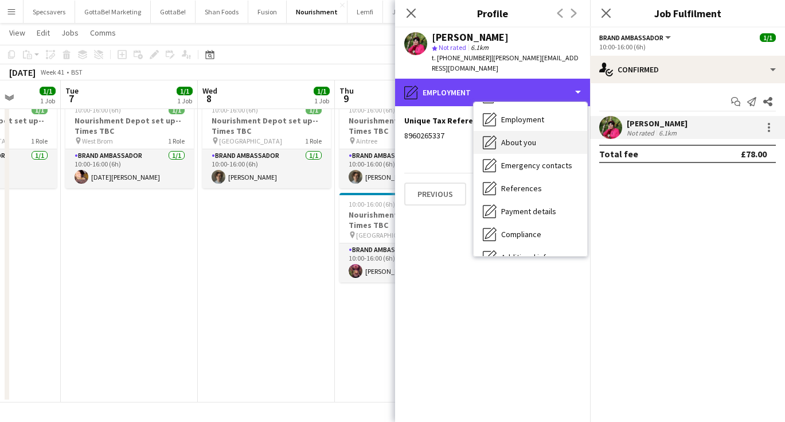
scroll to position [46, 0]
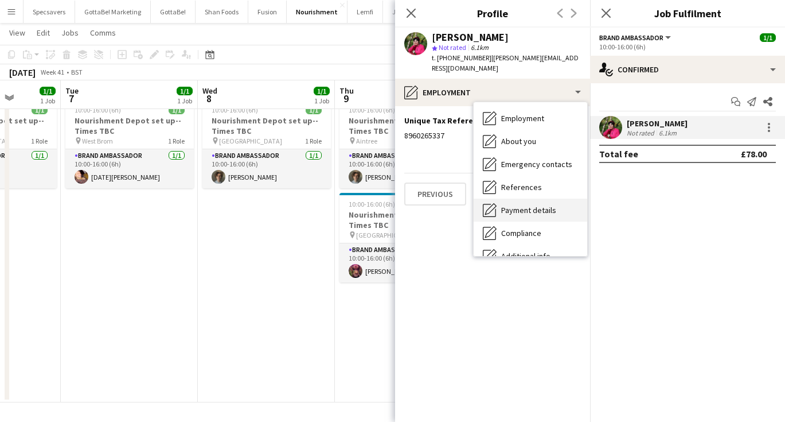
click at [544, 205] on span "Payment details" at bounding box center [528, 210] width 55 height 10
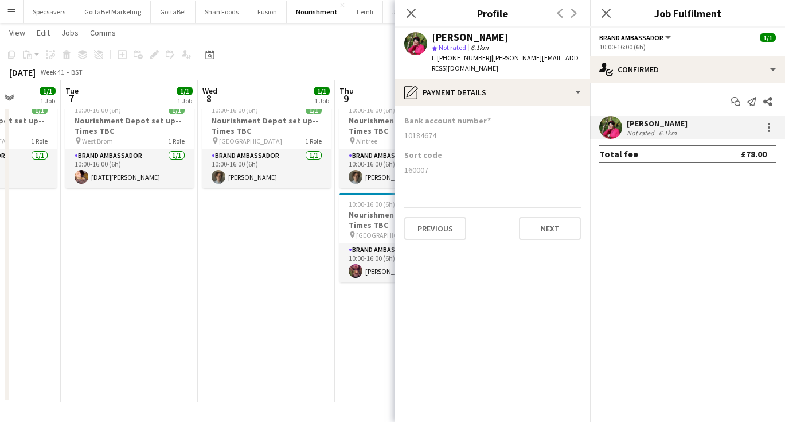
click at [319, 253] on app-date-cell "10:00-16:00 (6h) 1/1 Nourishment Depot set up--Times TBC pin Liverpool 1 Role B…" at bounding box center [266, 248] width 137 height 308
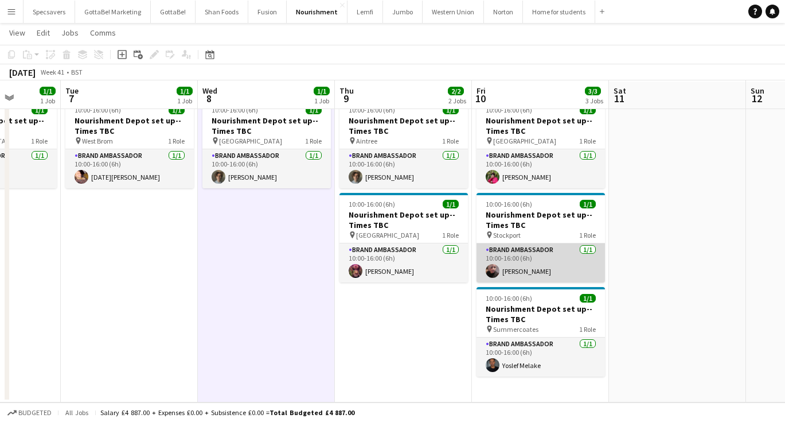
click at [567, 277] on app-card-role "Brand Ambassador [DATE] 10:00-16:00 (6h) [PERSON_NAME]" at bounding box center [541, 262] width 128 height 39
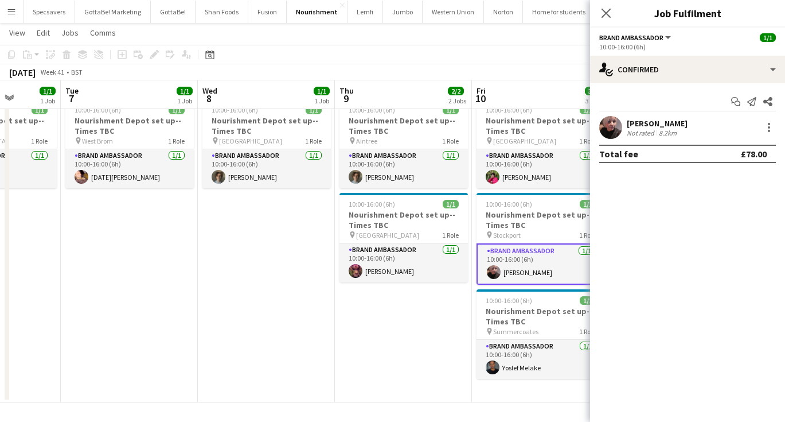
click at [679, 130] on div "Not rated 8.2km" at bounding box center [657, 132] width 61 height 9
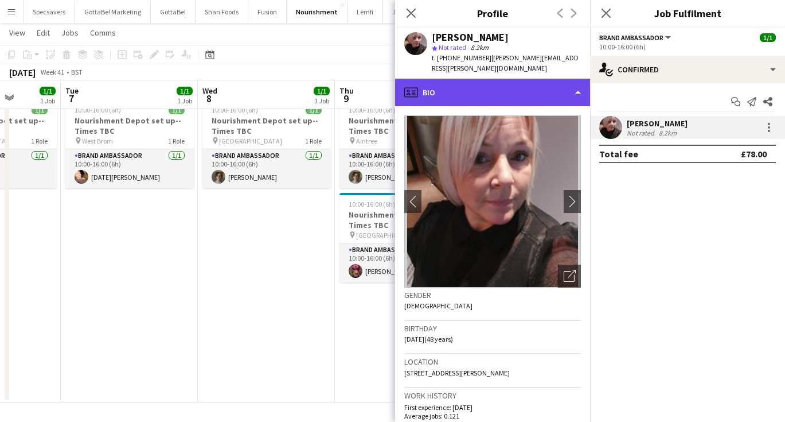
click at [555, 79] on div "profile Bio" at bounding box center [492, 93] width 195 height 28
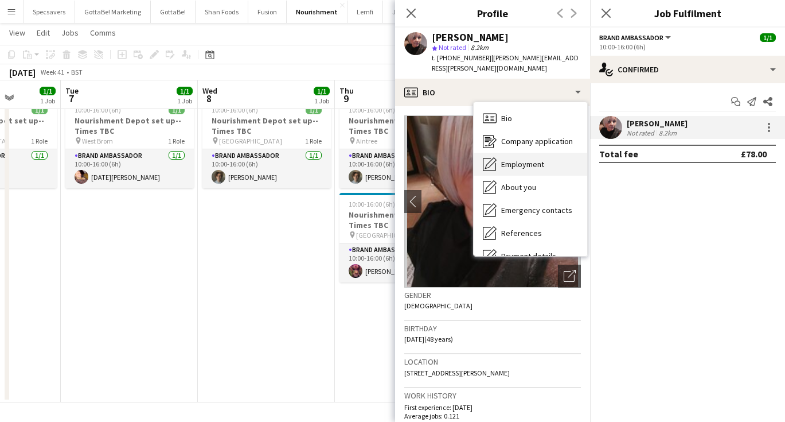
click at [544, 159] on span "Employment" at bounding box center [522, 164] width 43 height 10
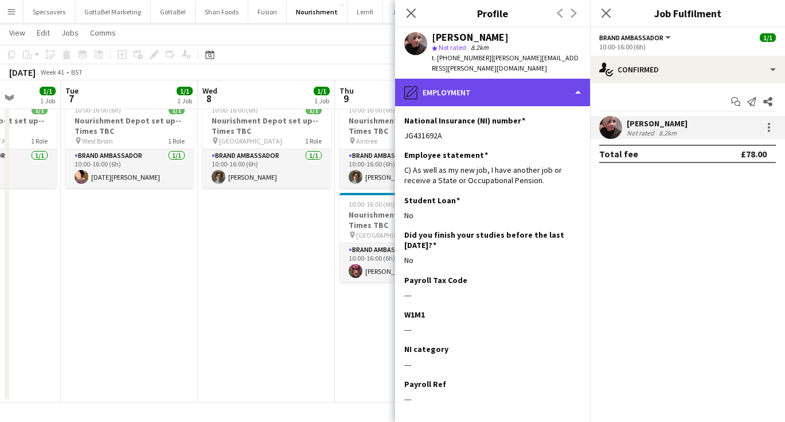
click at [477, 79] on div "pencil4 Employment" at bounding box center [492, 93] width 195 height 28
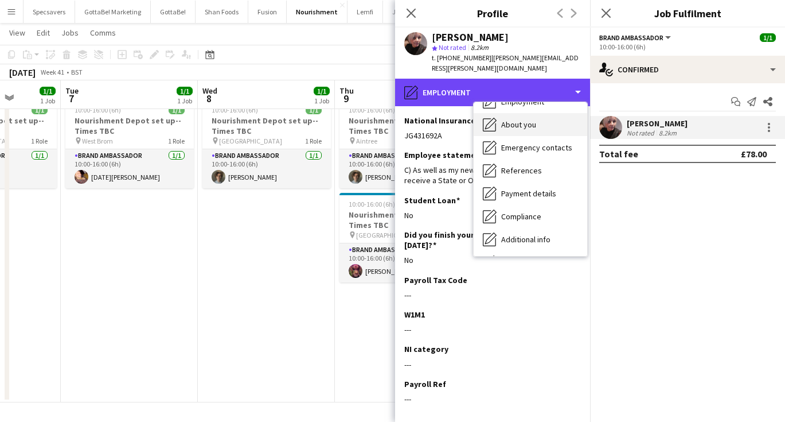
scroll to position [67, 0]
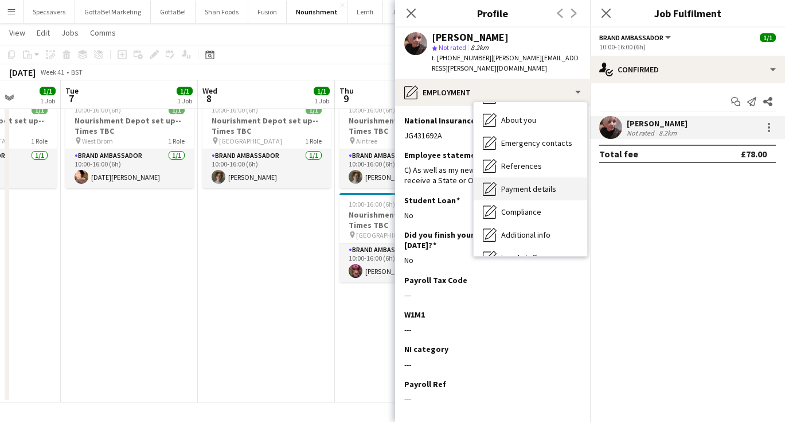
click at [529, 184] on div "Payment details Payment details" at bounding box center [531, 188] width 114 height 23
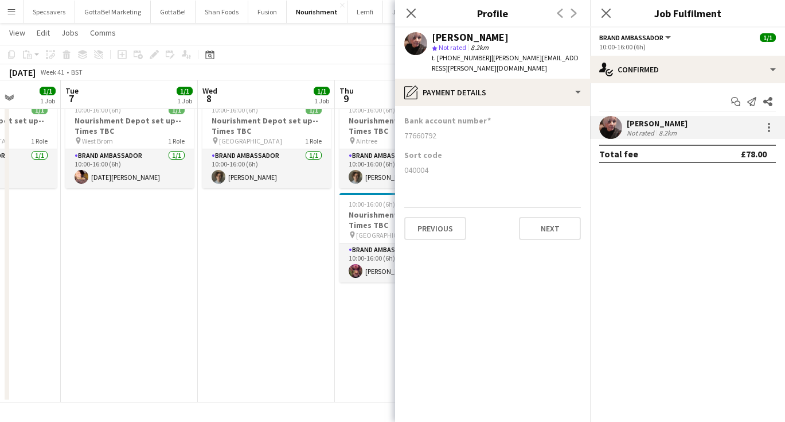
click at [301, 339] on app-date-cell "10:00-16:00 (6h) 1/1 Nourishment Depot set up--Times TBC pin Liverpool 1 Role B…" at bounding box center [266, 248] width 137 height 308
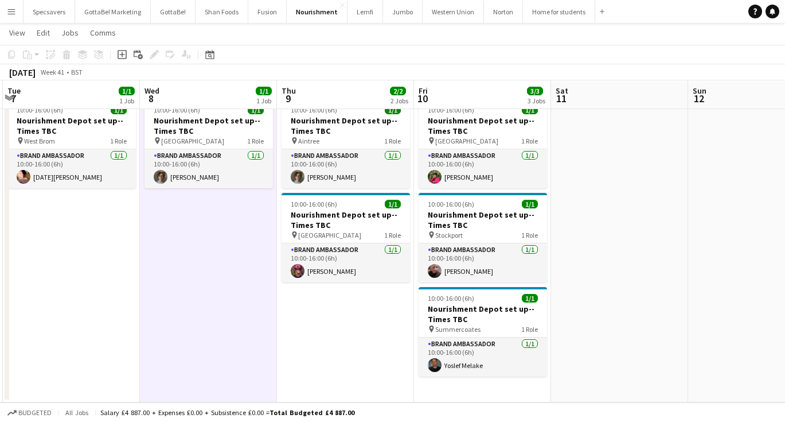
scroll to position [0, 416]
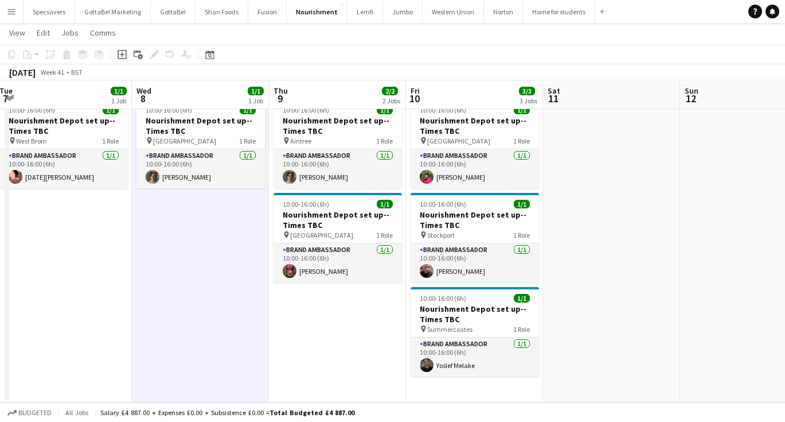
click at [5, 12] on button "Menu" at bounding box center [11, 11] width 23 height 23
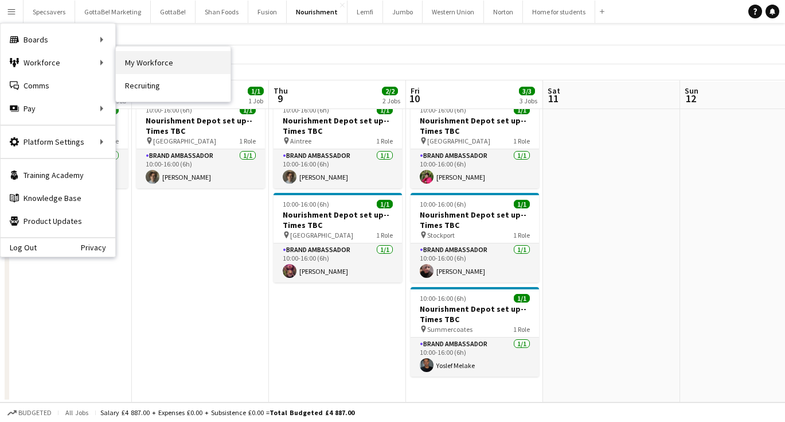
click at [124, 57] on link "My Workforce" at bounding box center [173, 62] width 115 height 23
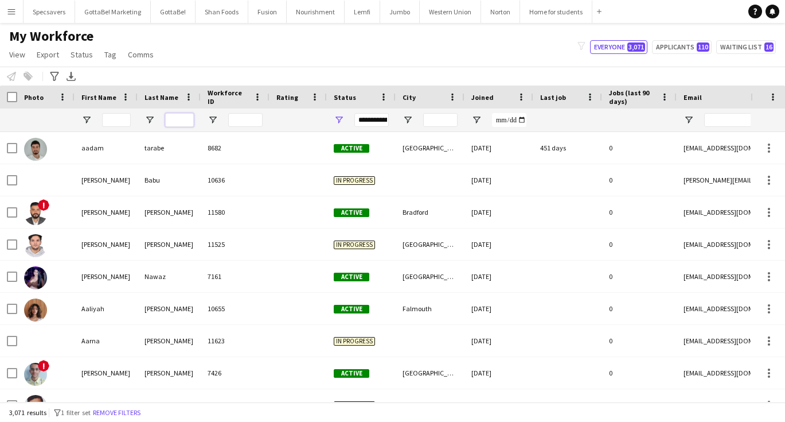
click at [170, 122] on input "Last Name Filter Input" at bounding box center [179, 120] width 29 height 14
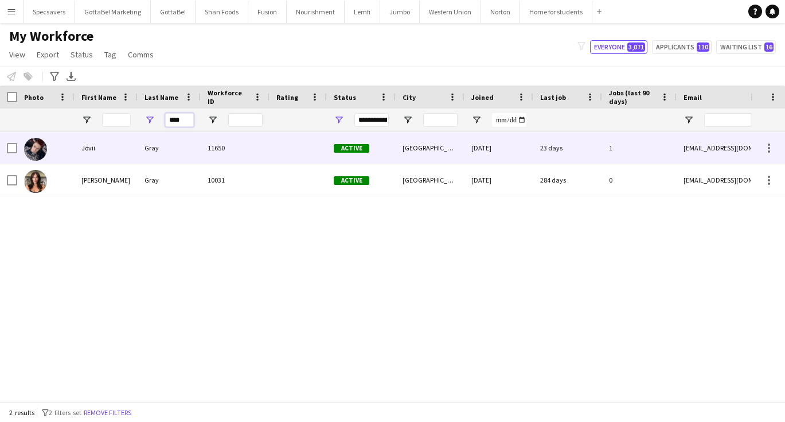
type input "****"
click at [124, 158] on div "Jövii" at bounding box center [106, 148] width 63 height 32
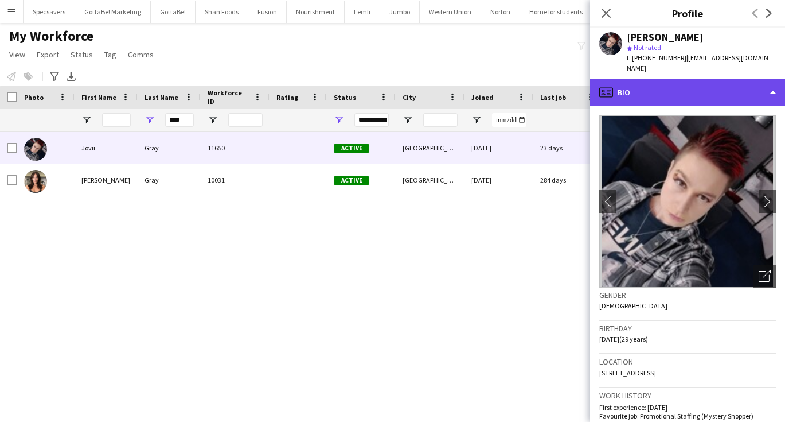
click at [712, 84] on div "profile Bio" at bounding box center [687, 93] width 195 height 28
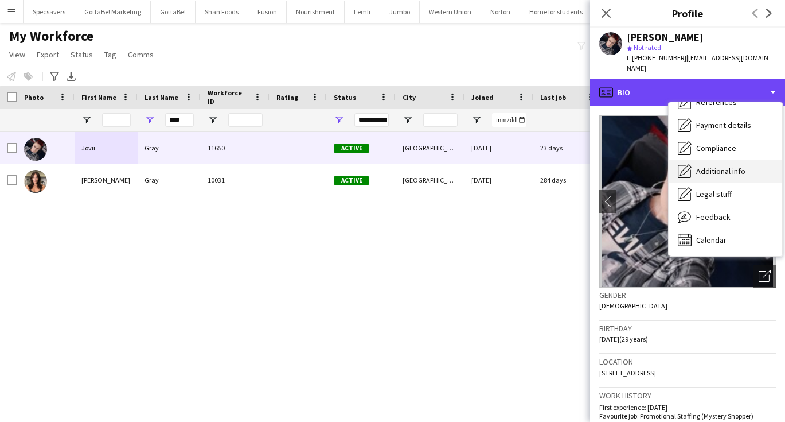
scroll to position [131, 0]
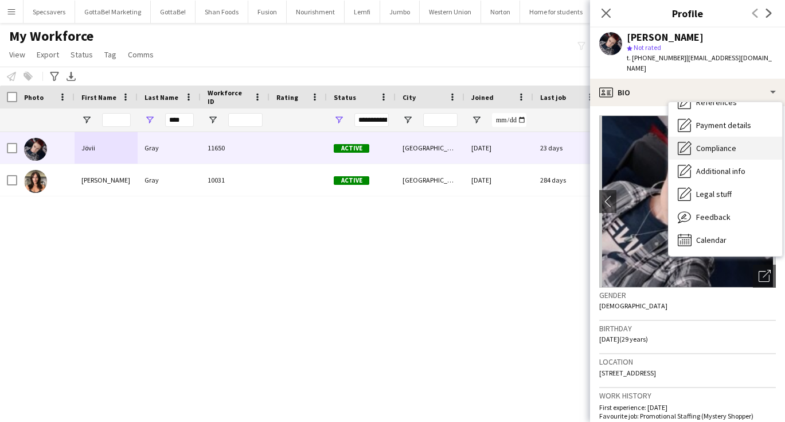
click at [720, 143] on span "Compliance" at bounding box center [716, 148] width 40 height 10
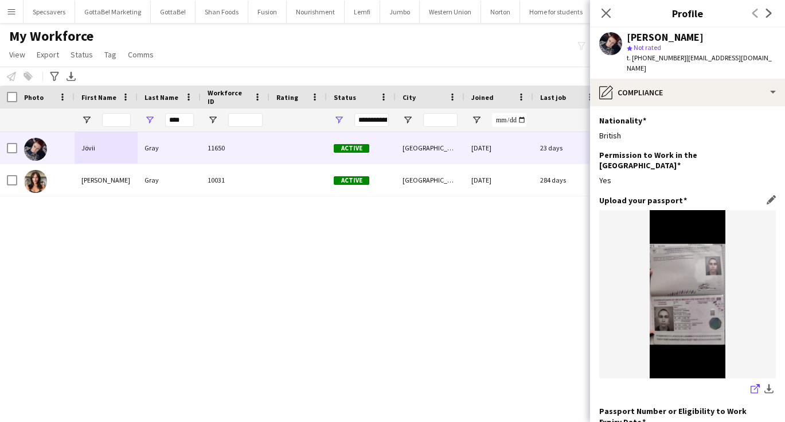
click at [755, 385] on icon at bounding box center [754, 388] width 7 height 7
click at [437, 12] on button "Western Union Close" at bounding box center [450, 12] width 61 height 22
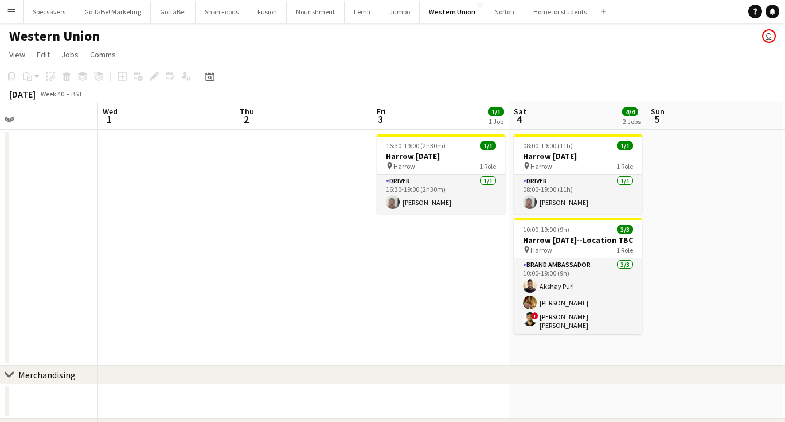
scroll to position [0, 454]
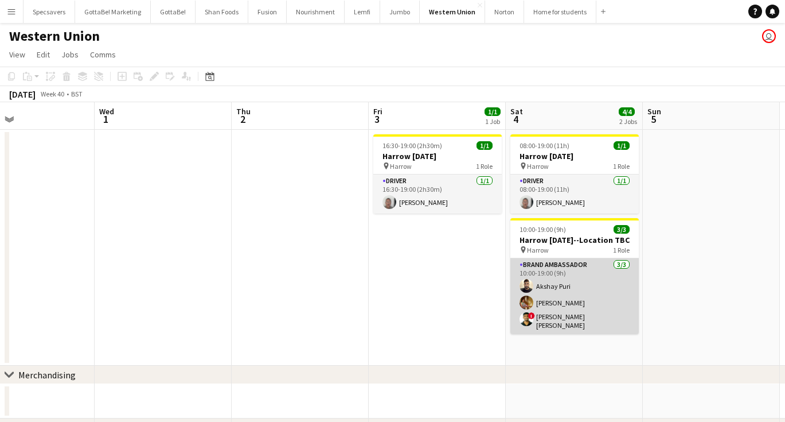
click at [581, 270] on app-card-role "Brand Ambassador [DATE] 10:00-19:00 (9h) [PERSON_NAME] ! [PERSON_NAME] [PERSON_…" at bounding box center [574, 296] width 128 height 76
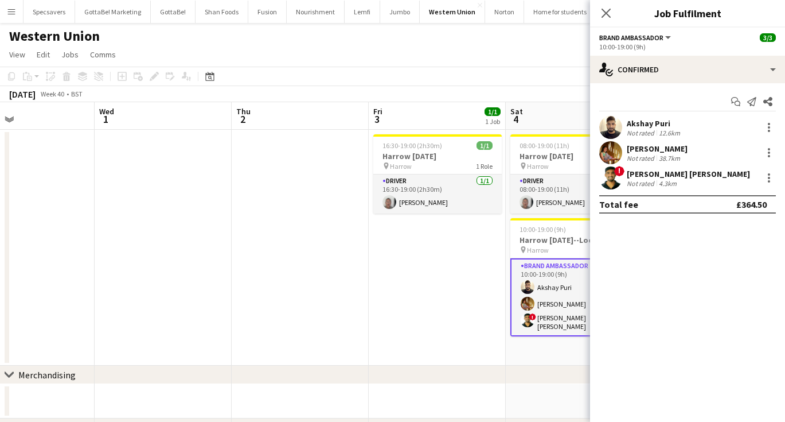
click at [664, 123] on div "Akshay Puri" at bounding box center [655, 123] width 56 height 10
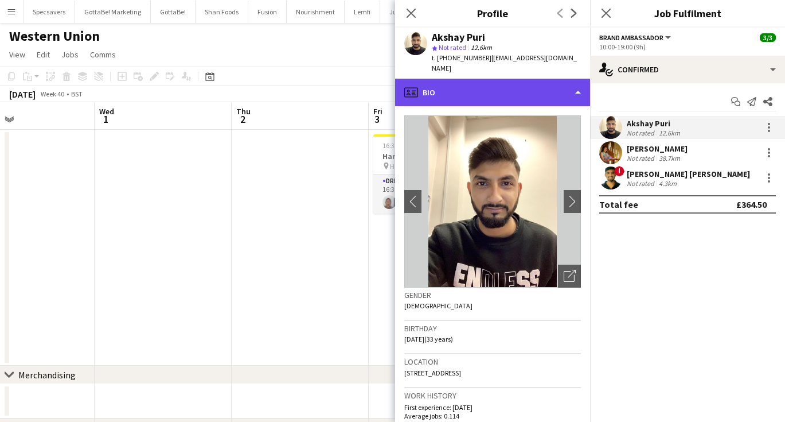
click at [511, 79] on div "profile Bio" at bounding box center [492, 93] width 195 height 28
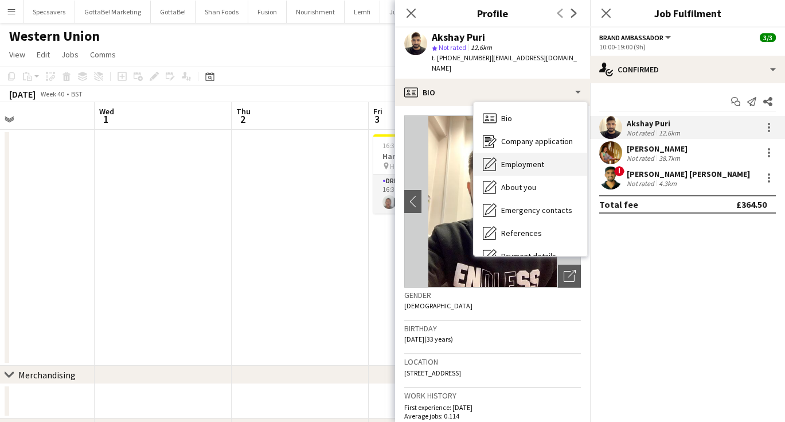
click at [533, 159] on span "Employment" at bounding box center [522, 164] width 43 height 10
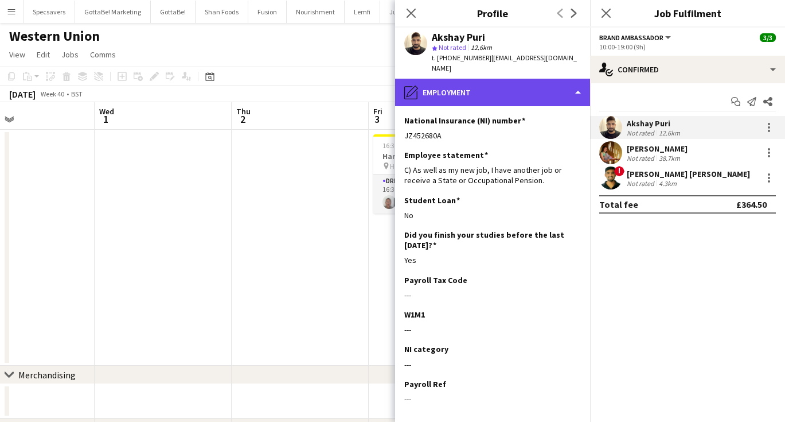
click at [506, 79] on div "pencil4 Employment" at bounding box center [492, 93] width 195 height 28
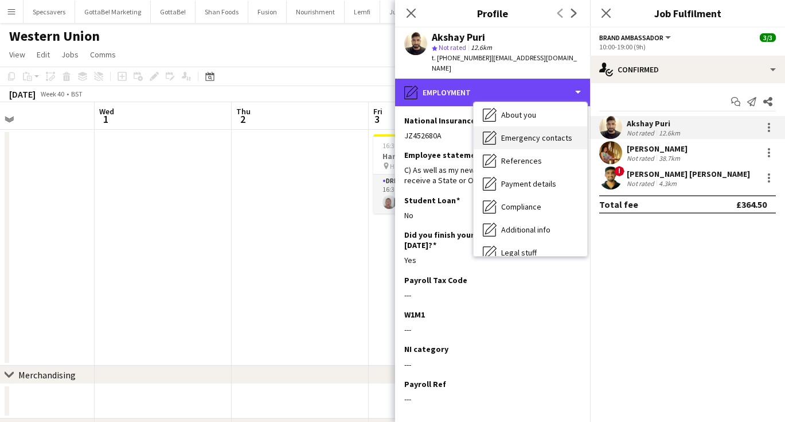
scroll to position [75, 0]
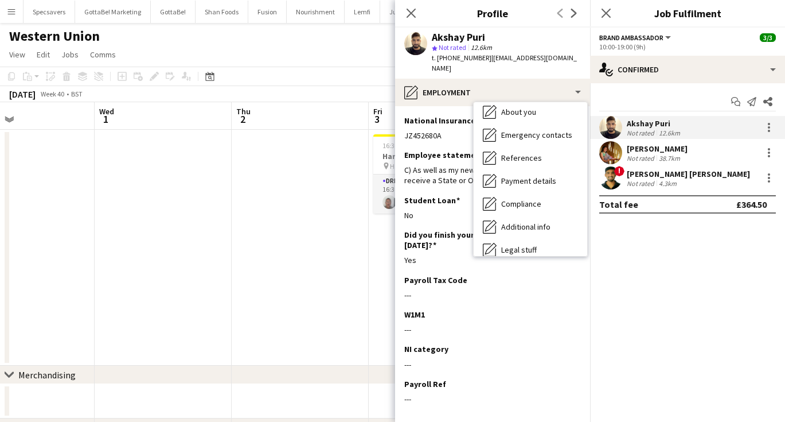
click at [233, 251] on app-date-cell at bounding box center [300, 248] width 137 height 236
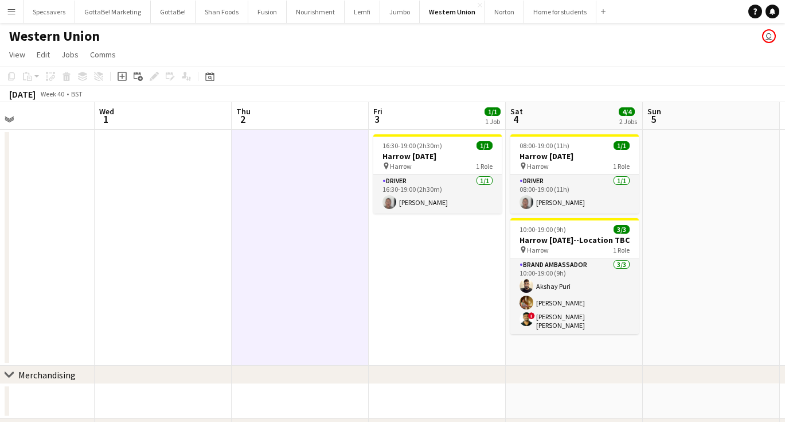
click at [17, 11] on button "Menu" at bounding box center [11, 11] width 23 height 23
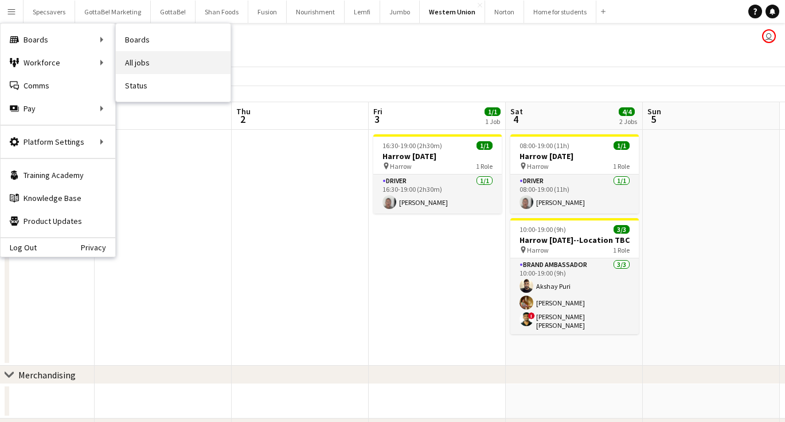
click at [160, 66] on link "All jobs" at bounding box center [173, 62] width 115 height 23
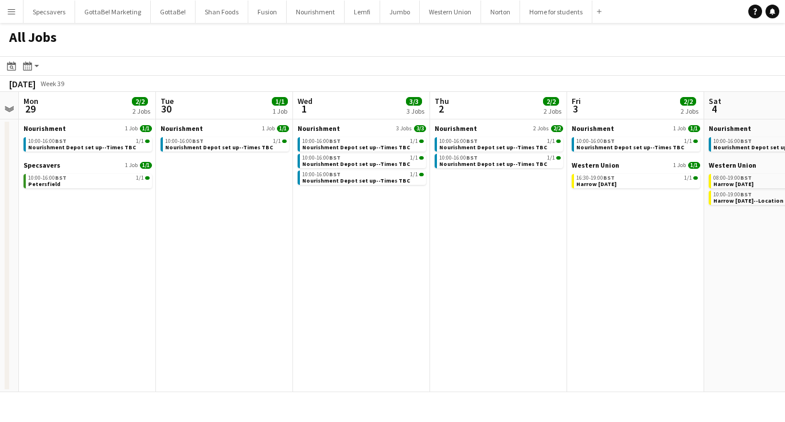
scroll to position [0, 408]
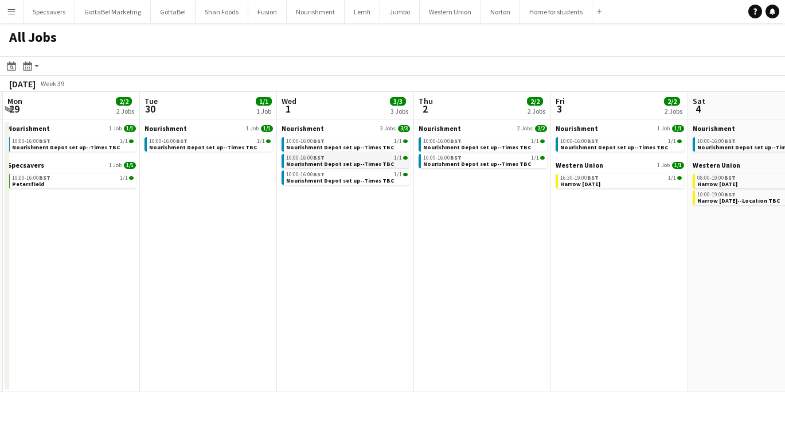
click at [315, 157] on span "BST" at bounding box center [318, 157] width 11 height 7
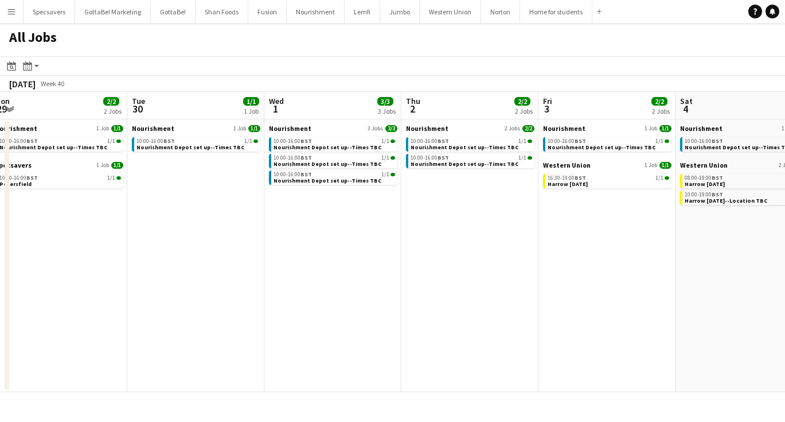
scroll to position [0, 424]
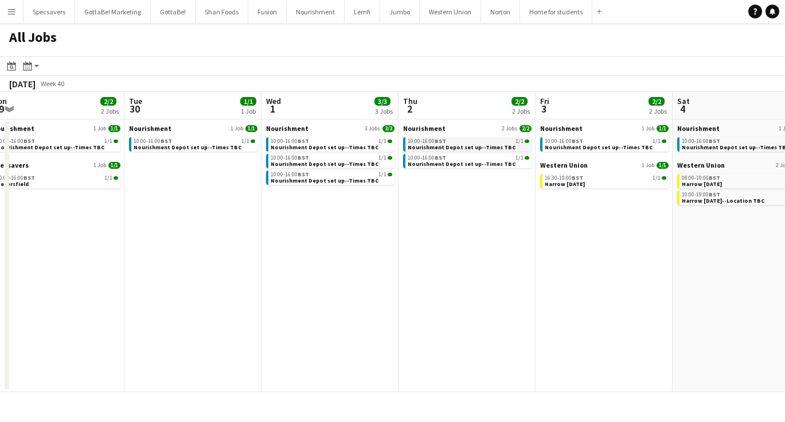
click at [484, 147] on span "Nourishment Depot set up--Times TBC" at bounding box center [462, 146] width 108 height 7
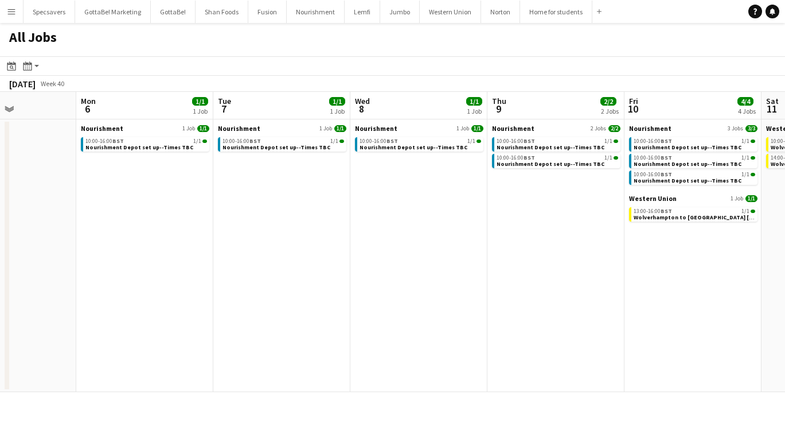
scroll to position [0, 474]
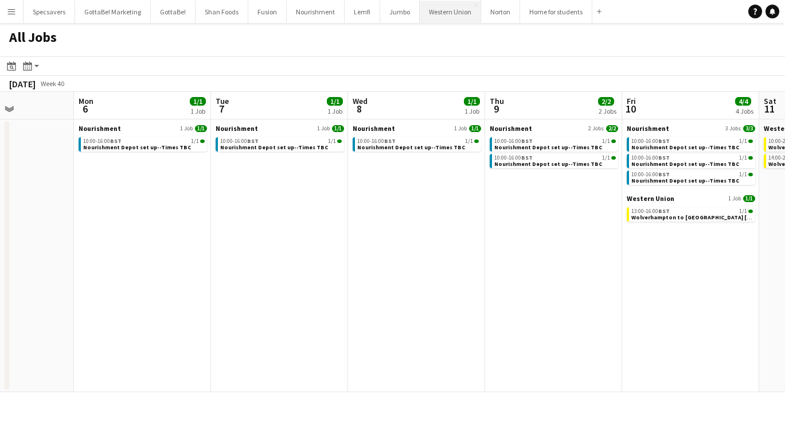
click at [432, 14] on button "Western Union Close" at bounding box center [450, 12] width 61 height 22
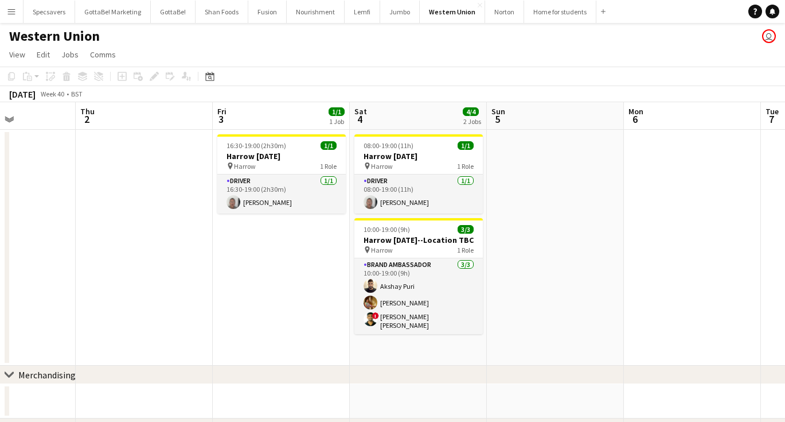
scroll to position [0, 474]
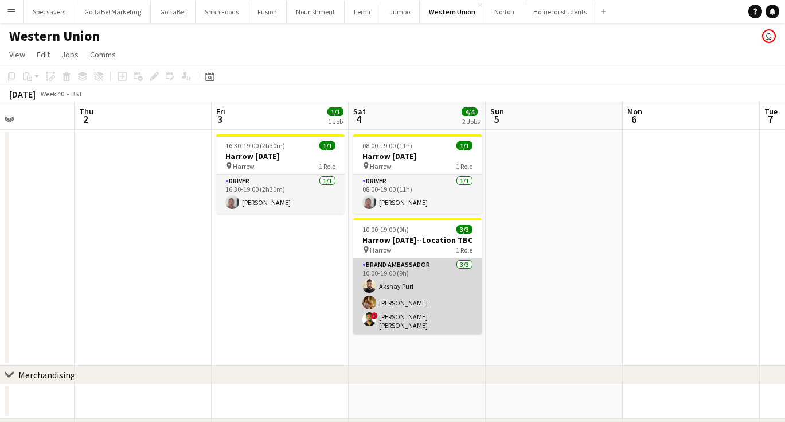
click at [396, 286] on app-card-role "Brand Ambassador [DATE] 10:00-19:00 (9h) [PERSON_NAME] ! [PERSON_NAME] [PERSON_…" at bounding box center [417, 296] width 128 height 76
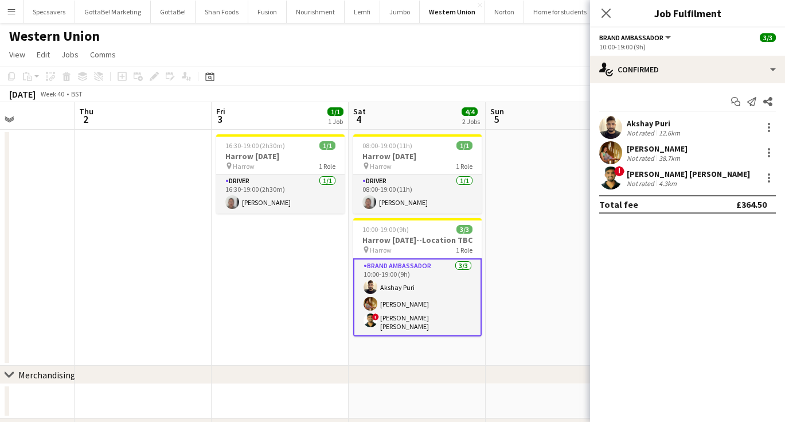
click at [659, 125] on div "Akshay Puri" at bounding box center [655, 123] width 56 height 10
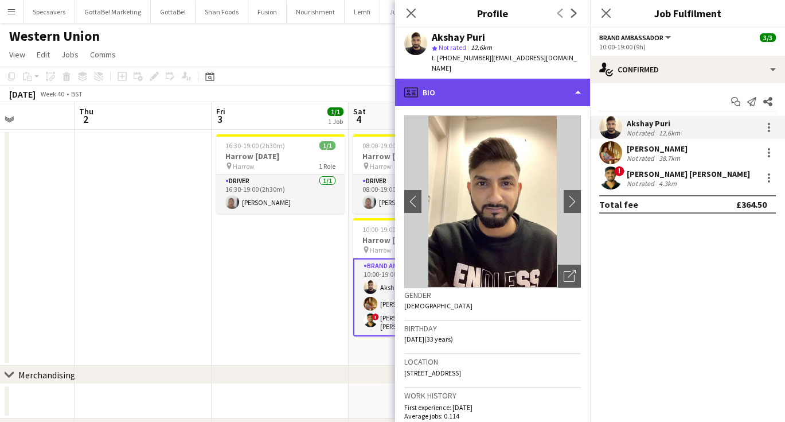
click at [483, 79] on div "profile Bio" at bounding box center [492, 93] width 195 height 28
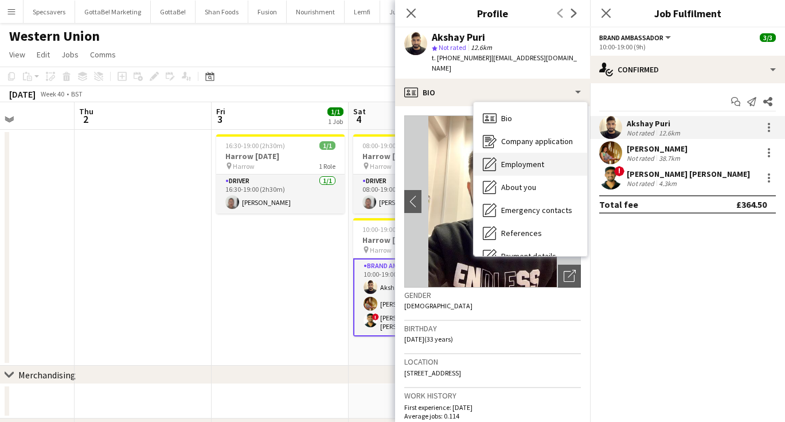
click at [541, 159] on span "Employment" at bounding box center [522, 164] width 43 height 10
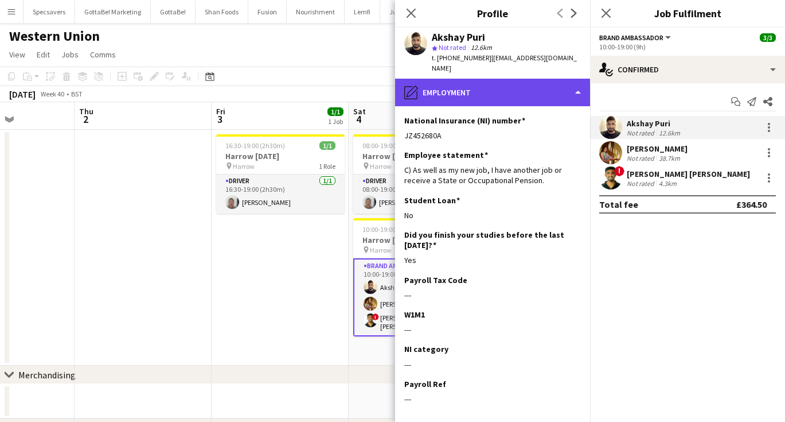
click at [480, 81] on div "pencil4 Employment" at bounding box center [492, 93] width 195 height 28
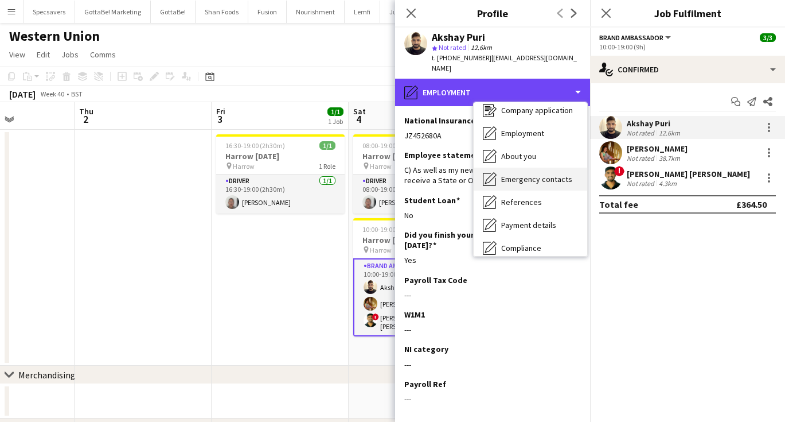
scroll to position [41, 0]
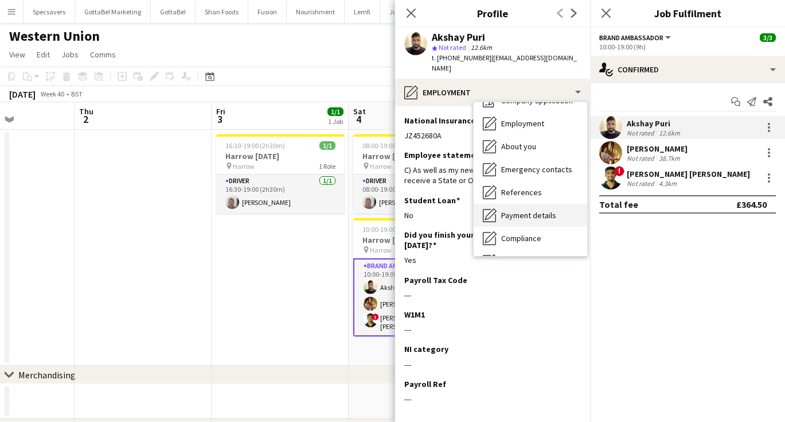
click at [533, 210] on span "Payment details" at bounding box center [528, 215] width 55 height 10
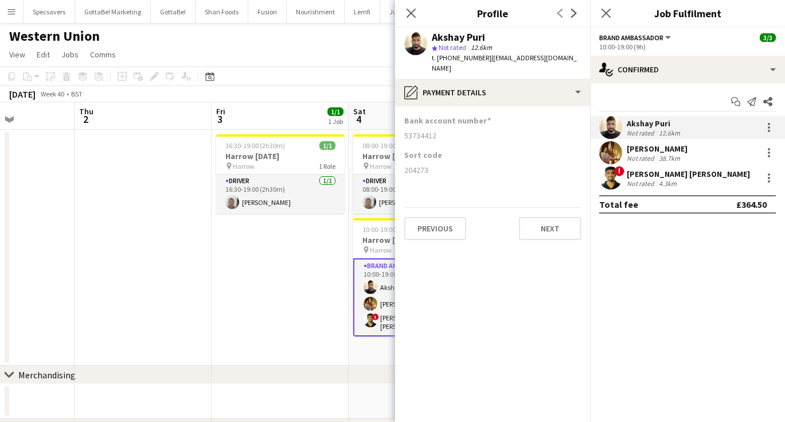
click at [325, 60] on app-page-menu "View Day view expanded Day view collapsed Month view Date picker Jump to [DATE]…" at bounding box center [392, 56] width 785 height 22
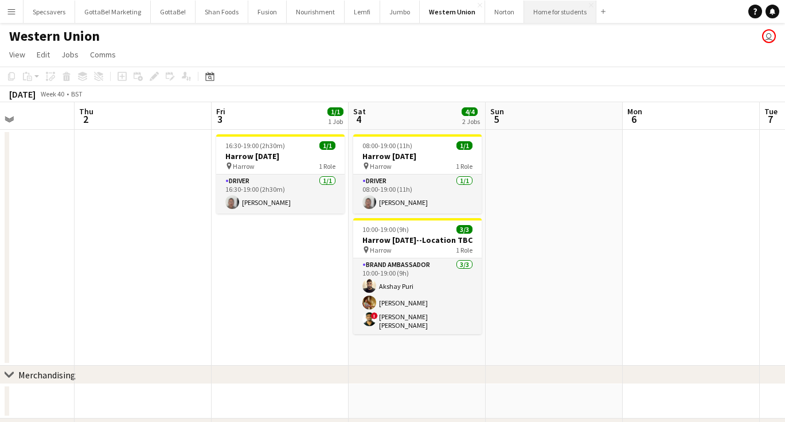
click at [543, 13] on button "Home for students Close" at bounding box center [560, 12] width 72 height 22
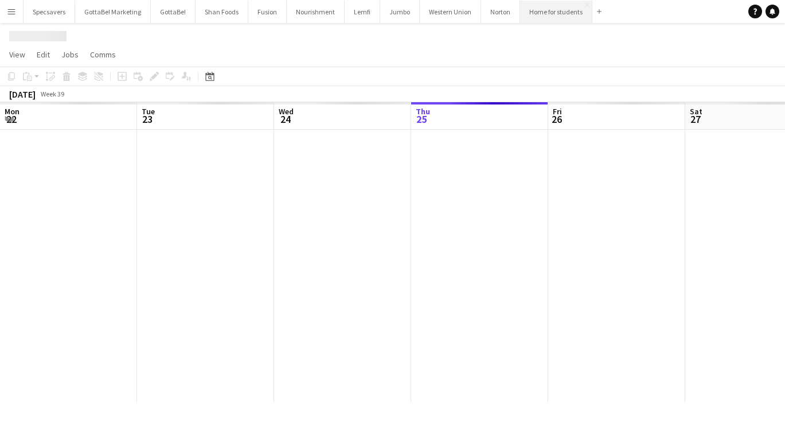
scroll to position [0, 274]
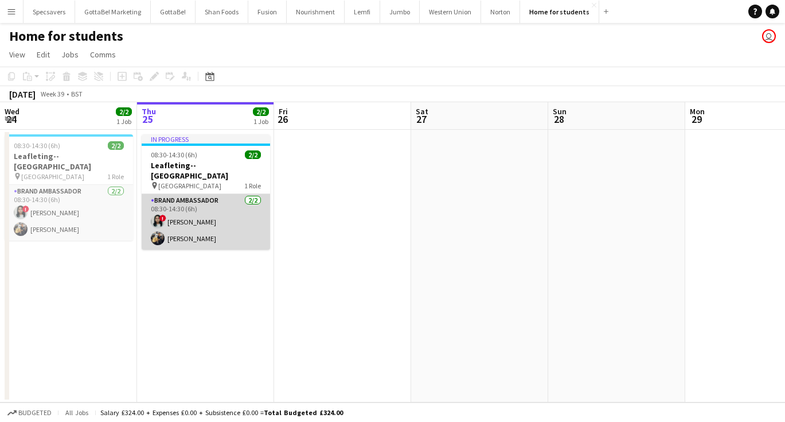
click at [203, 207] on app-card-role "Brand Ambassador [DATE] 08:30-14:30 (6h) ! [PERSON_NAME] [PERSON_NAME] Chamundi" at bounding box center [206, 222] width 128 height 56
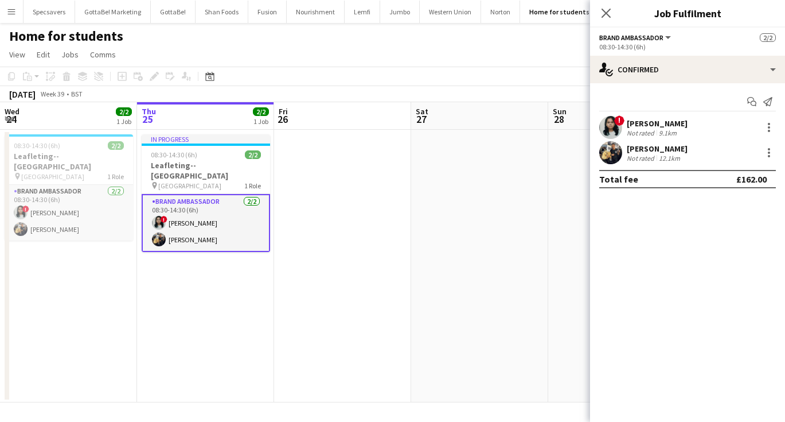
click at [640, 131] on div "Not rated" at bounding box center [642, 132] width 30 height 9
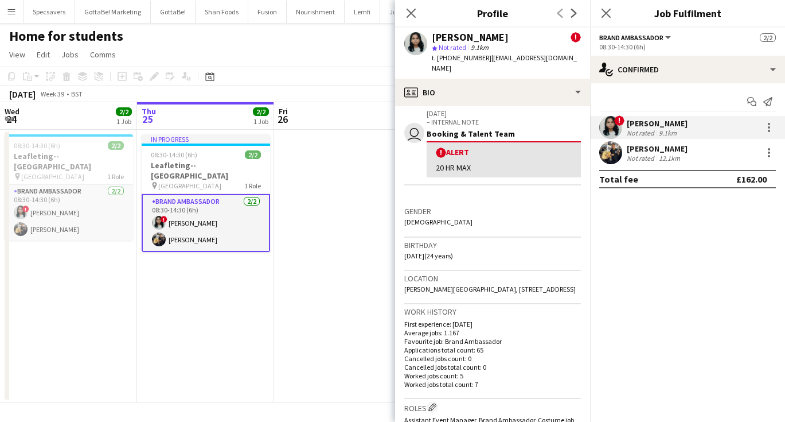
scroll to position [202, 0]
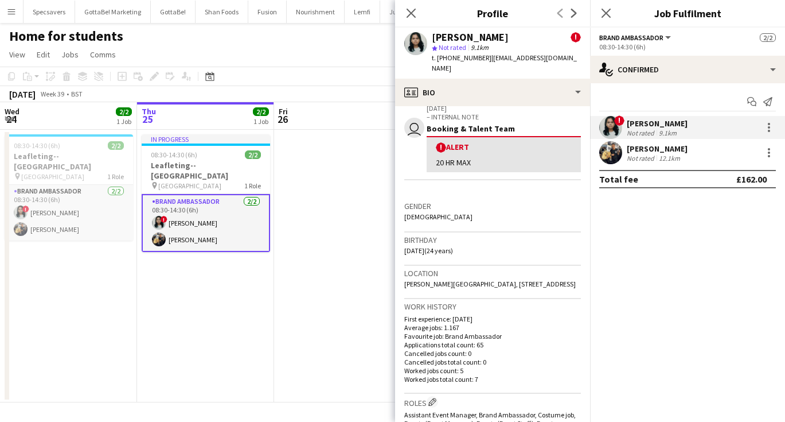
drag, startPoint x: 434, startPoint y: 282, endPoint x: 403, endPoint y: 280, distance: 31.0
click at [403, 280] on app-crew-profile-bio "chevron-left chevron-right Open photos pop-in Alerts chevron-right user [DATE] …" at bounding box center [492, 263] width 195 height 315
copy span "NW10 6FF"
click at [308, 167] on app-date-cell at bounding box center [342, 266] width 137 height 272
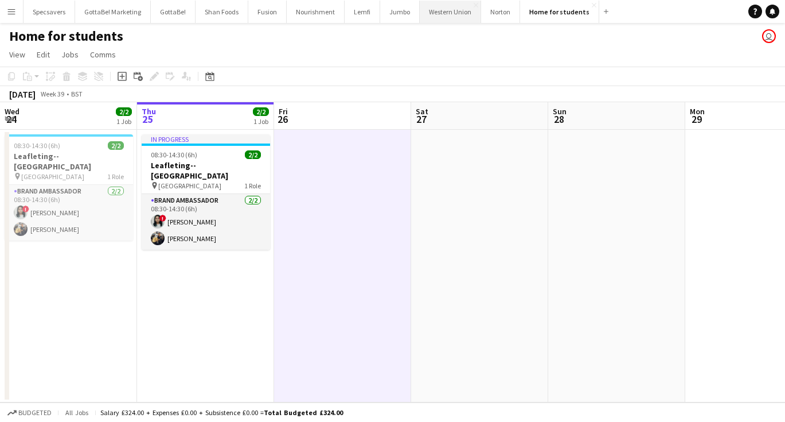
click at [434, 17] on button "Western Union Close" at bounding box center [450, 12] width 61 height 22
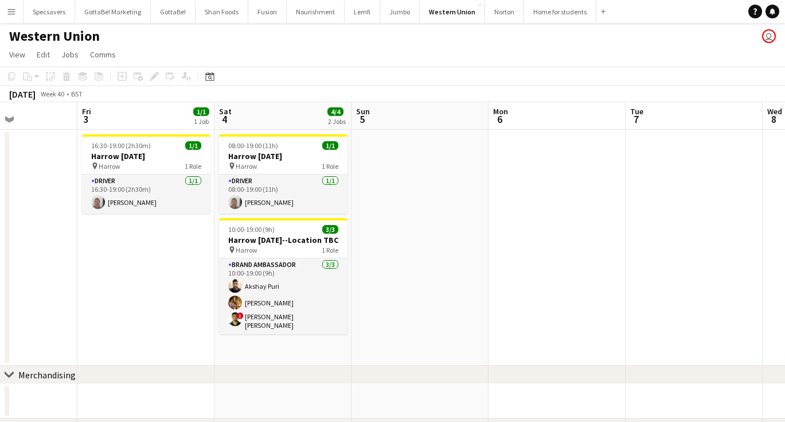
scroll to position [0, 270]
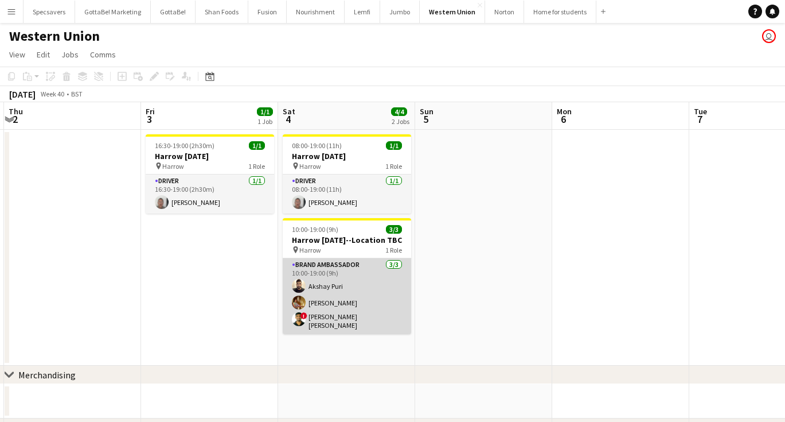
click at [330, 295] on app-card-role "Brand Ambassador [DATE] 10:00-19:00 (9h) [PERSON_NAME] ! [PERSON_NAME] [PERSON_…" at bounding box center [347, 296] width 128 height 76
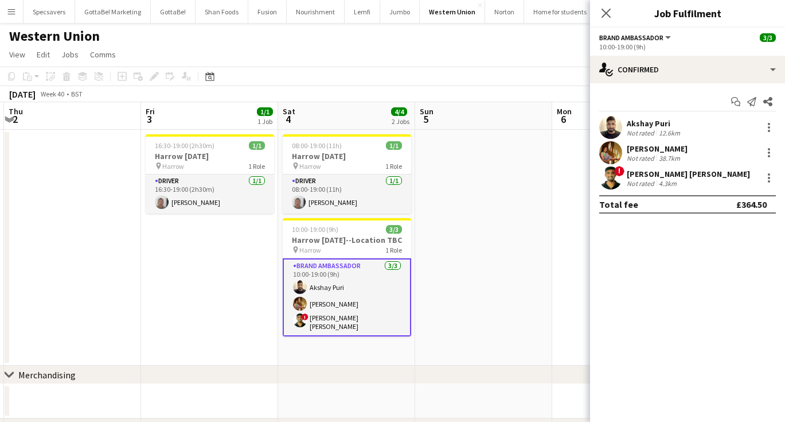
click at [652, 143] on div "[PERSON_NAME]" at bounding box center [657, 148] width 61 height 10
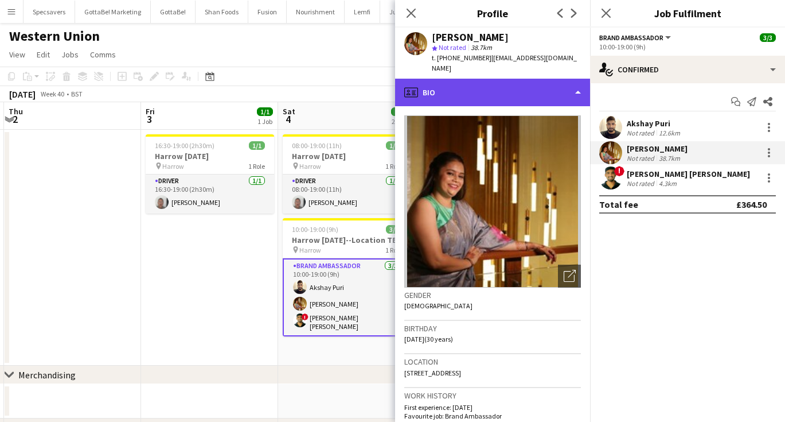
click at [486, 83] on div "profile Bio" at bounding box center [492, 93] width 195 height 28
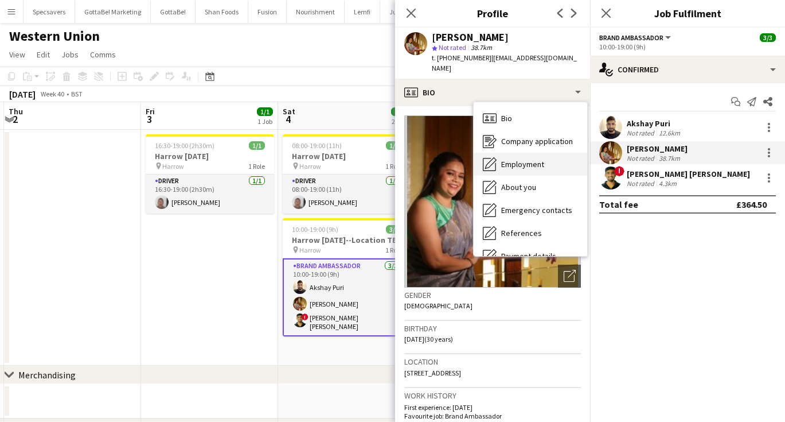
click at [508, 159] on span "Employment" at bounding box center [522, 164] width 43 height 10
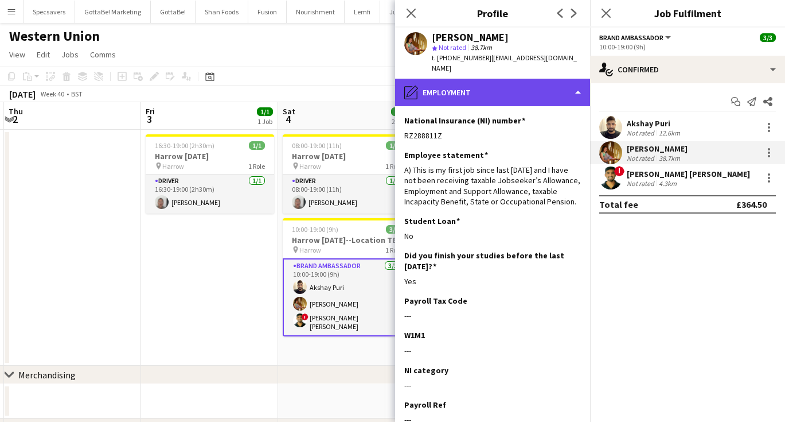
click at [470, 79] on div "pencil4 Employment" at bounding box center [492, 93] width 195 height 28
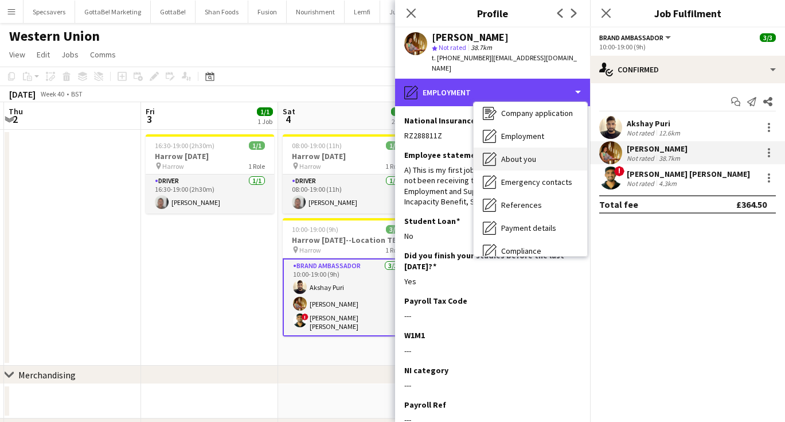
scroll to position [42, 0]
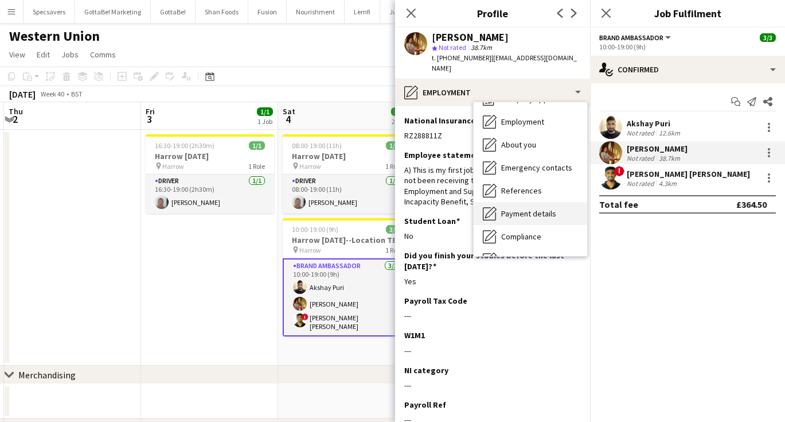
click at [529, 208] on span "Payment details" at bounding box center [528, 213] width 55 height 10
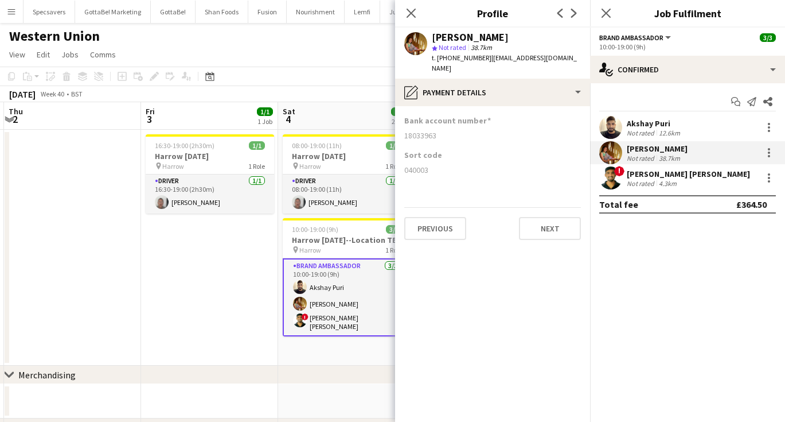
click at [641, 177] on div "[PERSON_NAME] [PERSON_NAME]" at bounding box center [688, 174] width 123 height 10
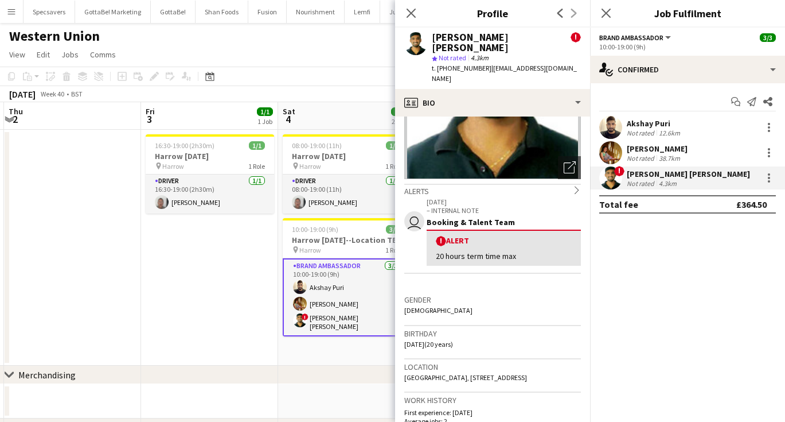
scroll to position [119, 0]
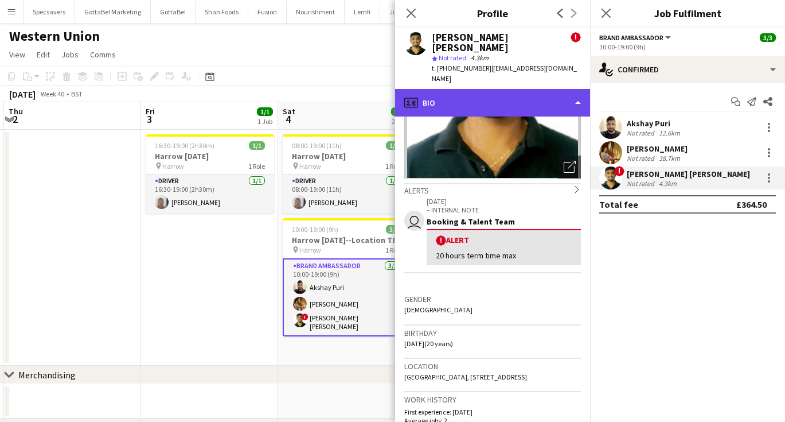
click at [477, 89] on div "profile Bio" at bounding box center [492, 103] width 195 height 28
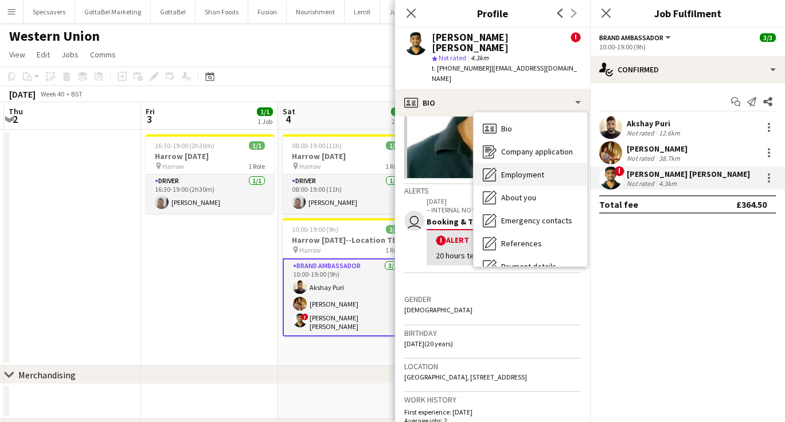
click at [515, 169] on span "Employment" at bounding box center [522, 174] width 43 height 10
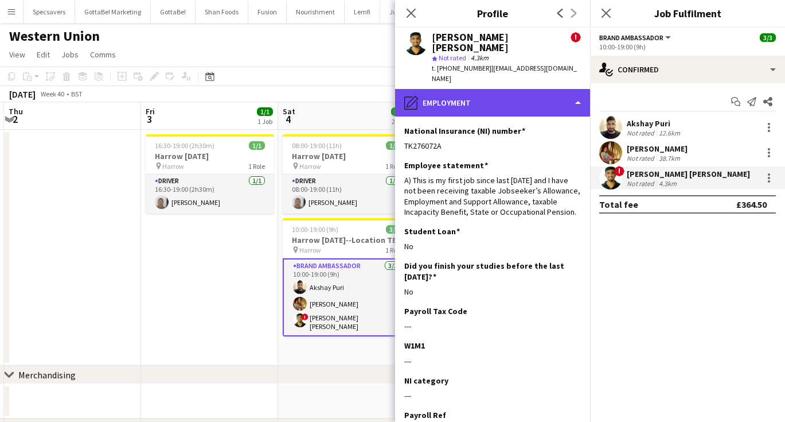
click at [485, 89] on div "pencil4 Employment" at bounding box center [492, 103] width 195 height 28
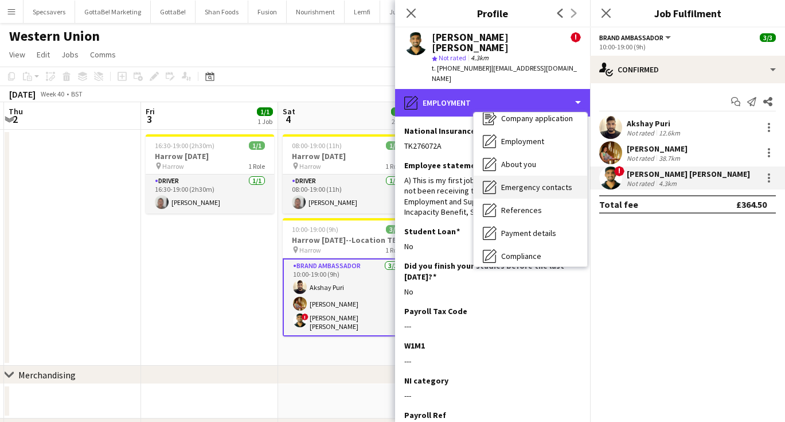
scroll to position [34, 0]
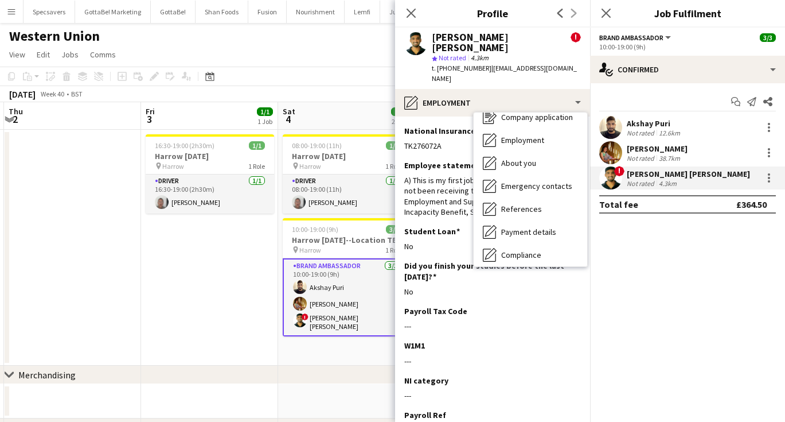
click at [344, 99] on div "[DATE] Week 40 • BST" at bounding box center [392, 94] width 785 height 16
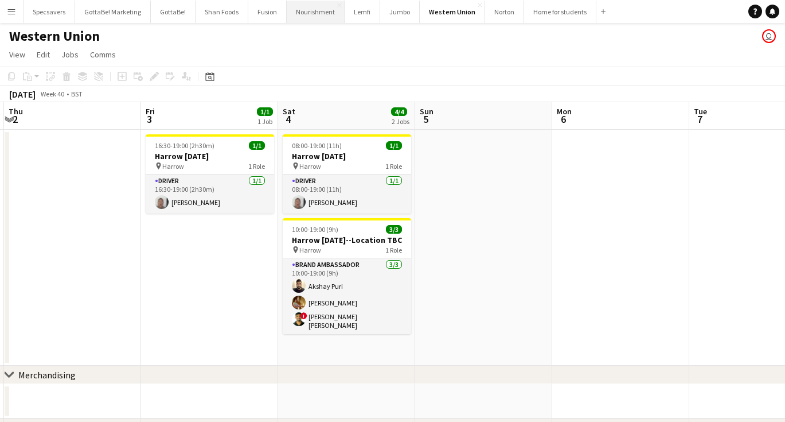
click at [306, 13] on button "Nourishment Close" at bounding box center [316, 12] width 58 height 22
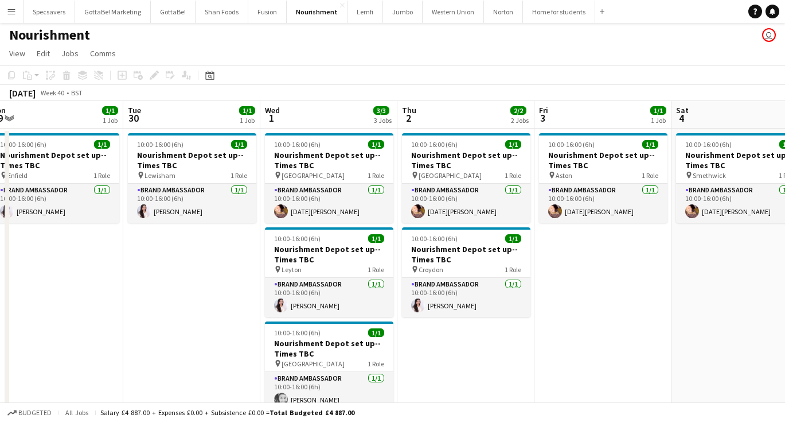
scroll to position [0, 463]
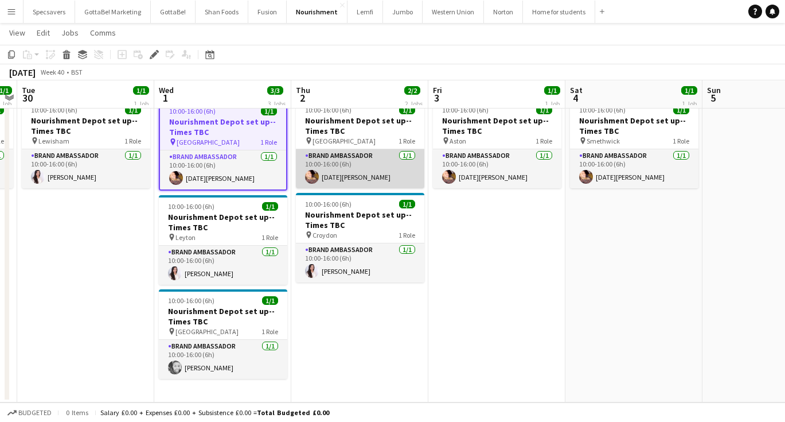
scroll to position [34, 0]
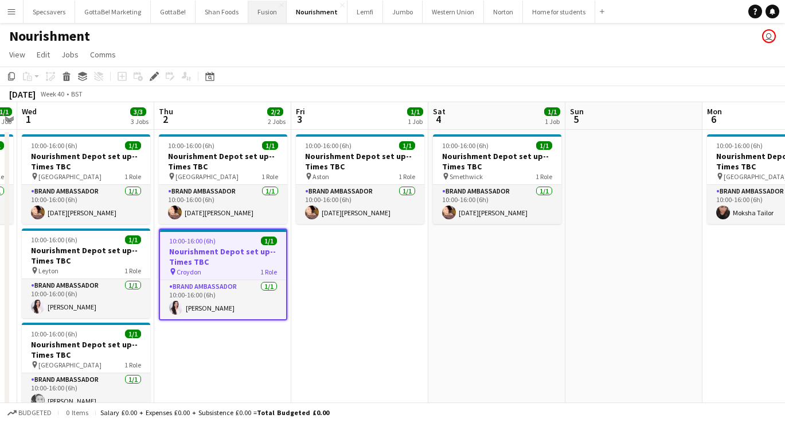
click at [263, 11] on button "Fusion Close" at bounding box center [267, 12] width 38 height 22
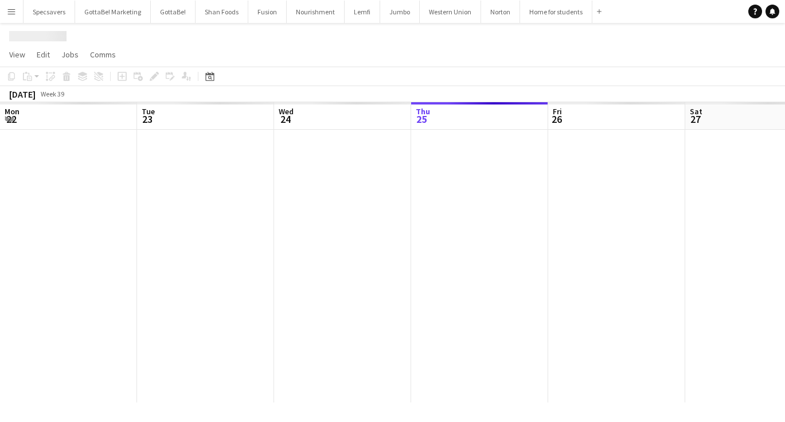
scroll to position [0, 274]
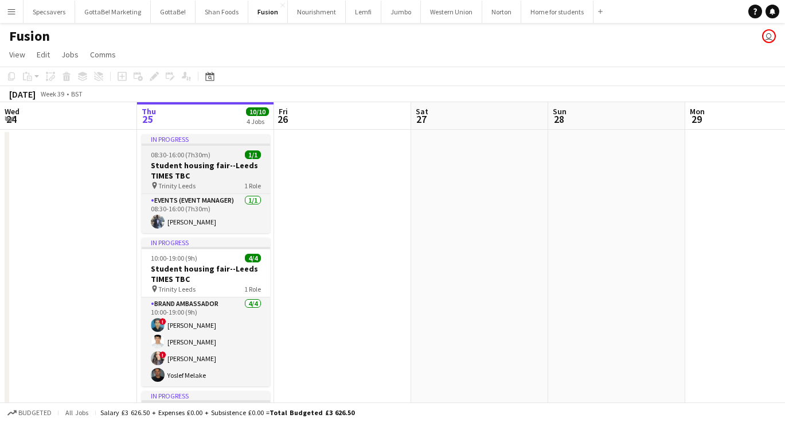
click at [195, 163] on h3 "Student housing fair--Leeds TIMES TBC" at bounding box center [206, 170] width 128 height 21
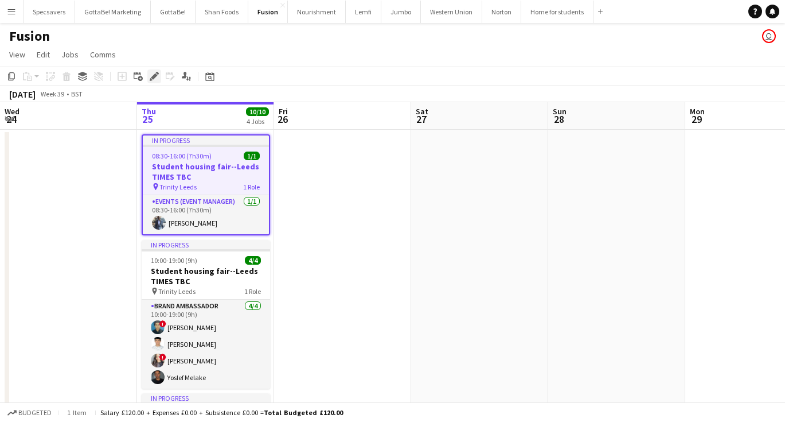
click at [153, 76] on icon at bounding box center [154, 76] width 6 height 6
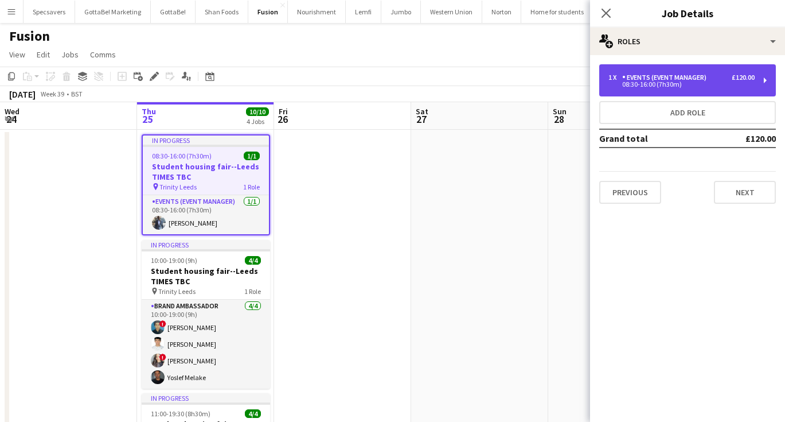
click at [683, 80] on div "Events (Event Manager)" at bounding box center [666, 77] width 89 height 8
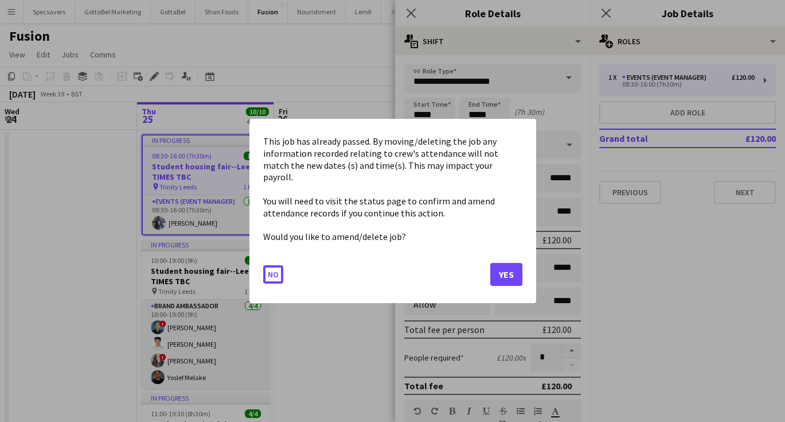
drag, startPoint x: 478, startPoint y: 115, endPoint x: 470, endPoint y: 115, distance: 7.5
click at [470, 115] on body "Menu Boards Boards Boards All jobs Status Workforce Workforce My Workforce Recr…" at bounding box center [392, 339] width 785 height 679
click at [511, 272] on button "Yes" at bounding box center [506, 274] width 32 height 23
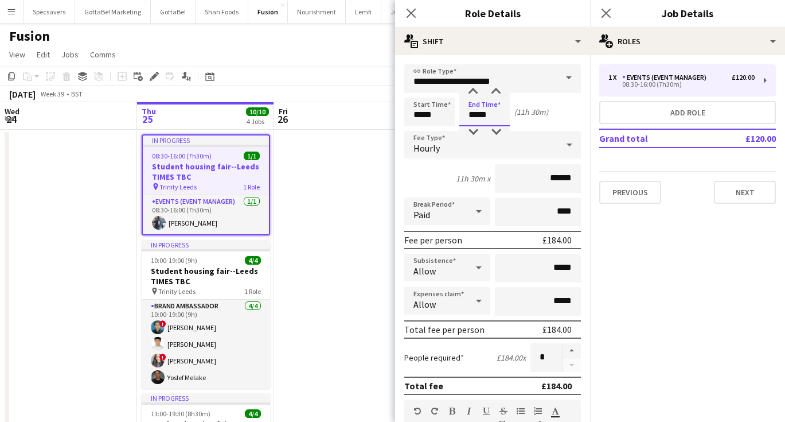
type input "*****"
drag, startPoint x: 561, startPoint y: 211, endPoint x: 555, endPoint y: 210, distance: 6.4
click at [555, 210] on input "****" at bounding box center [538, 211] width 86 height 29
type input "****"
click at [608, 9] on icon "Close pop-in" at bounding box center [606, 12] width 11 height 11
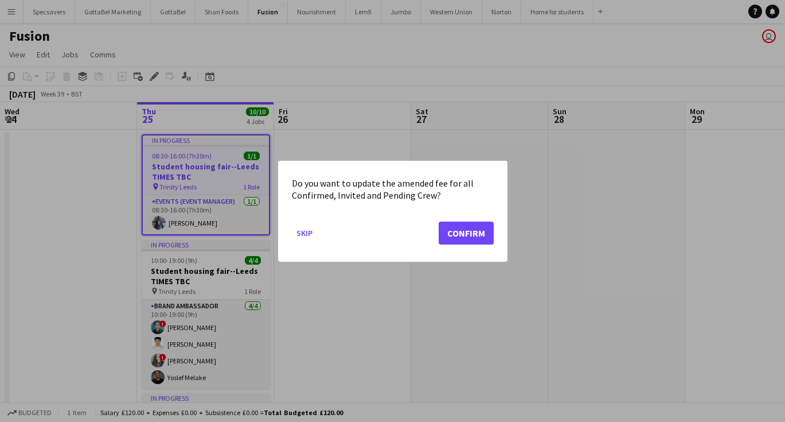
click at [461, 238] on button "Confirm" at bounding box center [466, 232] width 55 height 23
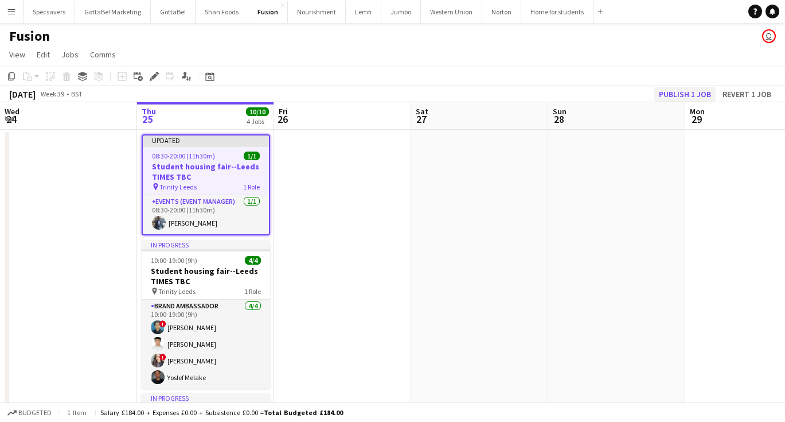
click at [682, 93] on button "Publish 1 job" at bounding box center [684, 94] width 61 height 15
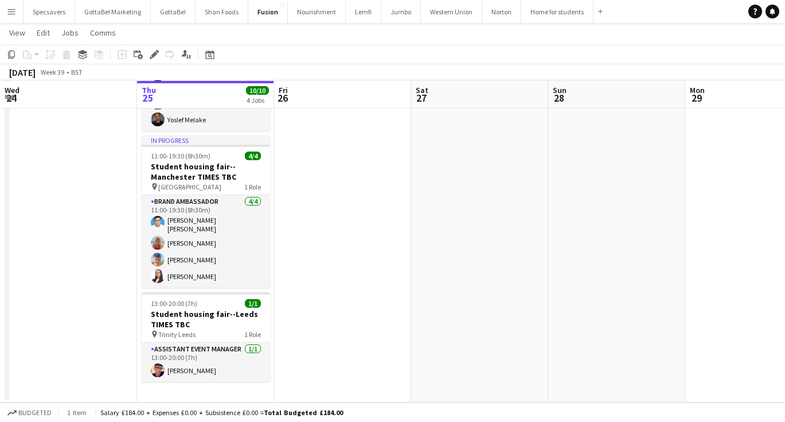
scroll to position [256, 0]
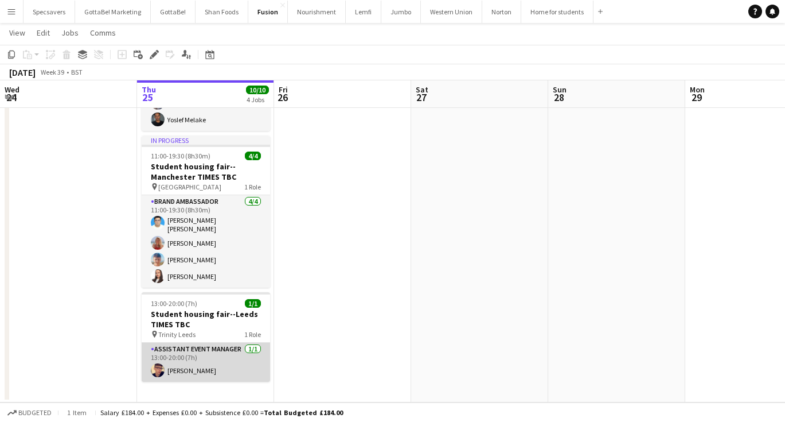
click at [213, 365] on app-card-role "Assistant Event Manager 1/1 13:00-20:00 (7h) Logan Stead" at bounding box center [206, 361] width 128 height 39
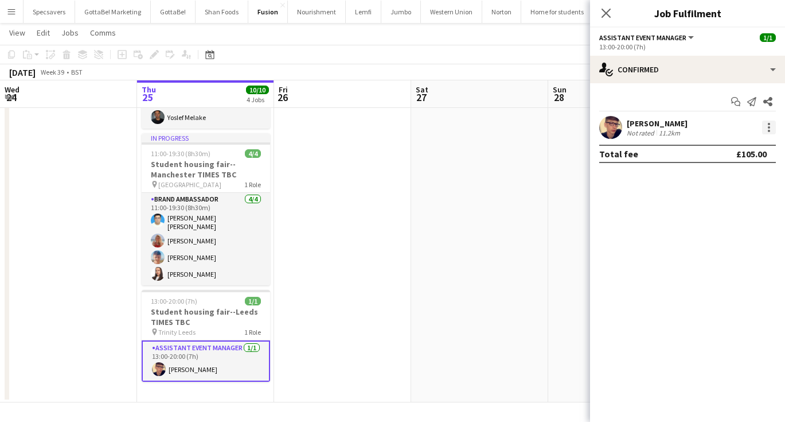
click at [774, 122] on div at bounding box center [769, 127] width 14 height 14
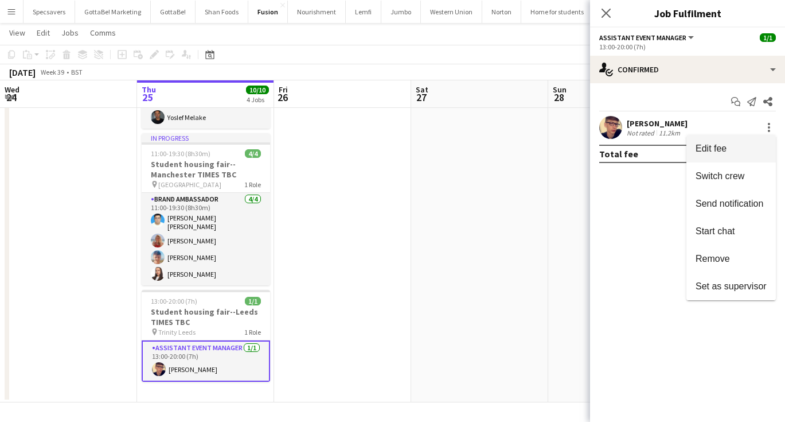
click at [716, 151] on span "Edit fee" at bounding box center [711, 148] width 31 height 10
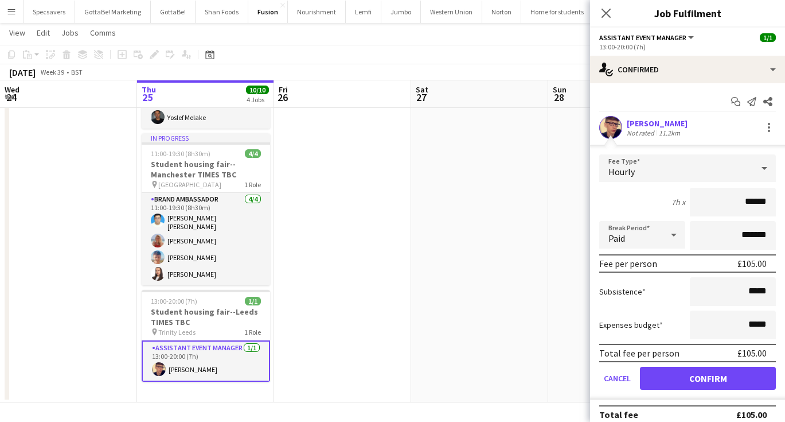
click at [680, 167] on div "Hourly" at bounding box center [676, 168] width 154 height 28
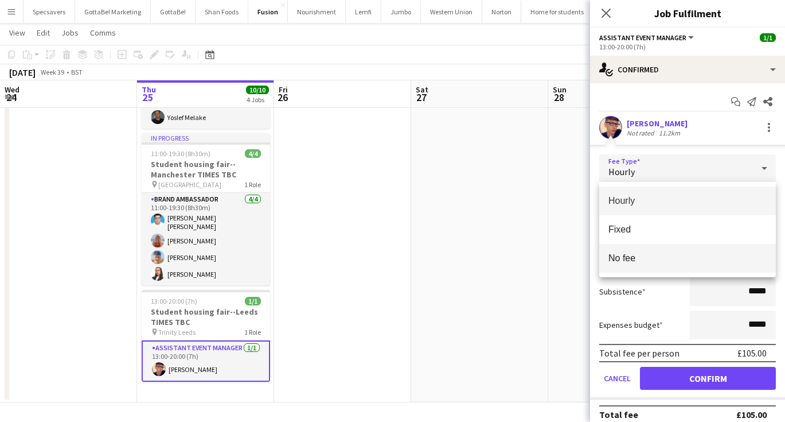
click at [650, 258] on span "No fee" at bounding box center [688, 257] width 158 height 11
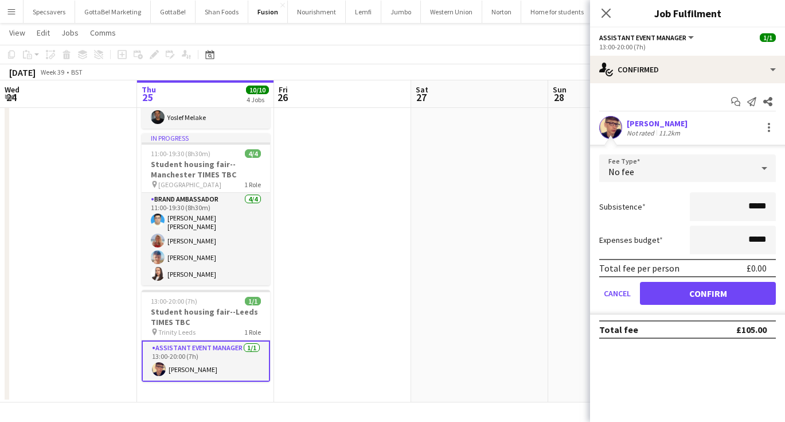
click at [684, 288] on button "Confirm" at bounding box center [708, 293] width 136 height 23
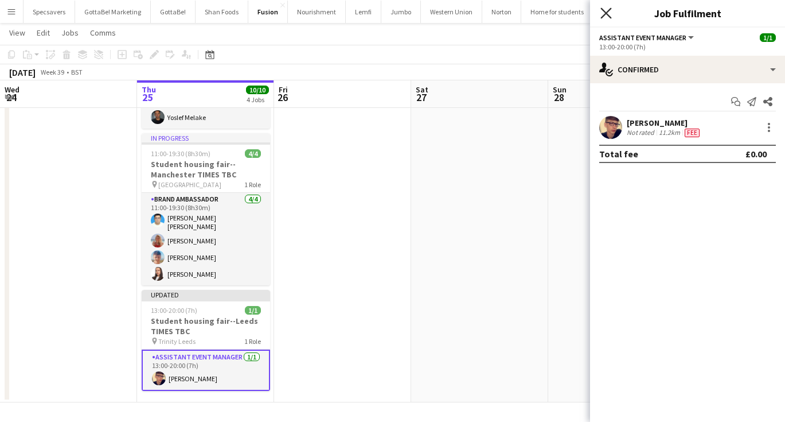
click at [606, 11] on icon "Close pop-in" at bounding box center [606, 12] width 11 height 11
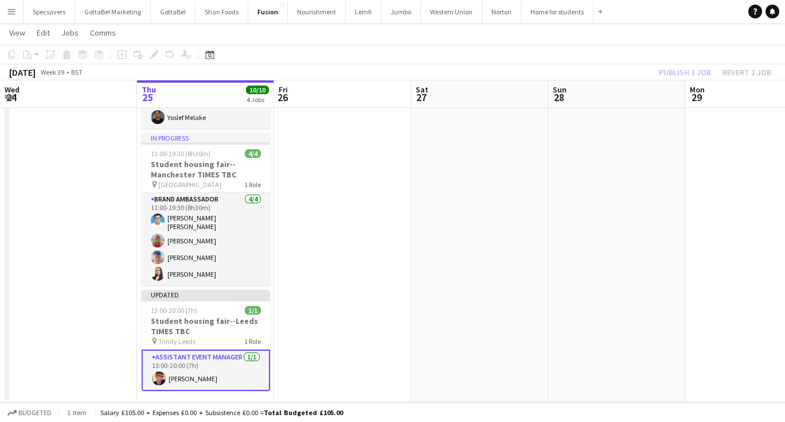
click at [579, 219] on app-date-cell at bounding box center [616, 137] width 137 height 530
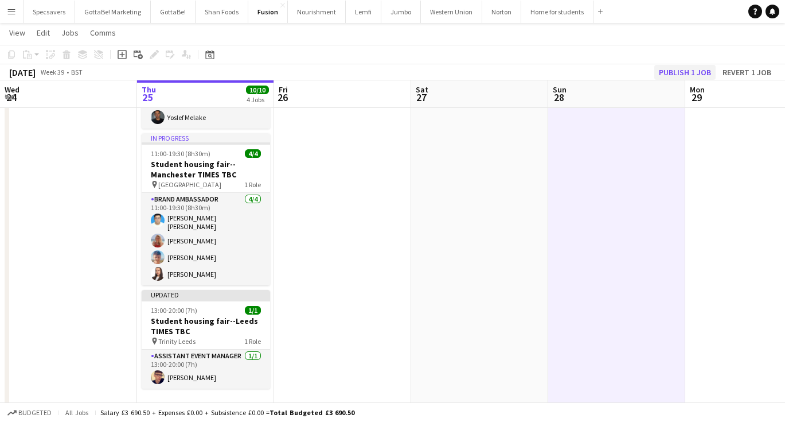
click at [680, 72] on button "Publish 1 job" at bounding box center [684, 72] width 61 height 15
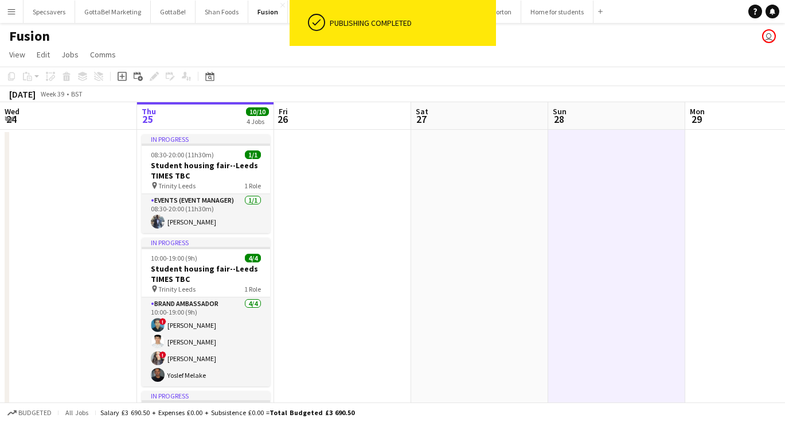
scroll to position [0, 0]
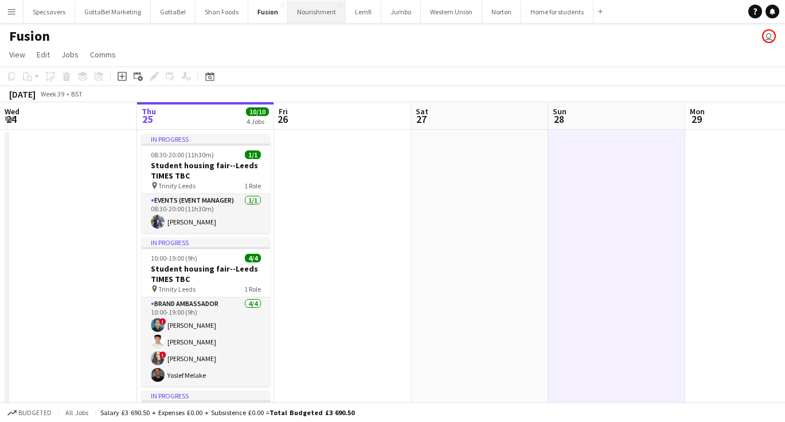
click at [312, 13] on button "Nourishment Close" at bounding box center [317, 12] width 58 height 22
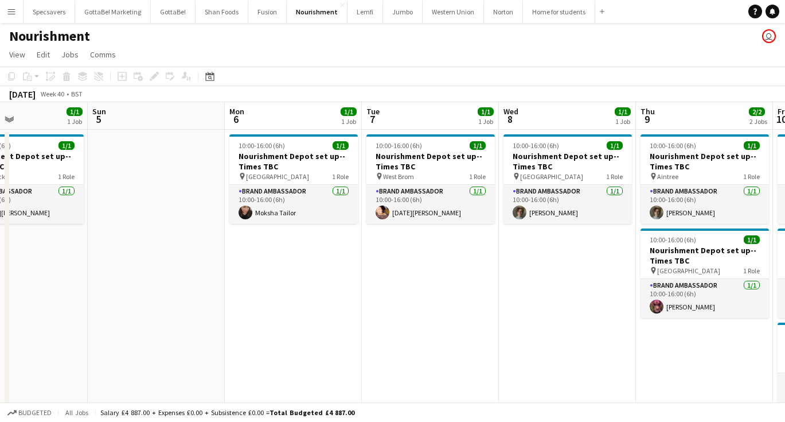
scroll to position [0, 461]
